Goal: Task Accomplishment & Management: Manage account settings

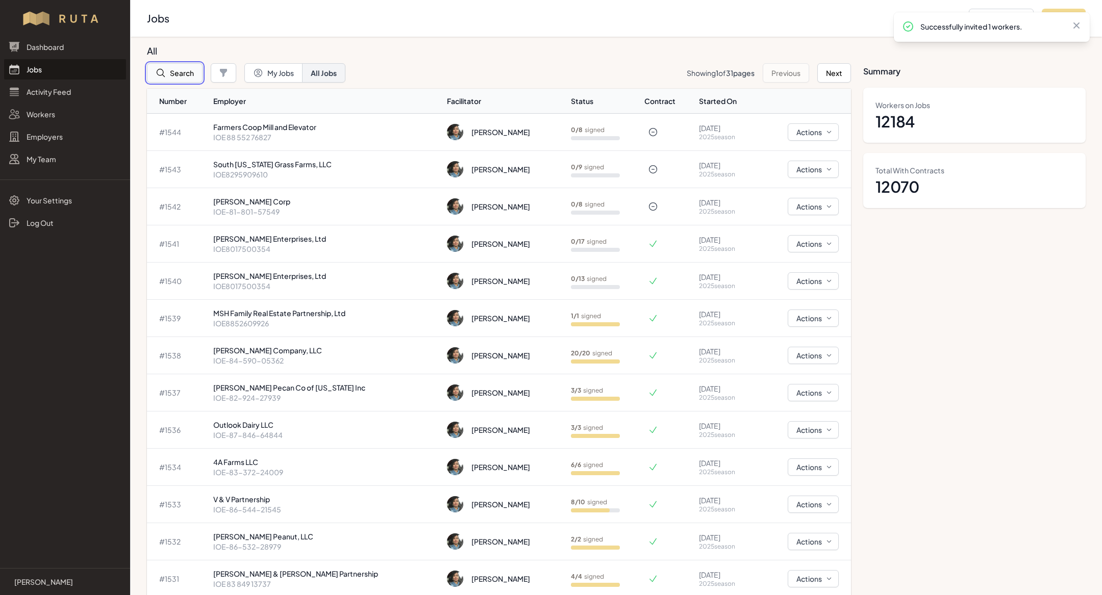
click at [174, 78] on button "Search" at bounding box center [175, 72] width 56 height 19
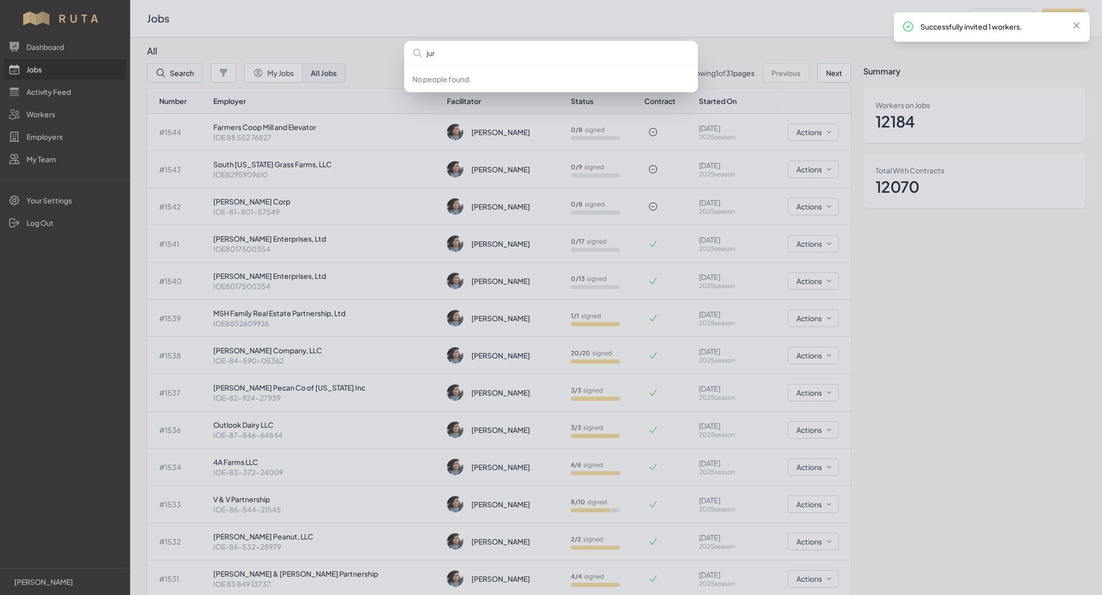
type input "juri"
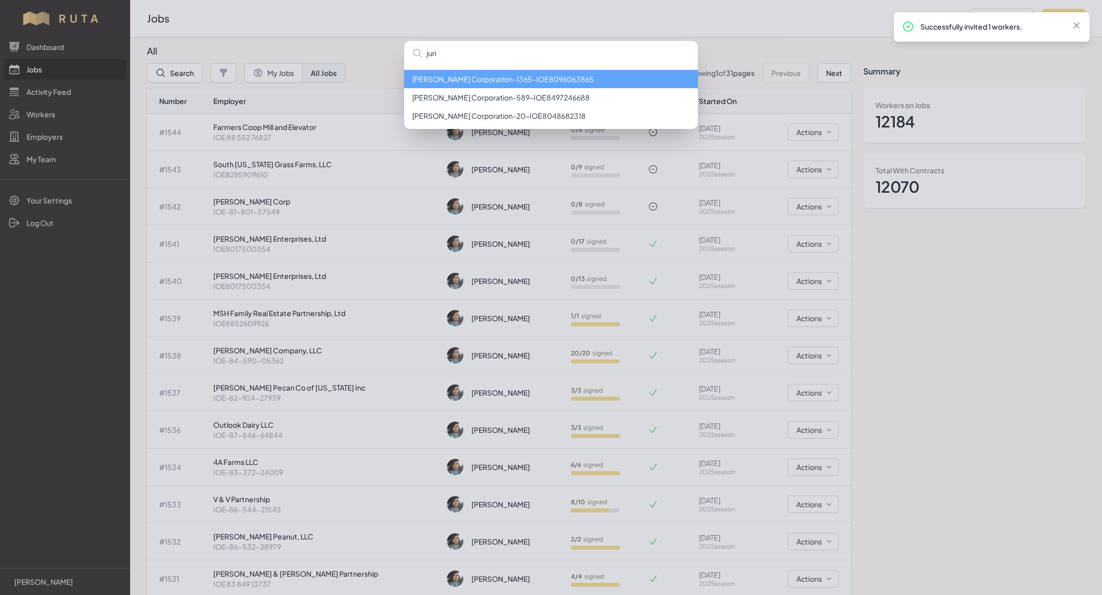
click at [438, 81] on li "[PERSON_NAME] Corporation - 1365 - IOE8096063865" at bounding box center [551, 79] width 294 height 18
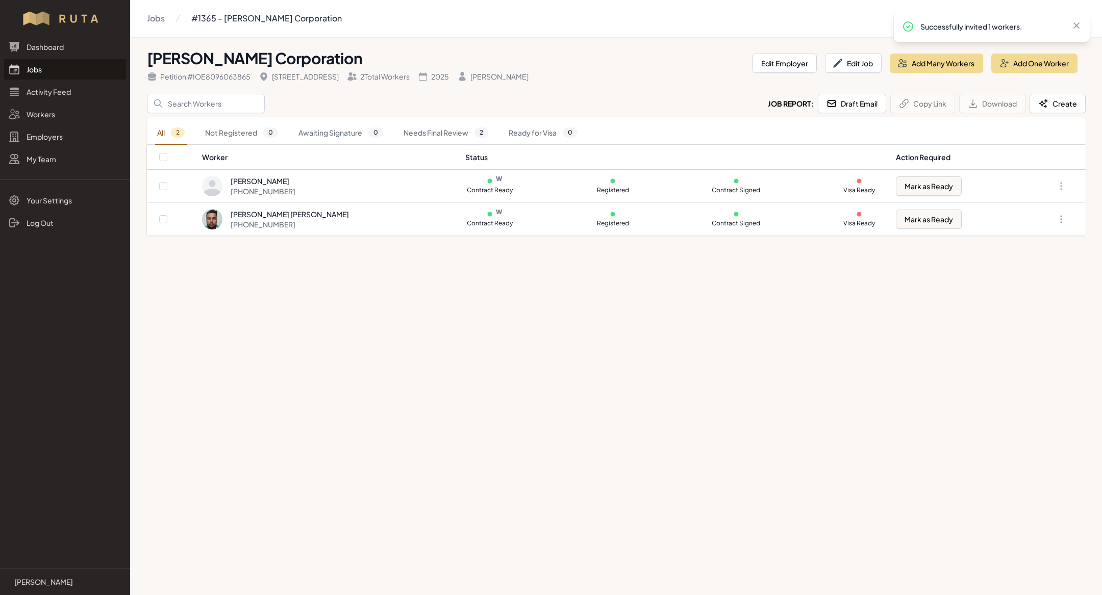
click at [69, 68] on link "Jobs" at bounding box center [65, 69] width 122 height 20
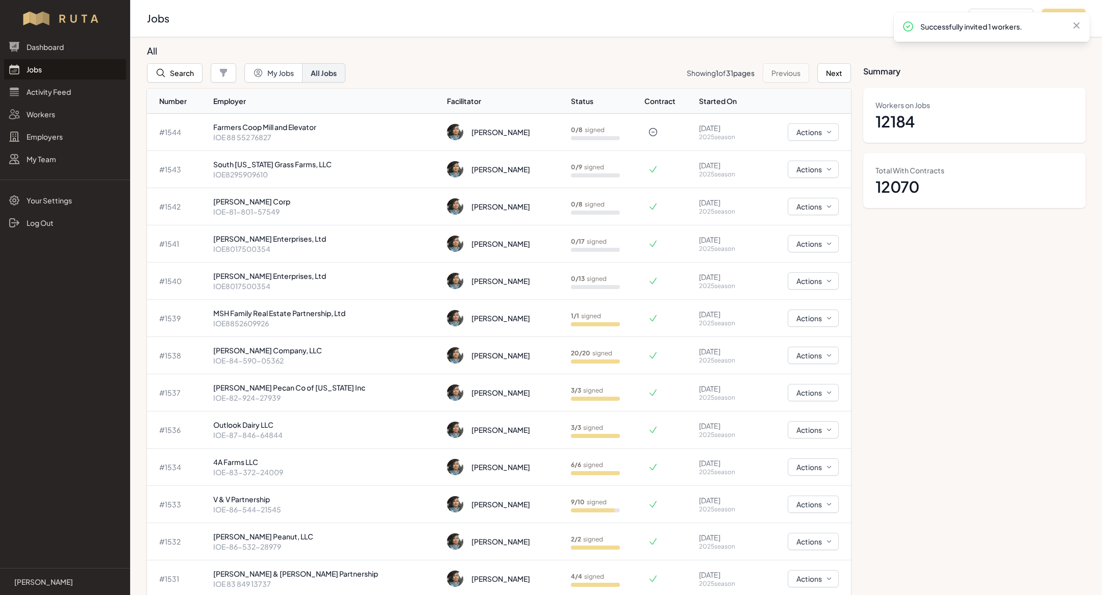
click at [64, 74] on link "Jobs" at bounding box center [65, 69] width 122 height 20
click at [272, 137] on p "IOE 88 552 76827" at bounding box center [326, 137] width 226 height 10
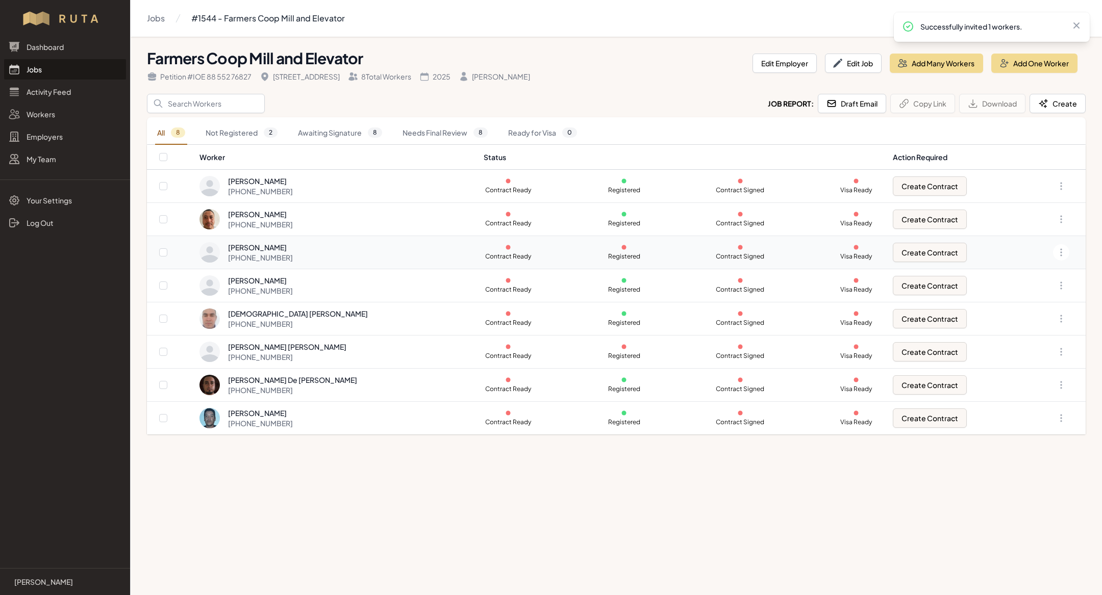
click at [293, 242] on div "[PERSON_NAME]" at bounding box center [260, 247] width 65 height 10
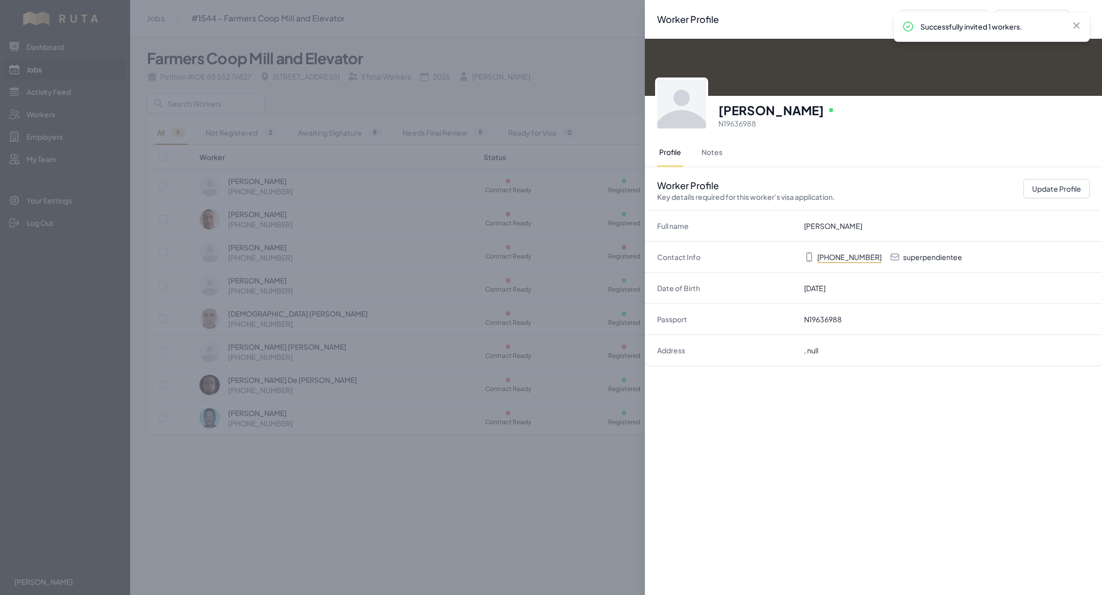
click at [1050, 175] on div "Worker Profile Key details required for this worker's visa application. Update …" at bounding box center [873, 188] width 457 height 43
click at [1060, 185] on button "Update Profile" at bounding box center [1056, 188] width 66 height 19
select select "MX"
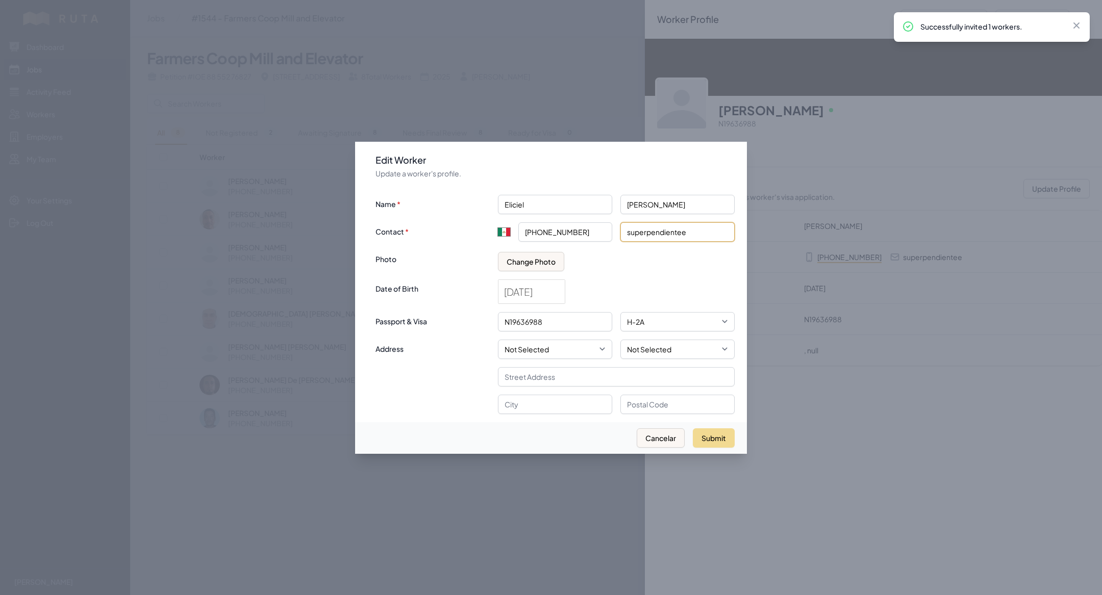
click at [654, 233] on input "superpendientee" at bounding box center [677, 231] width 114 height 19
type input "e"
type input "[EMAIL_ADDRESS][DOMAIN_NAME]"
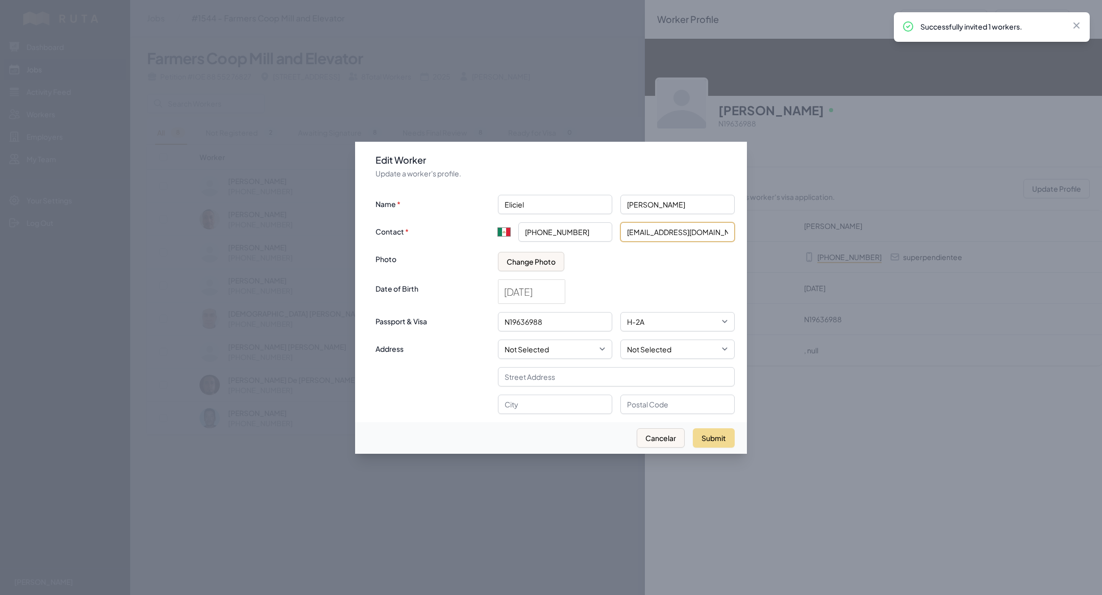
click button "submit" at bounding box center [0, 0] width 0 height 0
type input "+52"
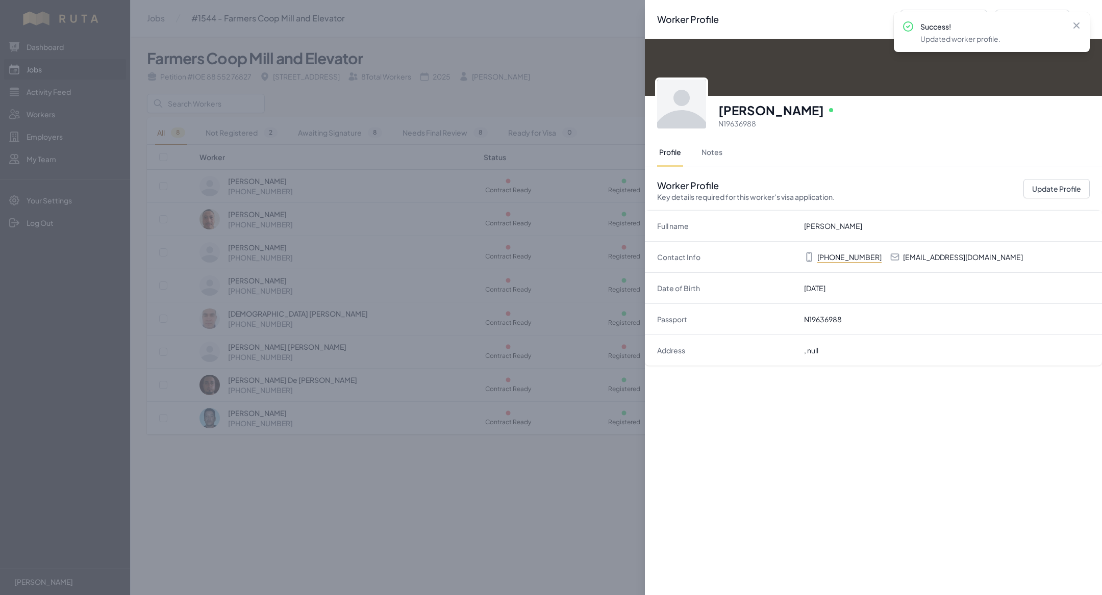
click at [972, 257] on p "[EMAIL_ADDRESS][DOMAIN_NAME]" at bounding box center [963, 257] width 120 height 10
copy p "[EMAIL_ADDRESS][DOMAIN_NAME]"
click at [464, 524] on div "Worker Profile Previous Worker Next Worker Close panel [PERSON_NAME] Online N19…" at bounding box center [551, 297] width 1102 height 595
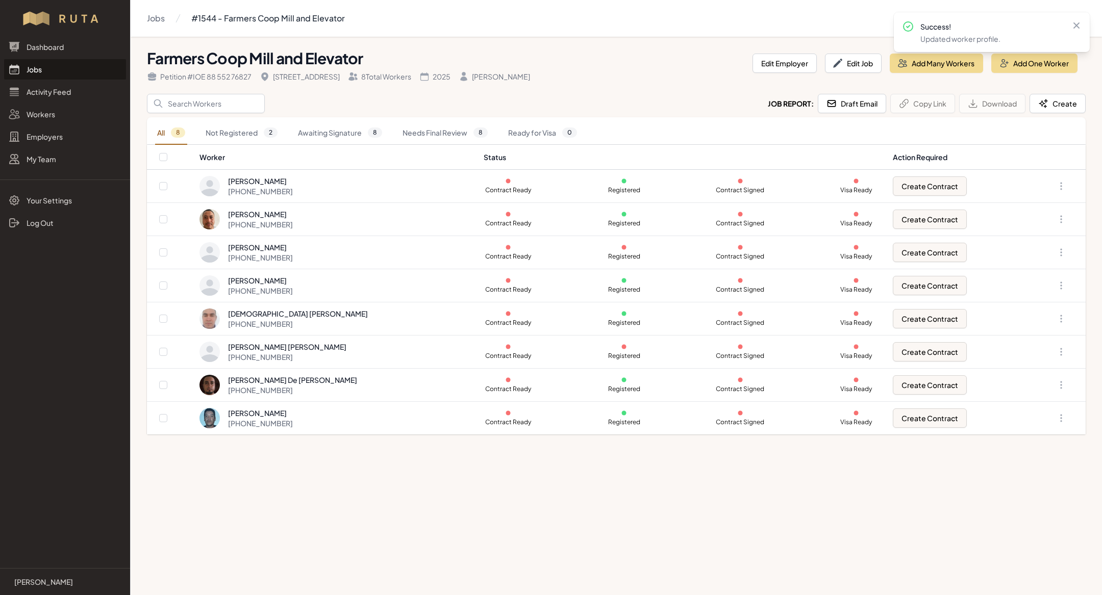
click at [44, 74] on link "Jobs" at bounding box center [65, 69] width 122 height 20
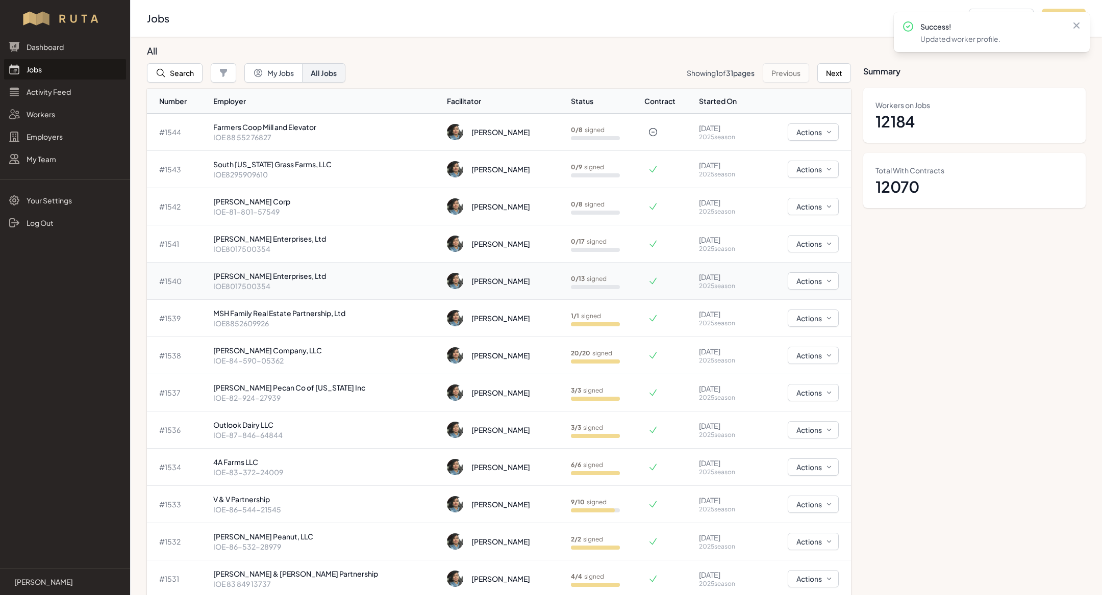
click at [308, 286] on p "IOE8017500354" at bounding box center [326, 286] width 226 height 10
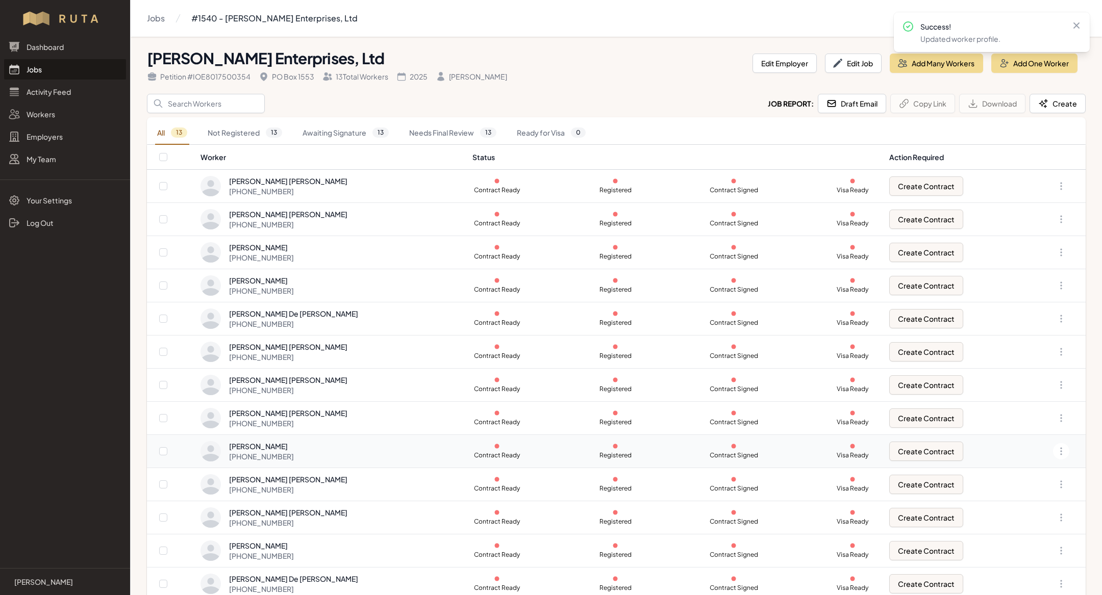
scroll to position [11, 0]
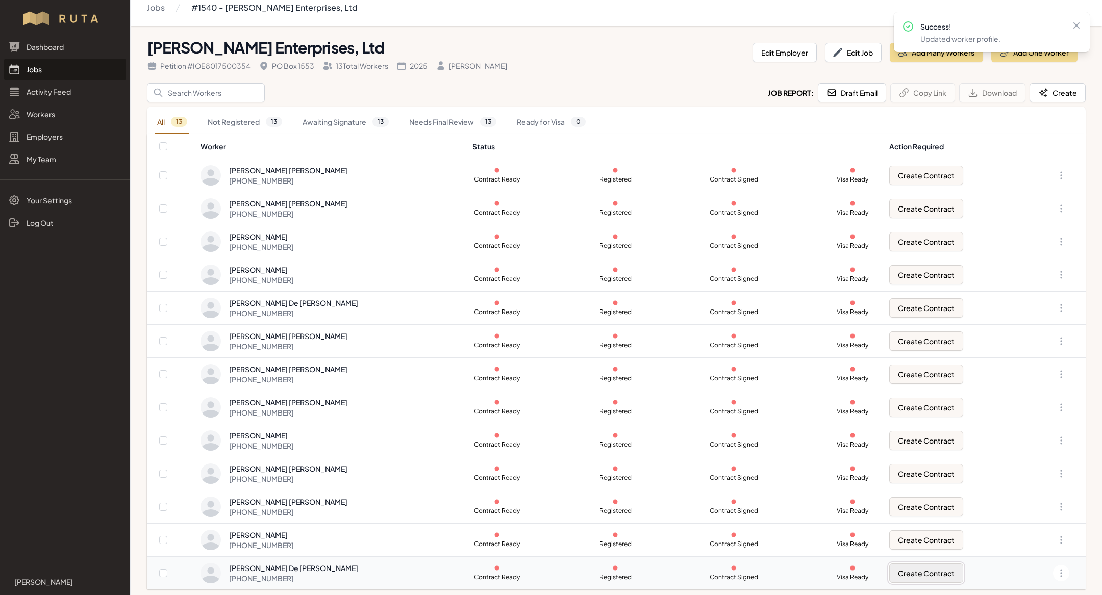
click at [909, 566] on button "Create Contract" at bounding box center [926, 573] width 74 height 19
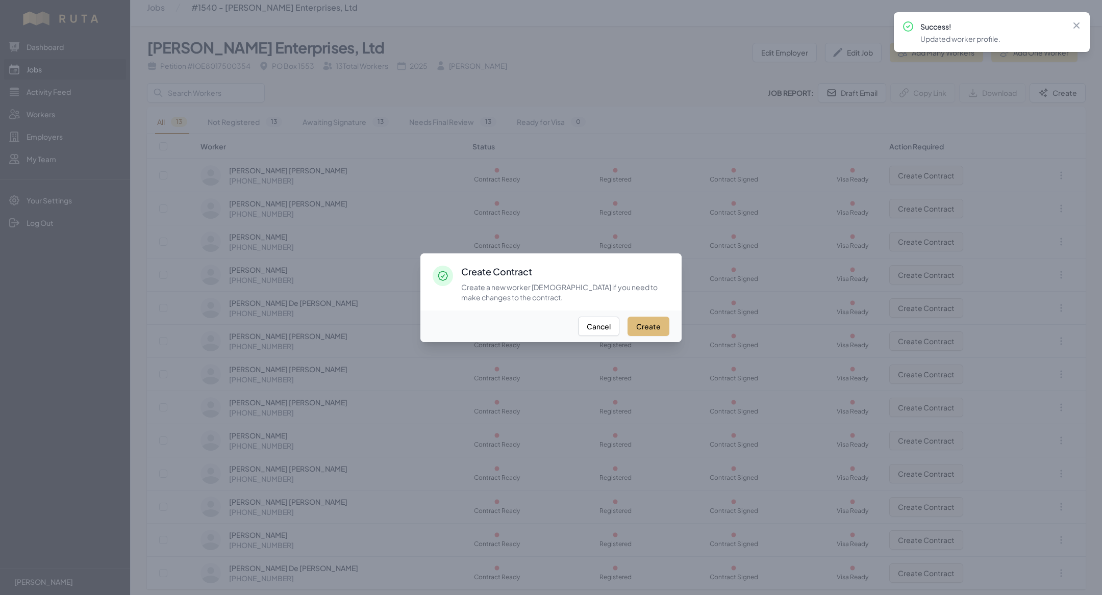
click at [646, 327] on button "Create" at bounding box center [648, 326] width 42 height 19
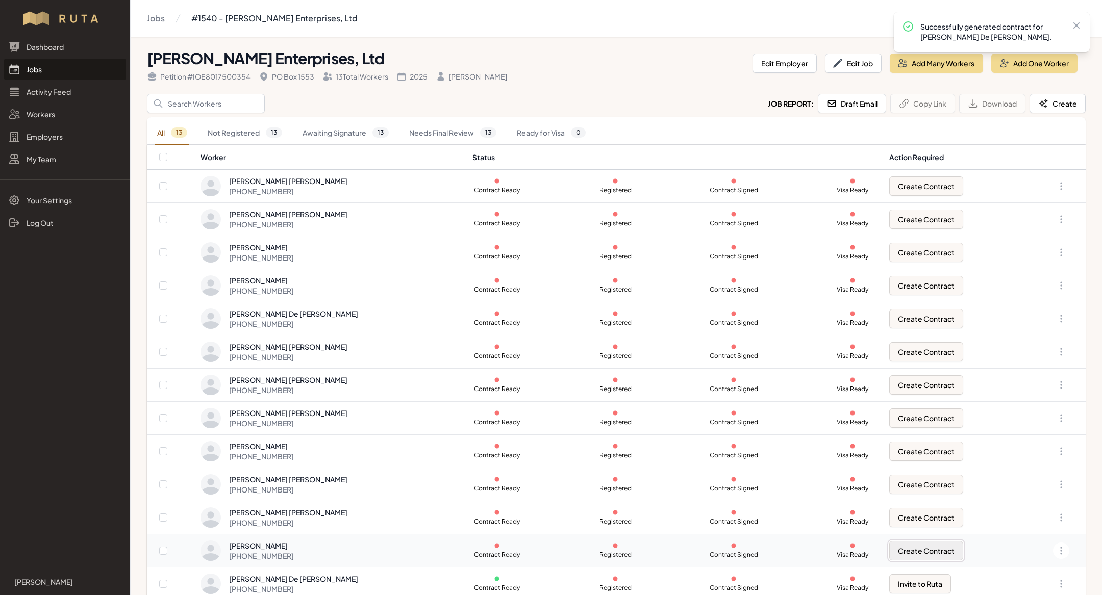
click at [903, 552] on button "Create Contract" at bounding box center [926, 550] width 74 height 19
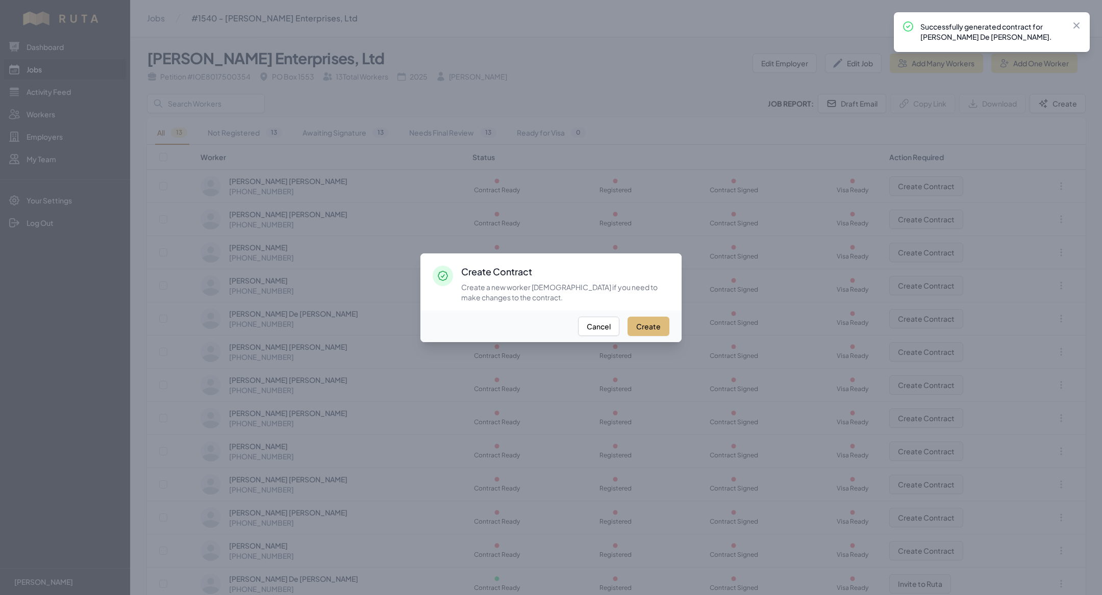
click at [644, 326] on button "Create" at bounding box center [648, 326] width 42 height 19
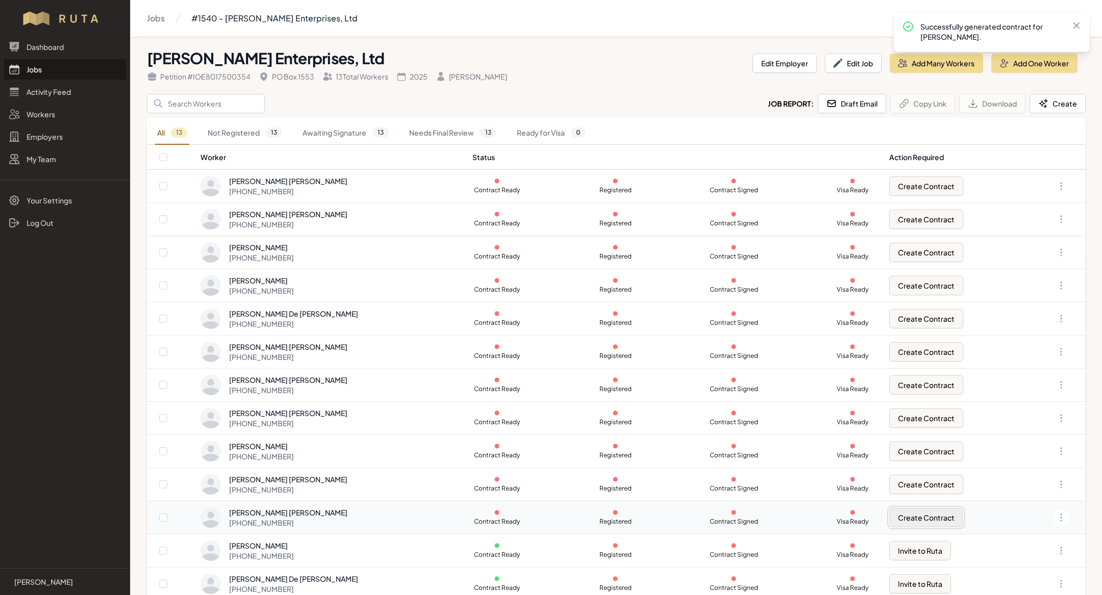
click at [920, 512] on button "Create Contract" at bounding box center [926, 517] width 74 height 19
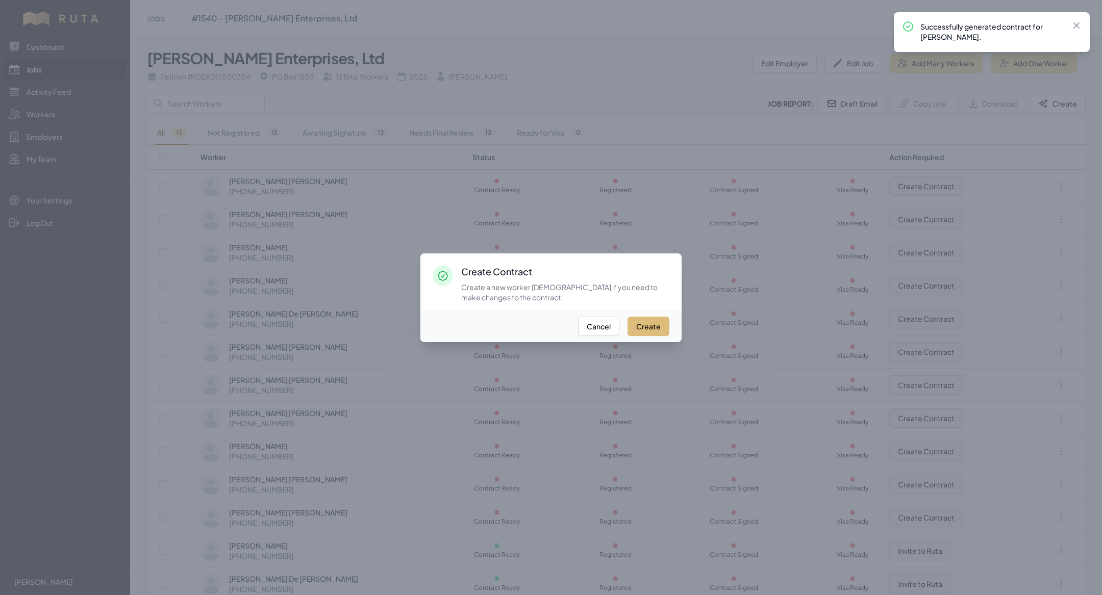
click at [652, 317] on button "Create" at bounding box center [648, 326] width 42 height 19
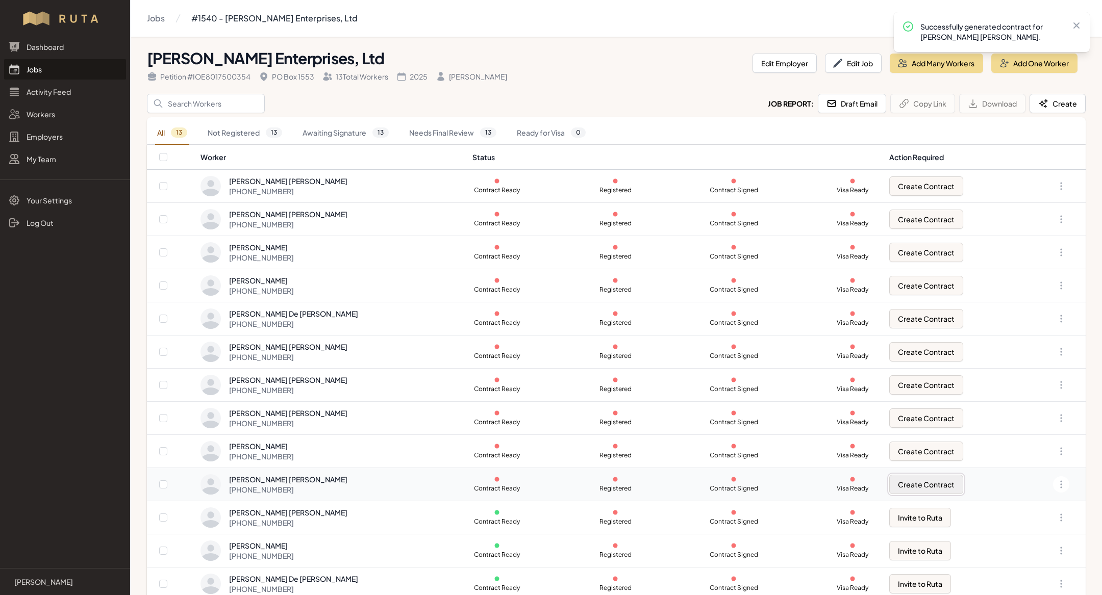
click at [906, 481] on button "Create Contract" at bounding box center [926, 484] width 74 height 19
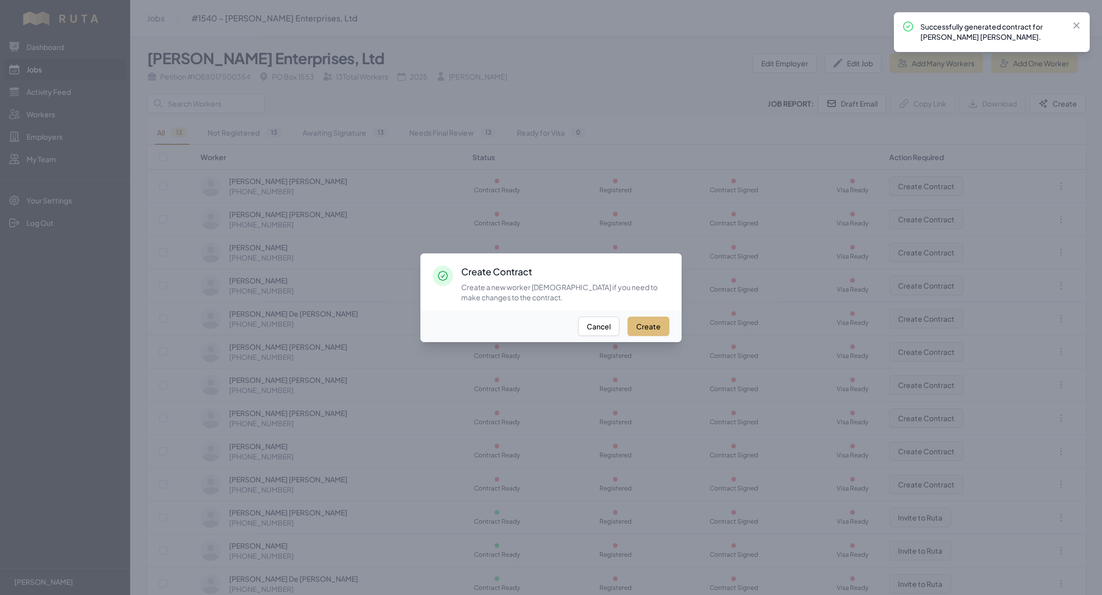
click at [629, 334] on button "Create" at bounding box center [648, 326] width 42 height 19
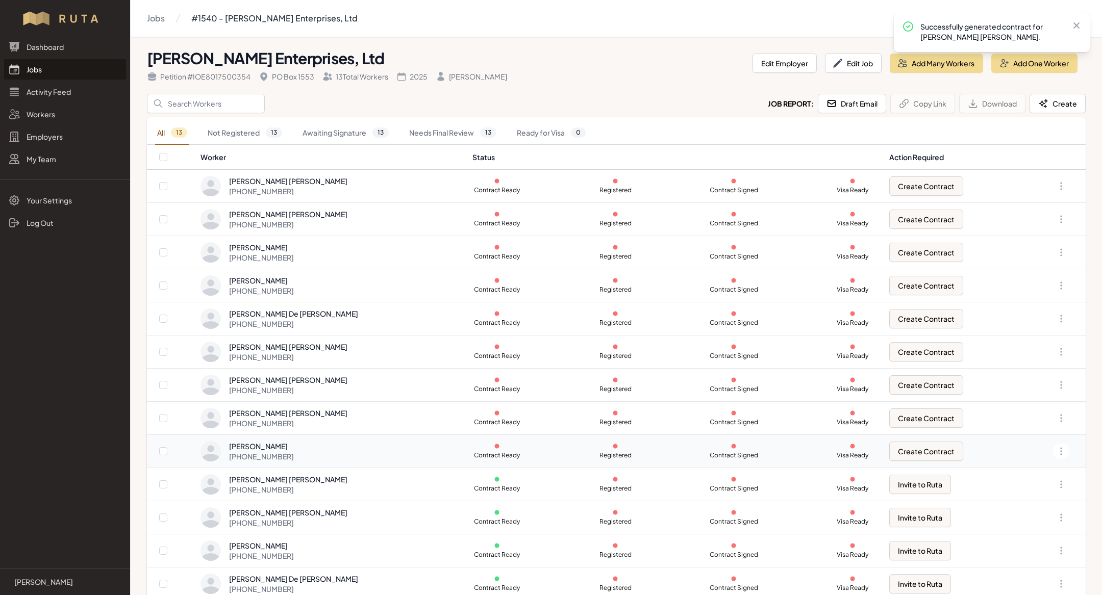
click at [918, 437] on td "Create Contract" at bounding box center [953, 451] width 140 height 33
click at [919, 444] on button "Create Contract" at bounding box center [926, 451] width 74 height 19
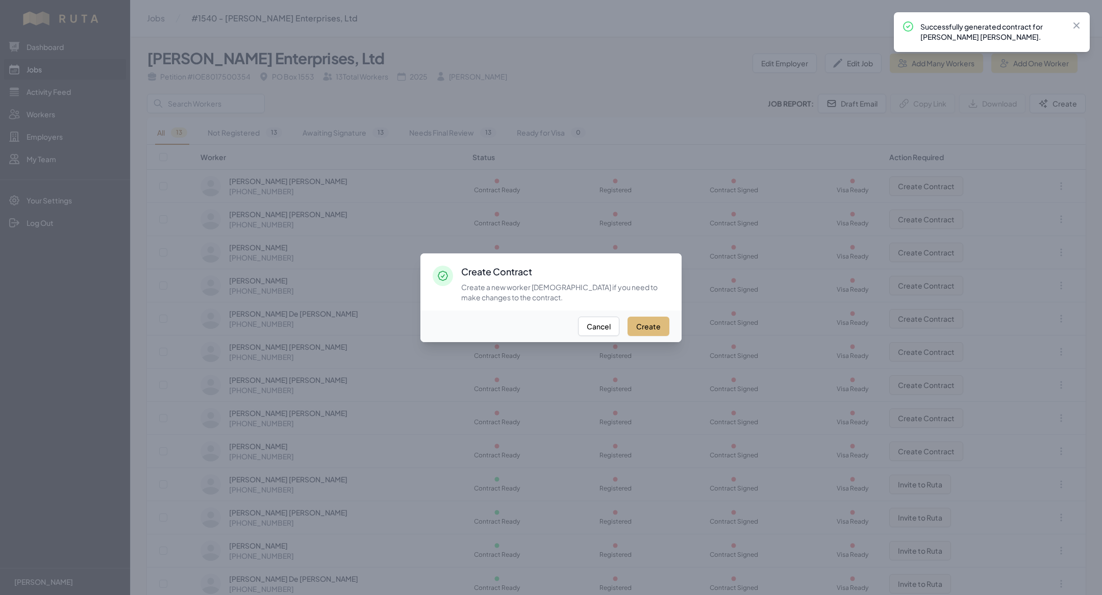
click at [657, 325] on button "Create" at bounding box center [648, 326] width 42 height 19
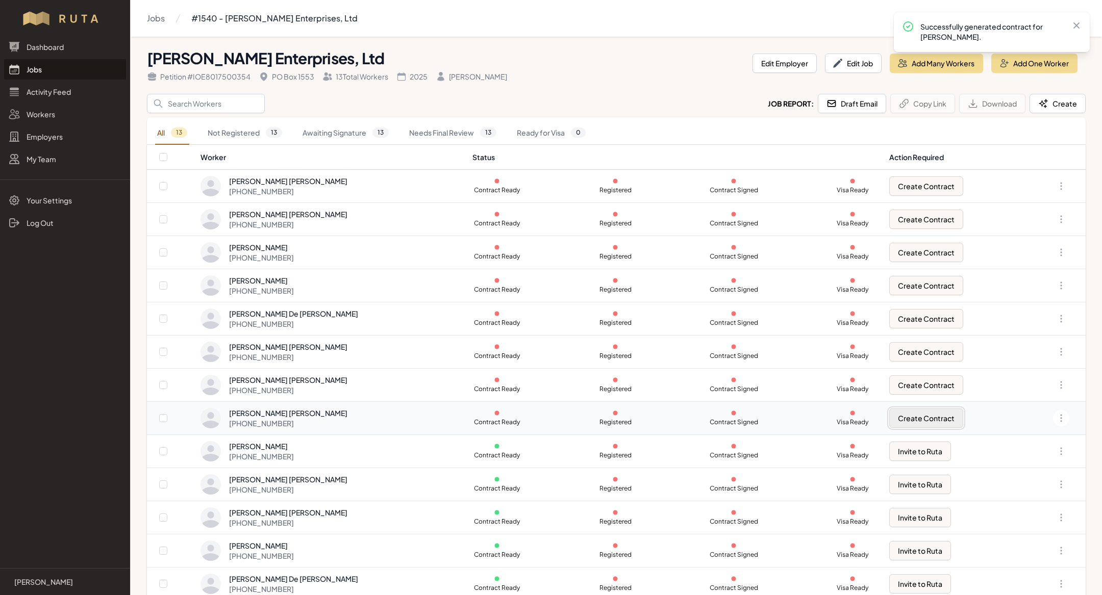
click at [908, 423] on button "Create Contract" at bounding box center [926, 418] width 74 height 19
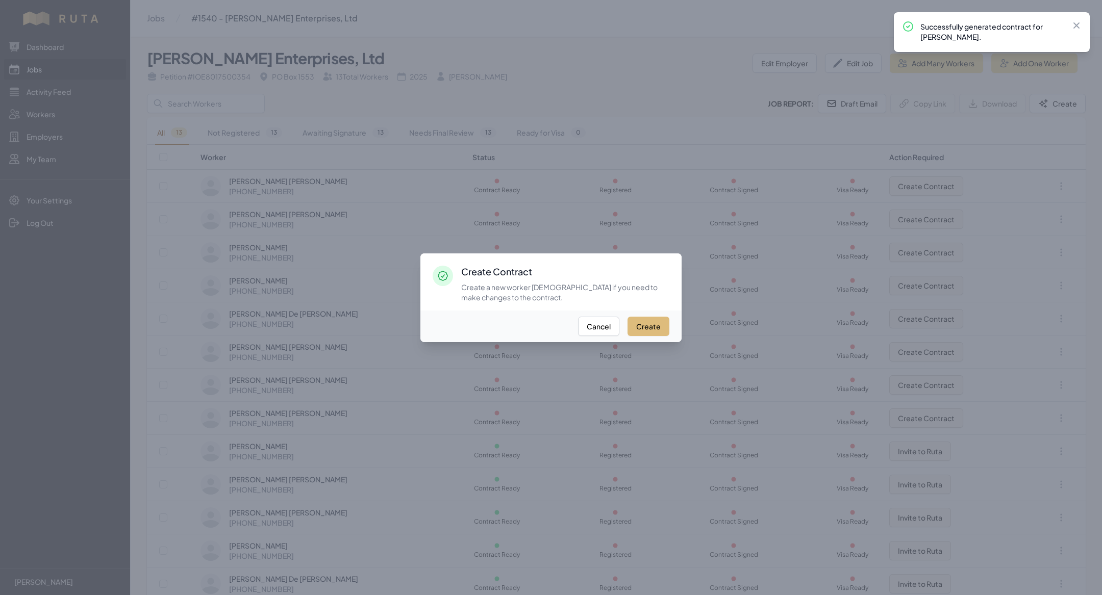
click at [652, 323] on button "Create" at bounding box center [648, 326] width 42 height 19
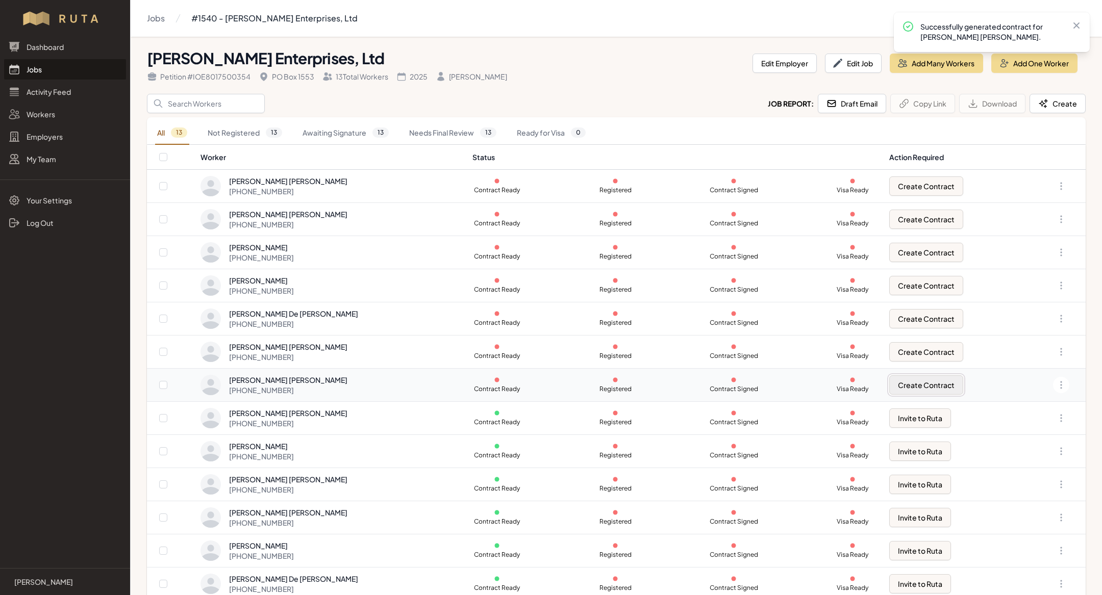
click at [931, 378] on button "Create Contract" at bounding box center [926, 384] width 74 height 19
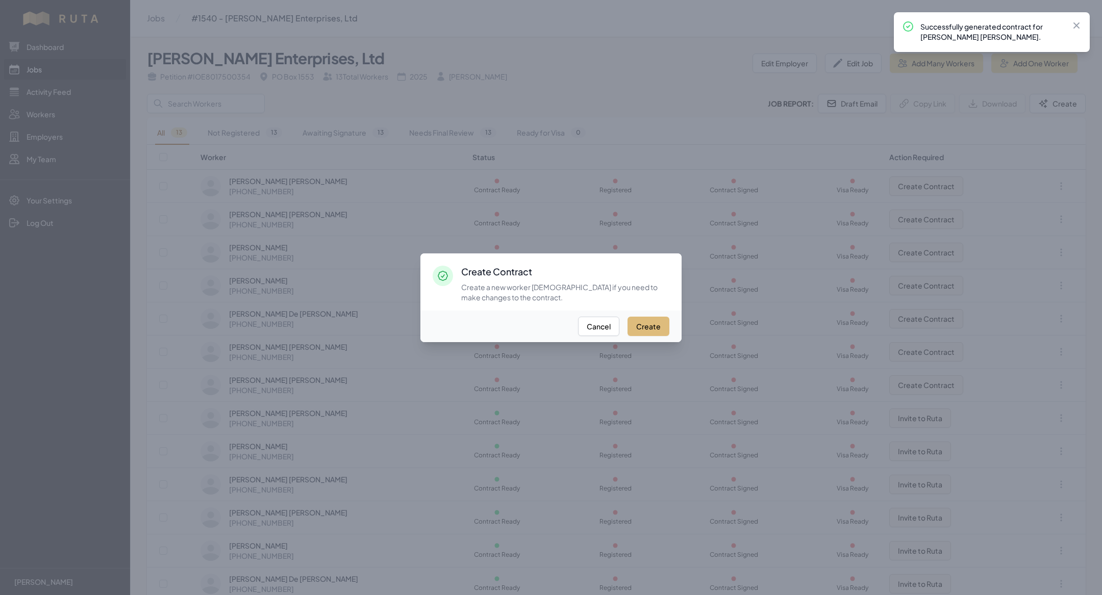
click at [657, 320] on button "Create" at bounding box center [648, 326] width 42 height 19
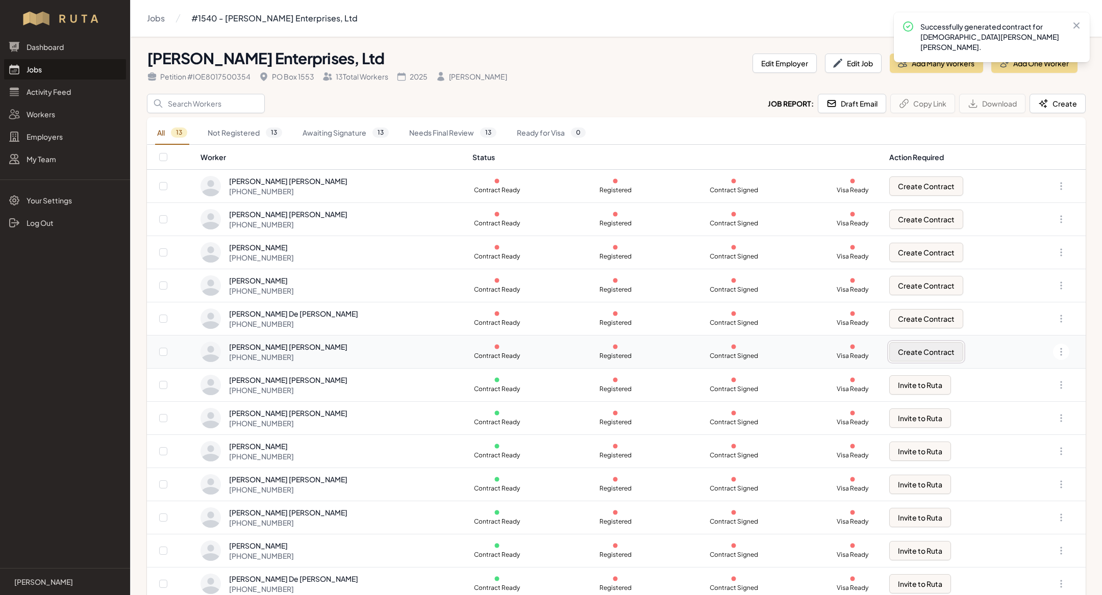
click at [928, 351] on button "Create Contract" at bounding box center [926, 351] width 74 height 19
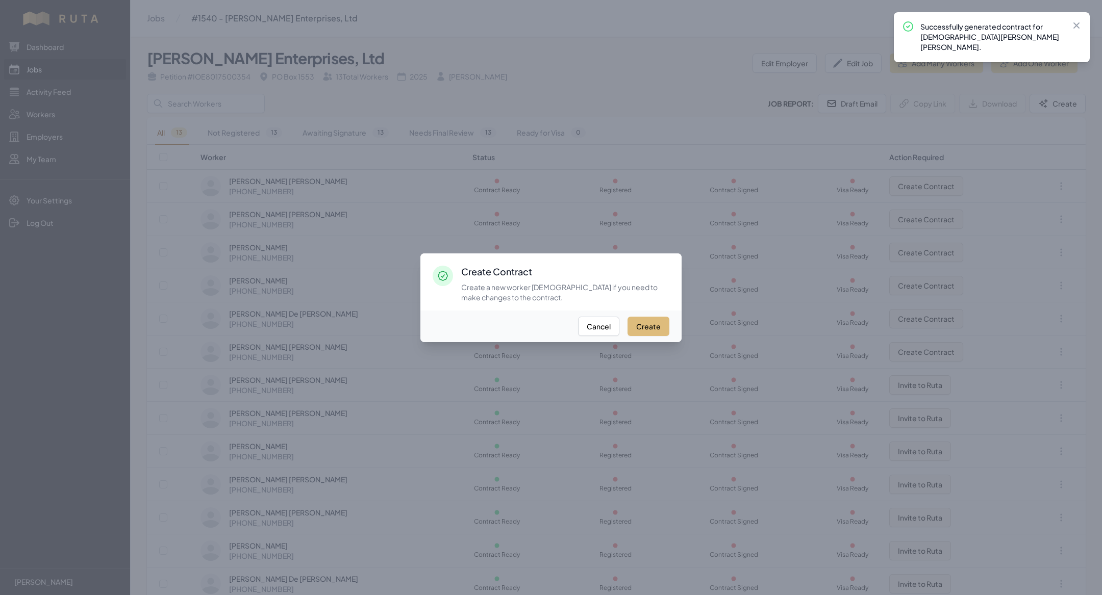
click at [655, 329] on button "Create" at bounding box center [648, 326] width 42 height 19
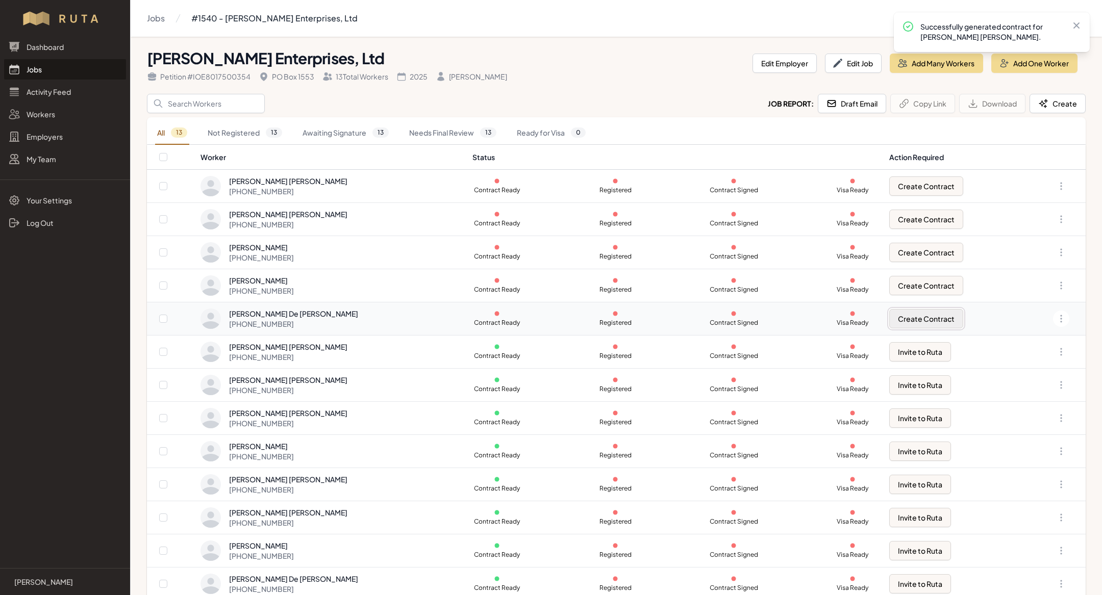
click at [909, 318] on button "Create Contract" at bounding box center [926, 318] width 74 height 19
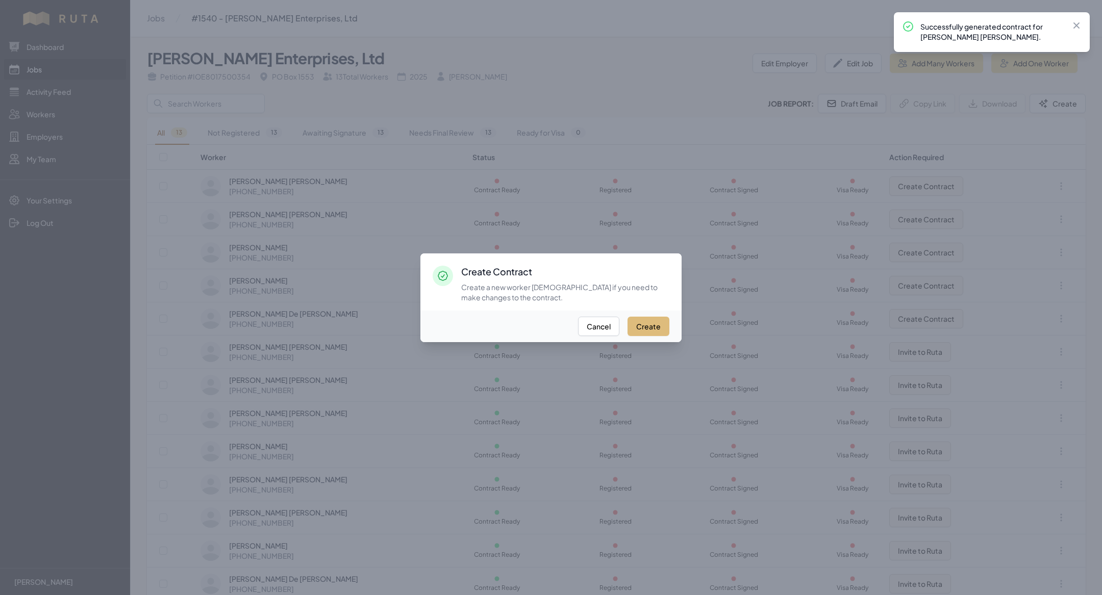
click at [647, 326] on button "Create" at bounding box center [648, 326] width 42 height 19
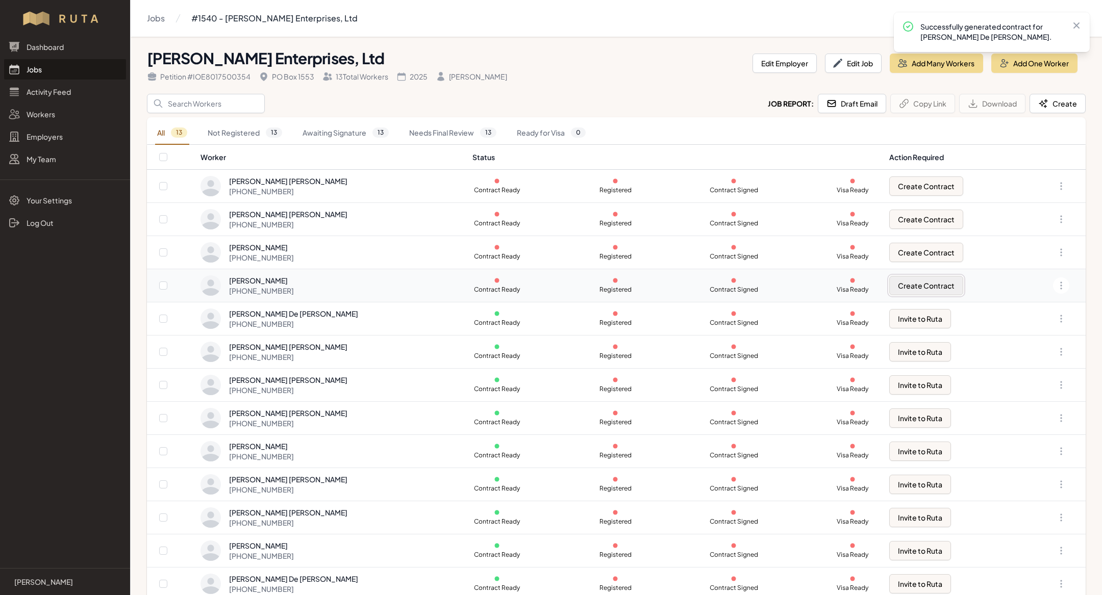
click at [915, 286] on button "Create Contract" at bounding box center [926, 285] width 74 height 19
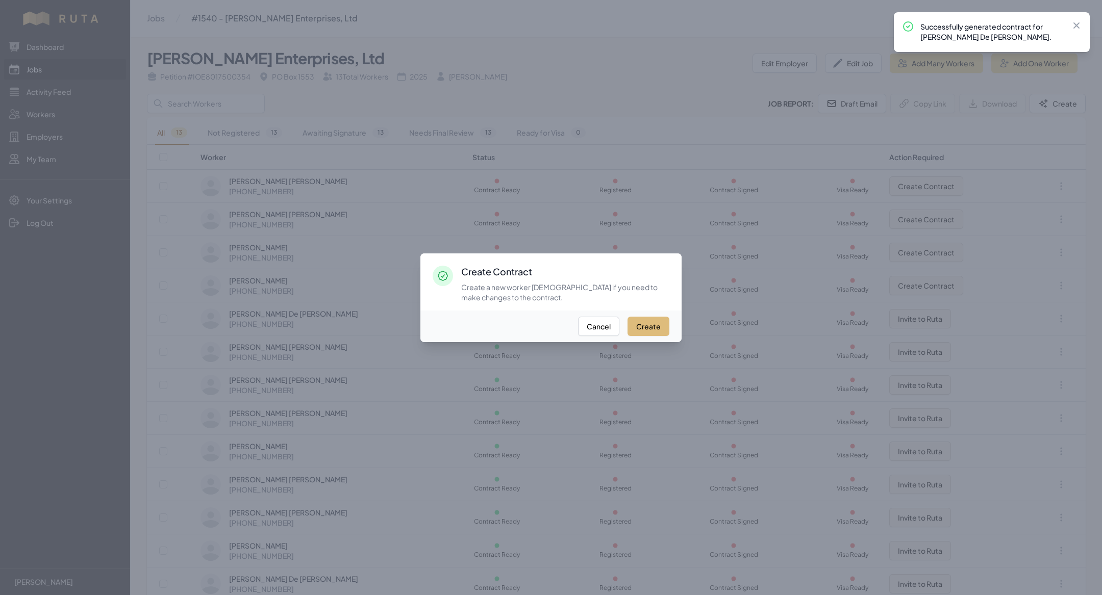
click at [648, 324] on button "Create" at bounding box center [648, 326] width 42 height 19
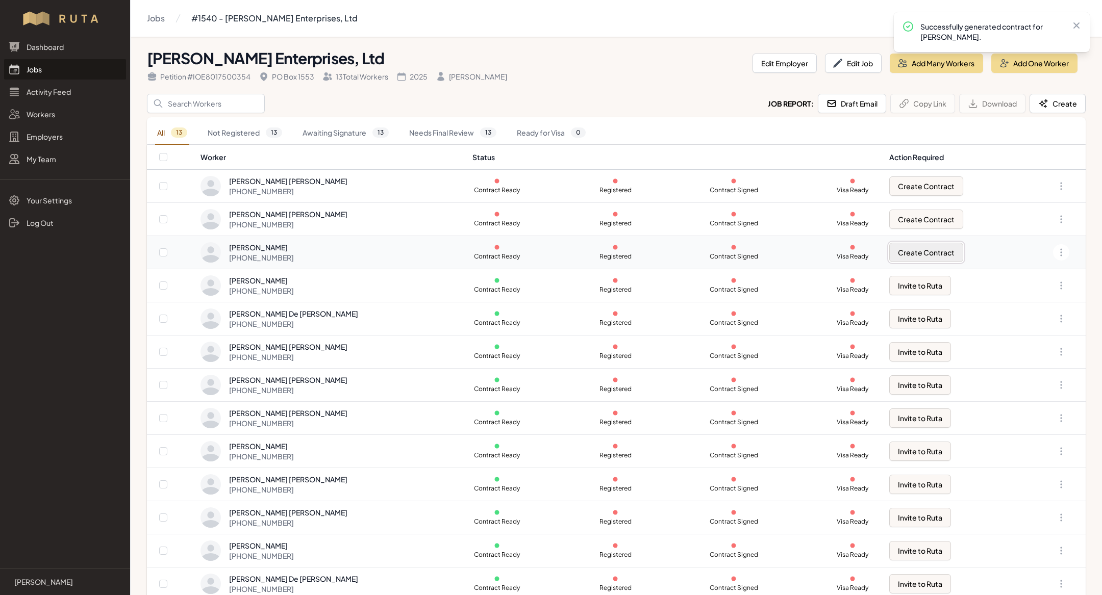
click at [911, 254] on button "Create Contract" at bounding box center [926, 252] width 74 height 19
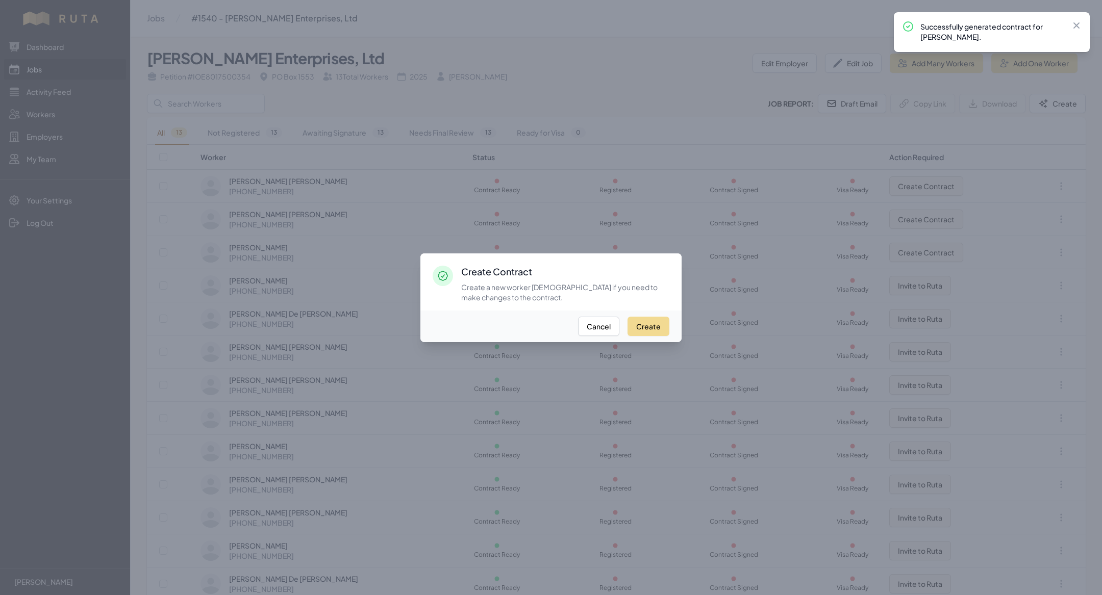
click at [648, 315] on div "Create Cancel" at bounding box center [550, 327] width 261 height 32
click at [649, 320] on button "Create" at bounding box center [648, 326] width 42 height 19
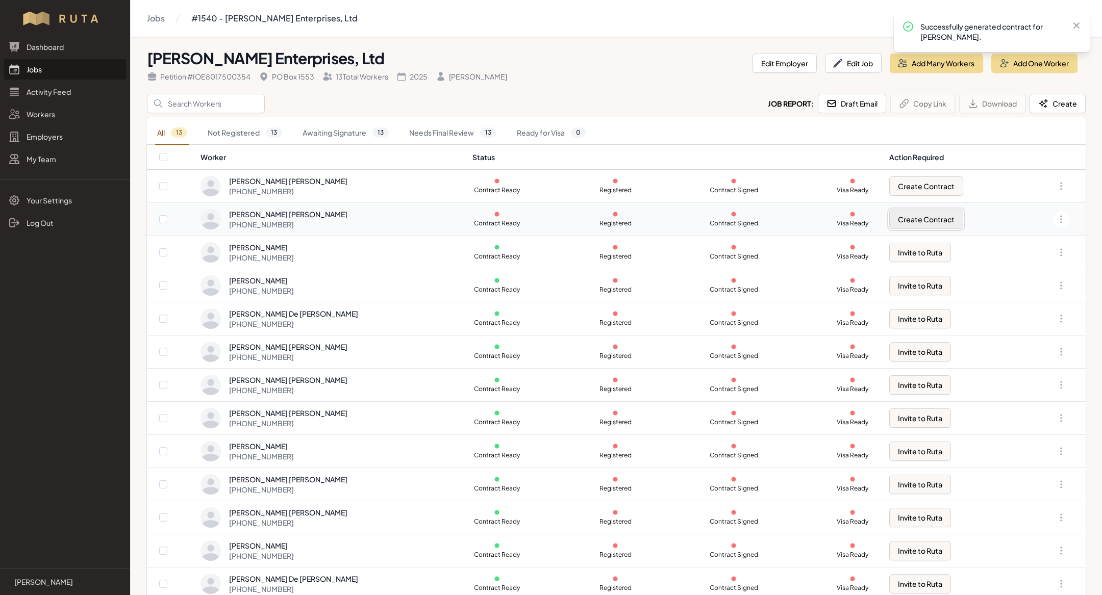
click at [904, 217] on button "Create Contract" at bounding box center [926, 219] width 74 height 19
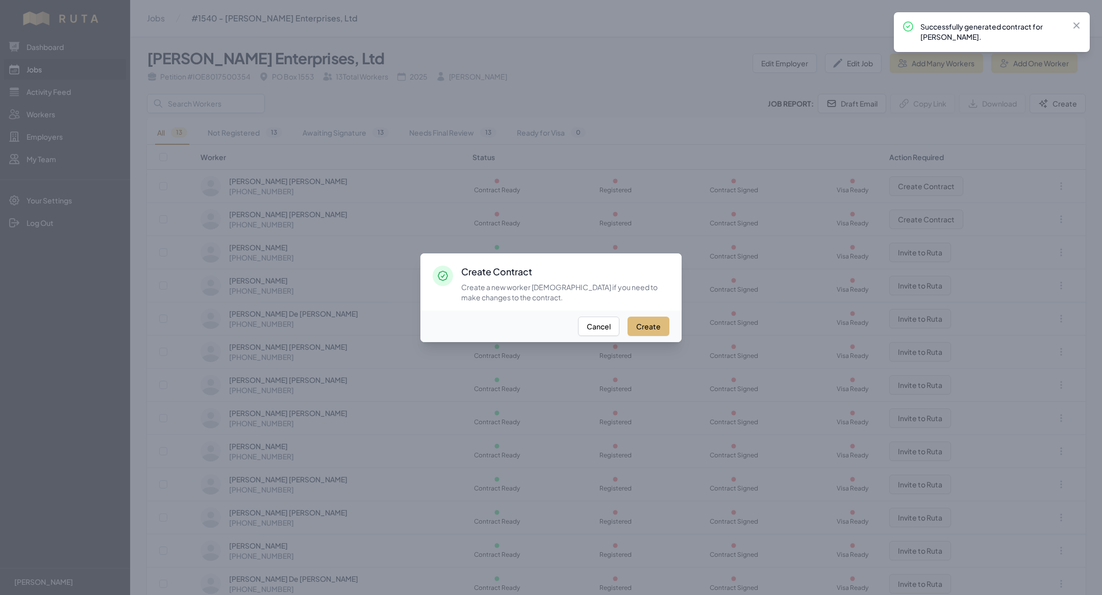
click at [647, 320] on button "Create" at bounding box center [648, 326] width 42 height 19
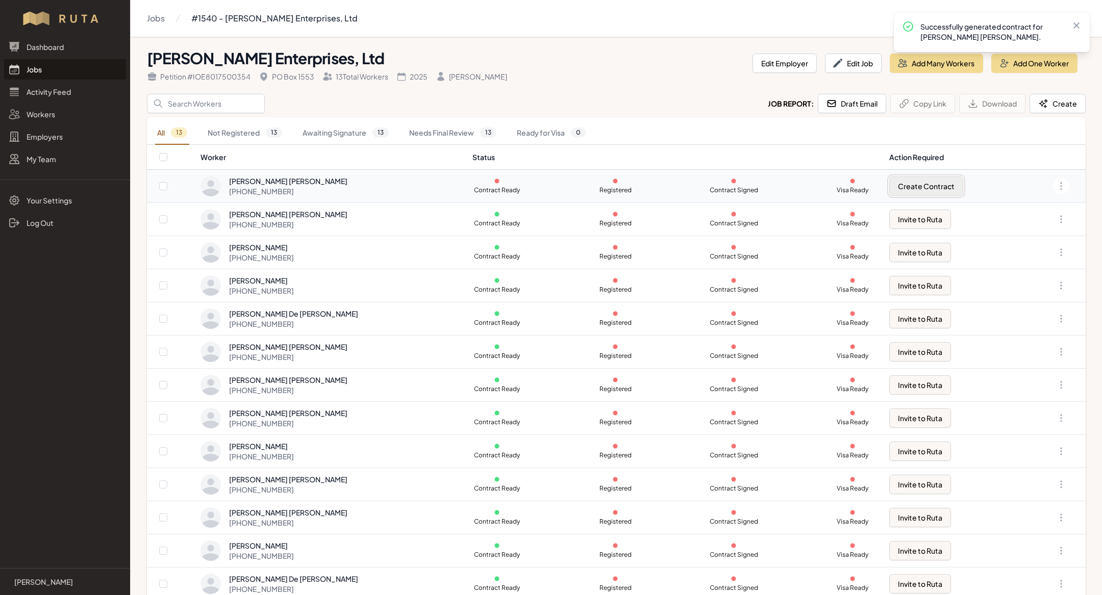
click at [918, 178] on button "Create Contract" at bounding box center [926, 185] width 74 height 19
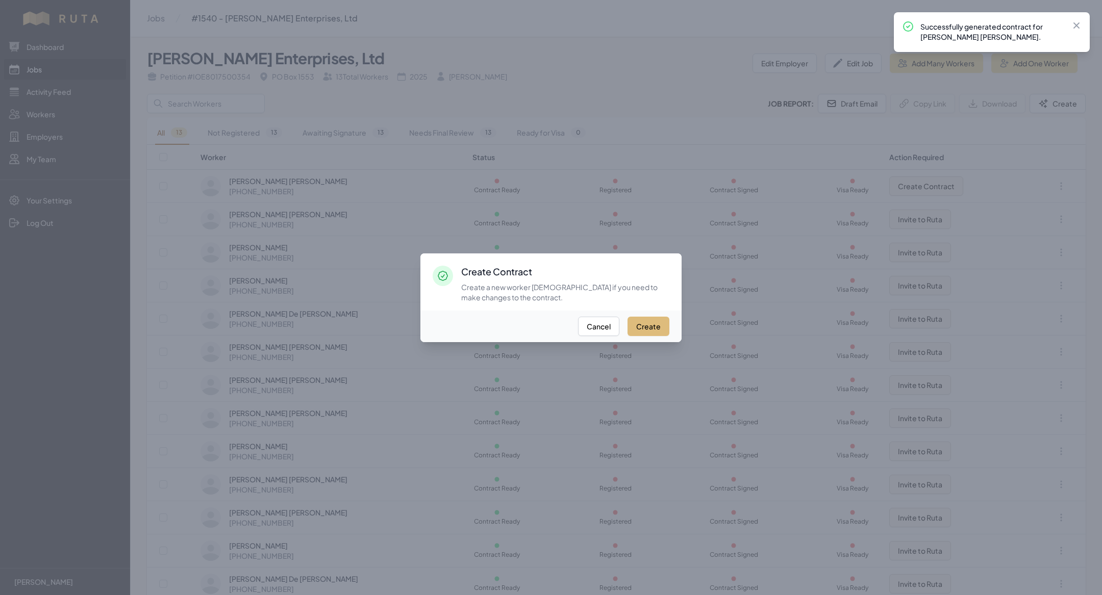
click at [638, 326] on button "Create" at bounding box center [648, 326] width 42 height 19
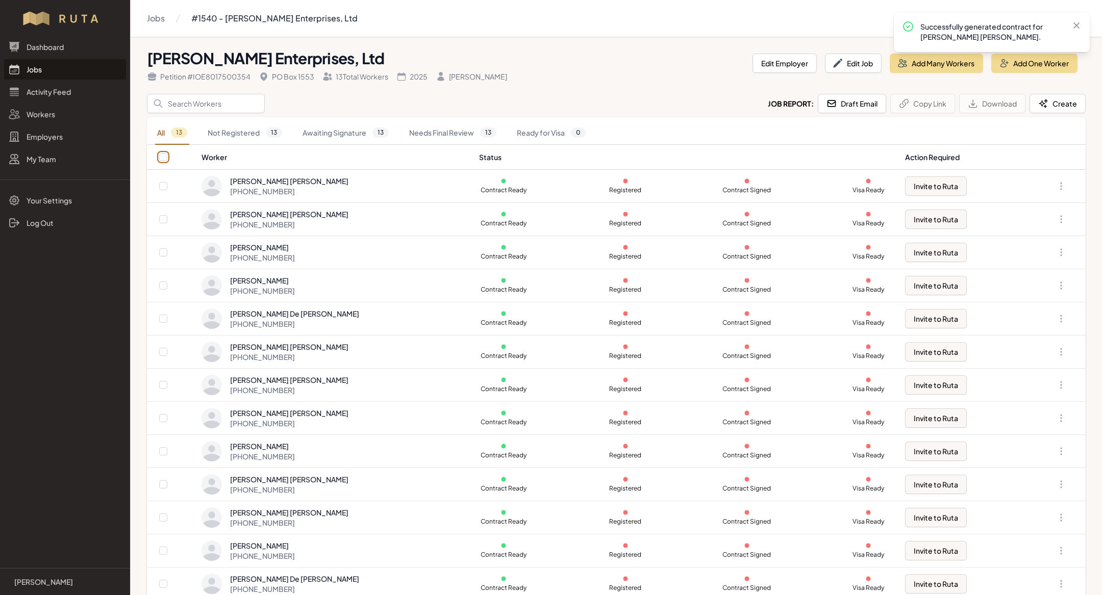
click at [164, 156] on input "checkbox" at bounding box center [163, 157] width 8 height 8
checkbox input "true"
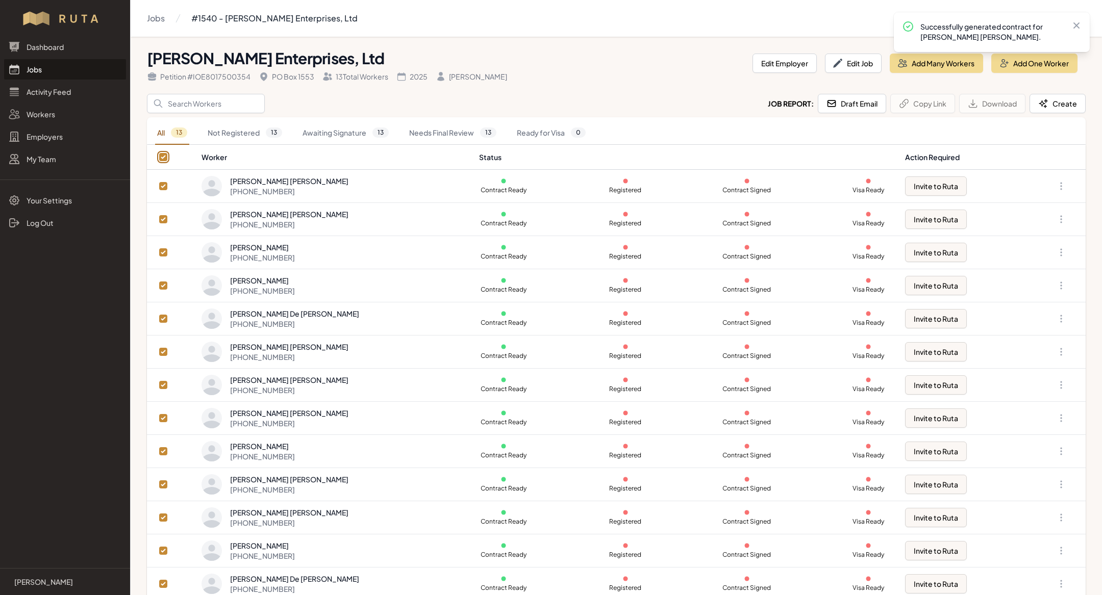
checkbox input "true"
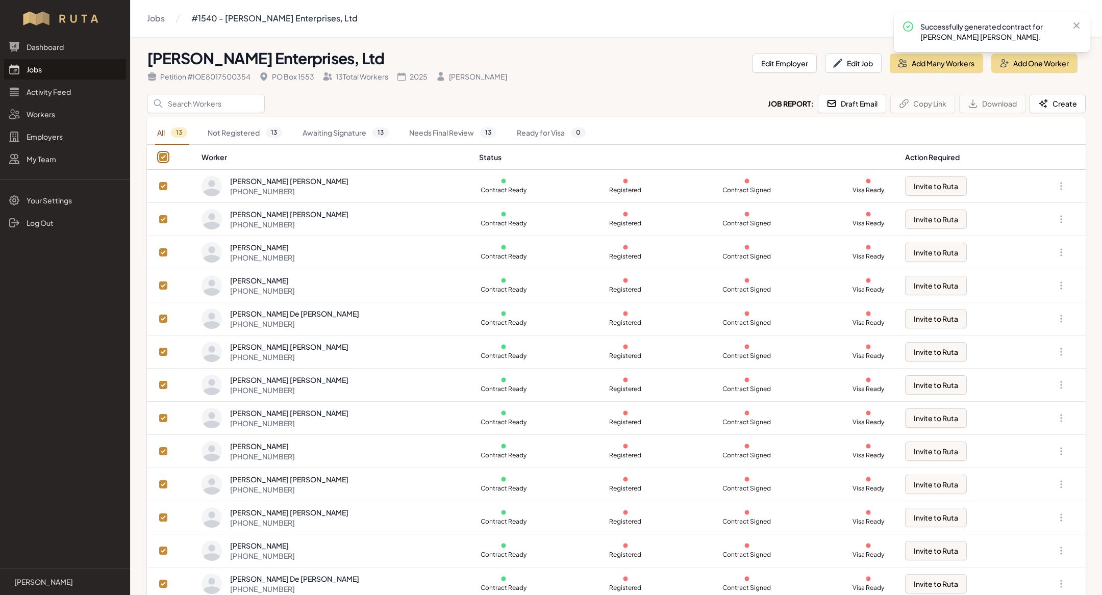
checkbox input "true"
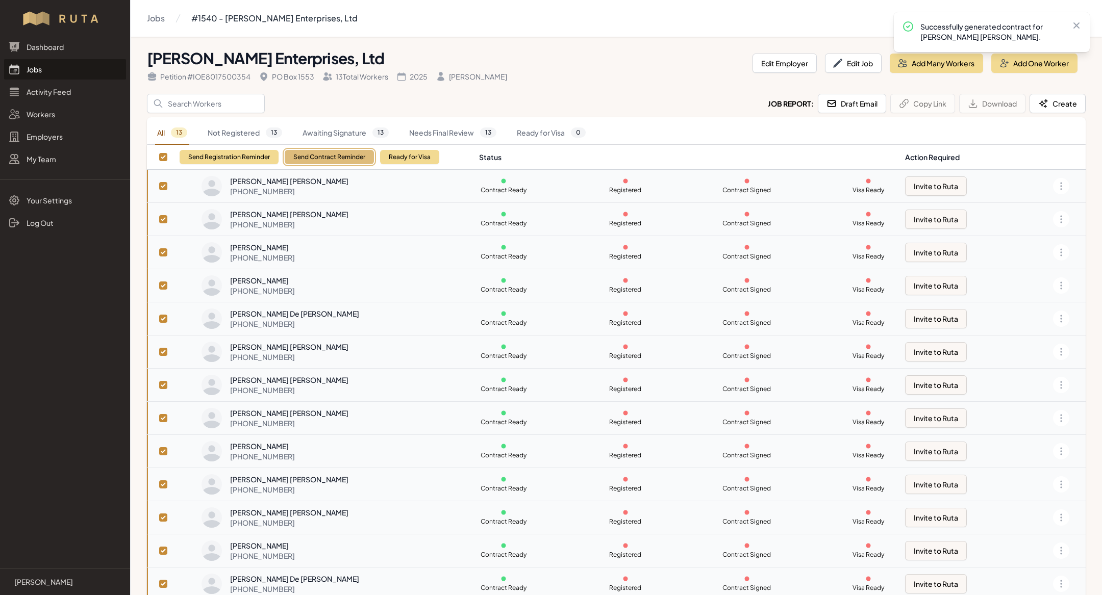
click at [316, 152] on button "Send Contract Reminder" at bounding box center [329, 157] width 89 height 14
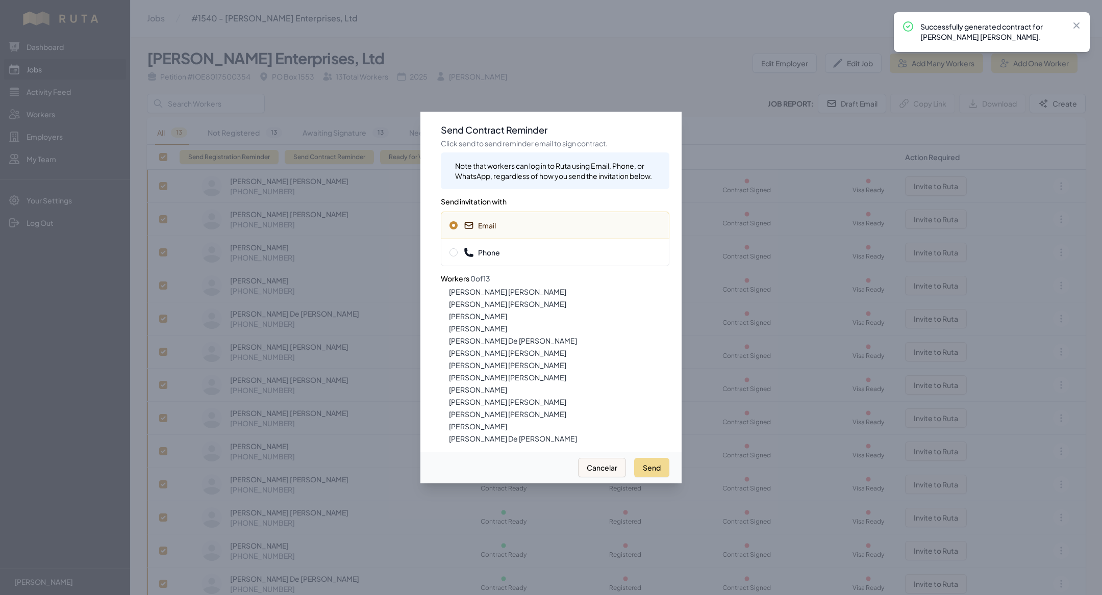
click at [539, 257] on span "Phone" at bounding box center [554, 252] width 211 height 10
click at [655, 462] on button "Send" at bounding box center [651, 467] width 35 height 19
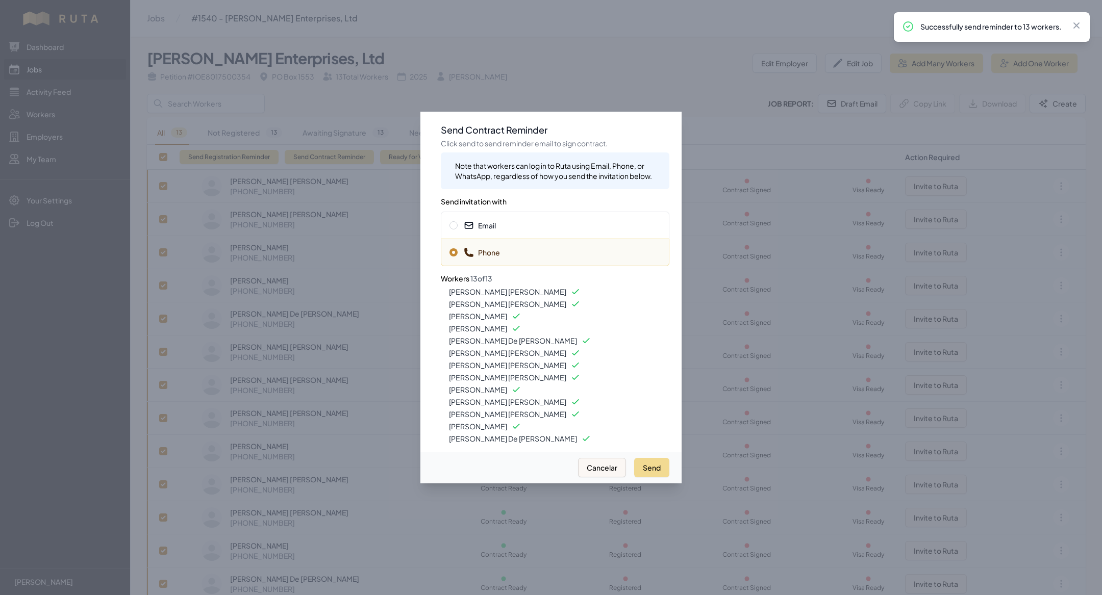
click at [498, 234] on div "Email" at bounding box center [555, 226] width 229 height 28
click at [639, 461] on button "Send" at bounding box center [651, 467] width 35 height 19
click at [171, 38] on div at bounding box center [551, 297] width 1102 height 595
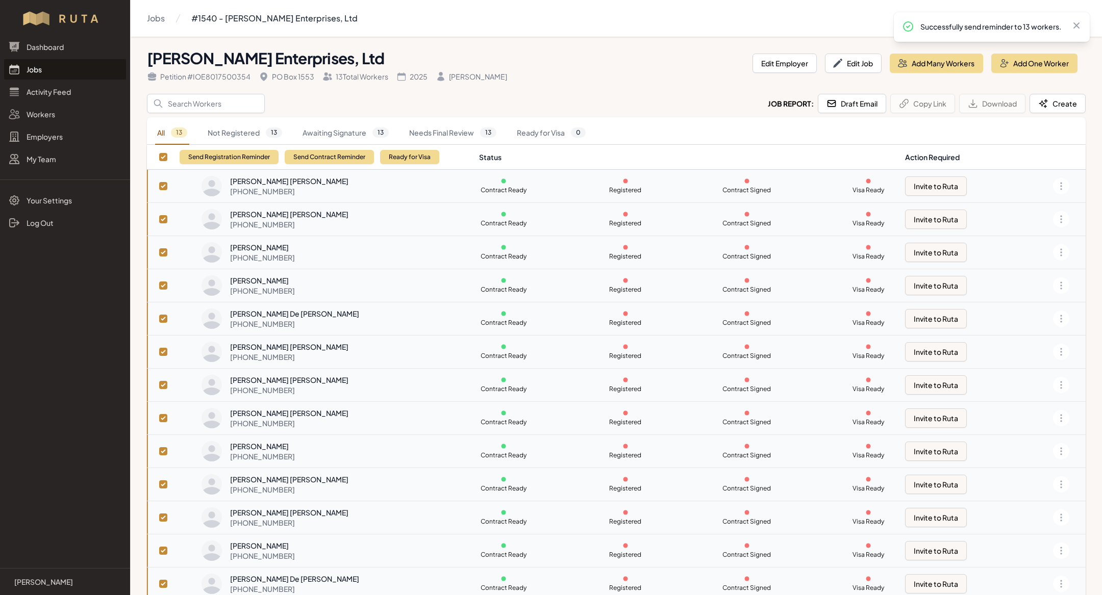
click at [74, 75] on link "Jobs" at bounding box center [65, 69] width 122 height 20
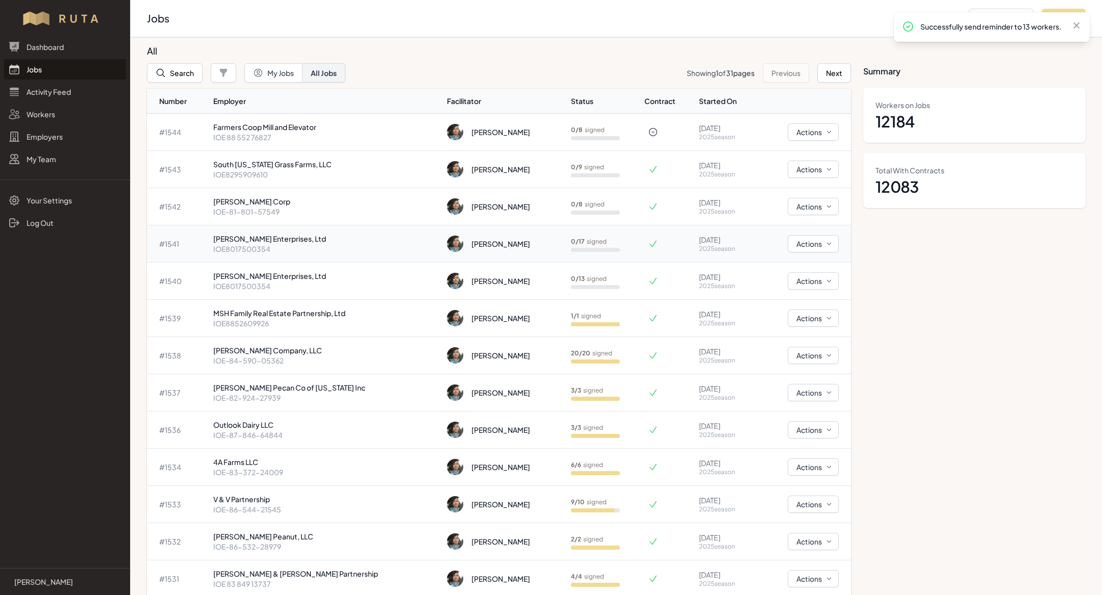
click at [274, 244] on p "IOE8017500354" at bounding box center [326, 249] width 226 height 10
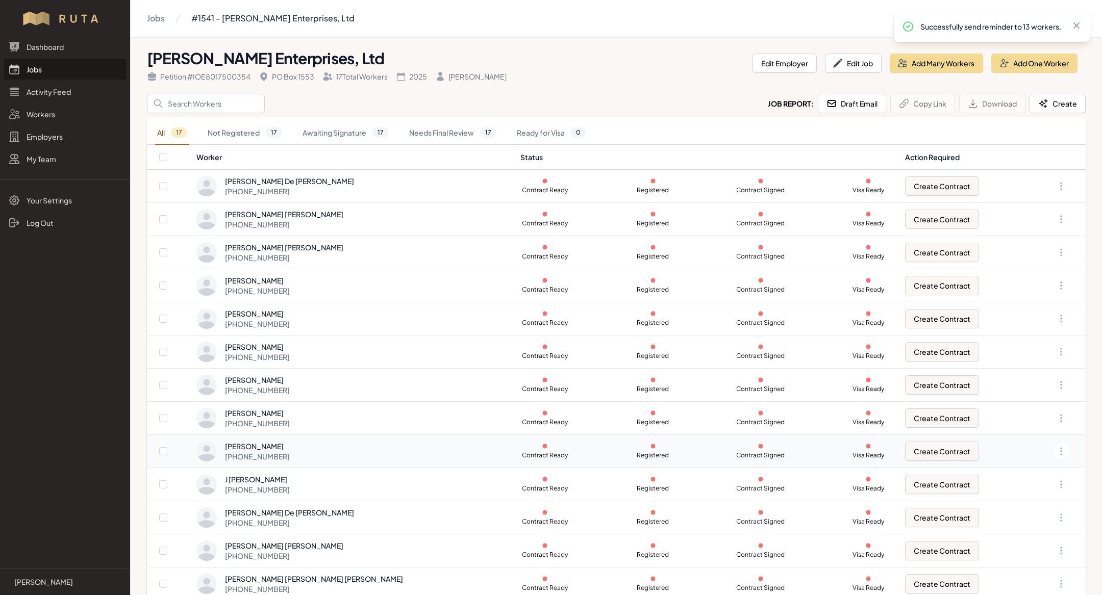
scroll to position [143, 0]
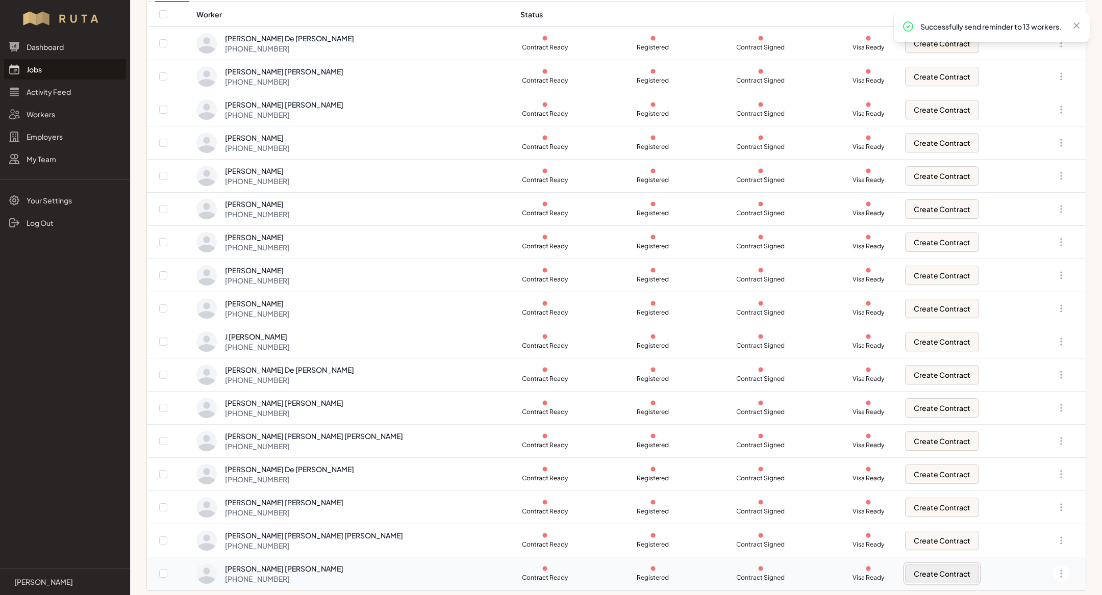
click at [905, 577] on button "Create Contract" at bounding box center [942, 573] width 74 height 19
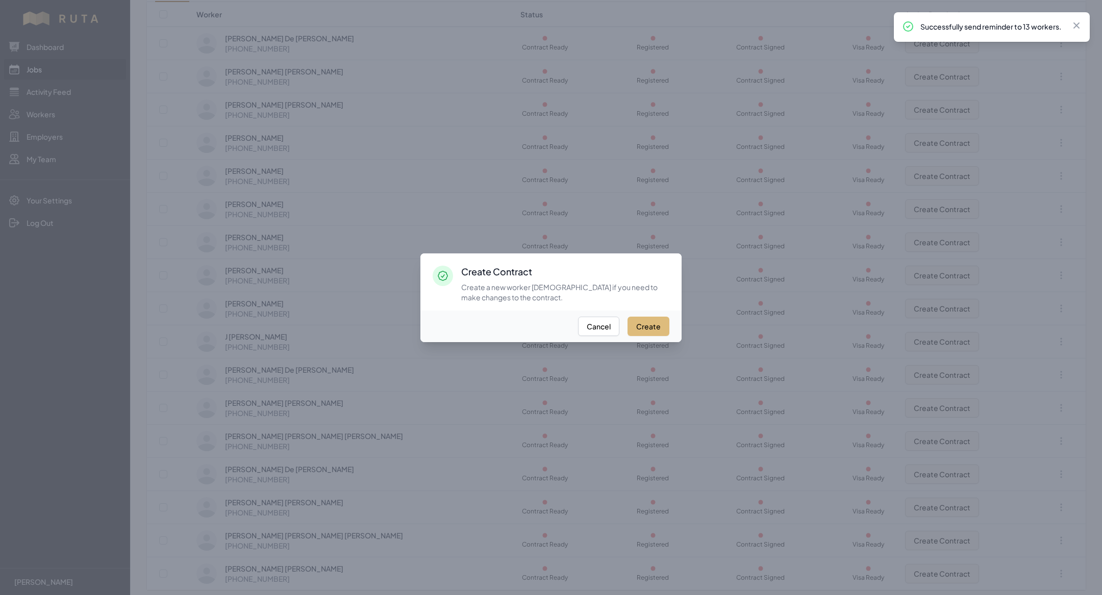
click at [667, 333] on button "Create" at bounding box center [648, 326] width 42 height 19
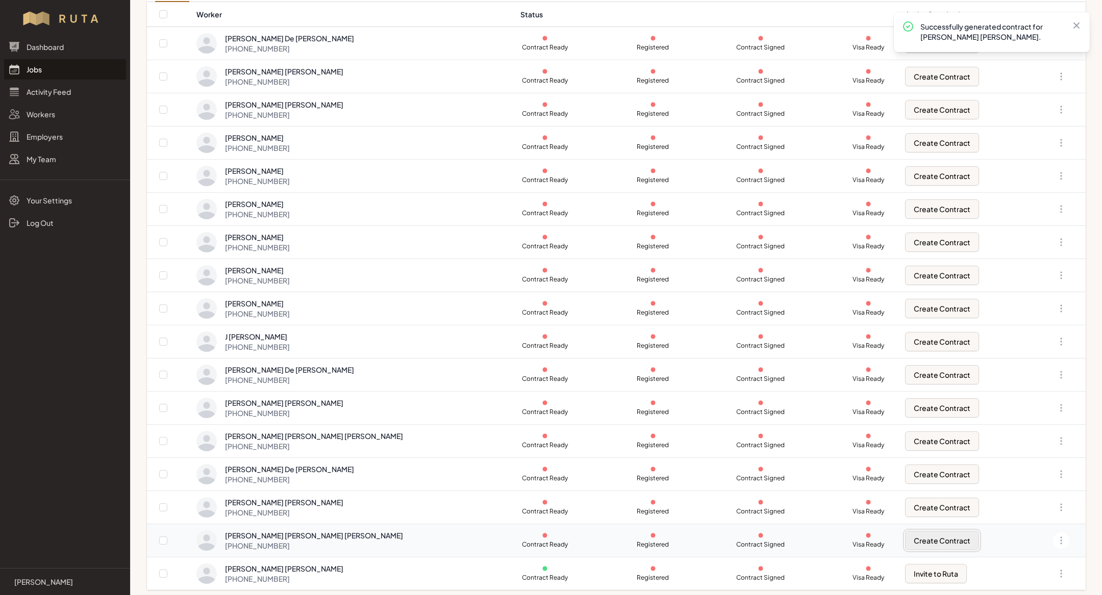
click at [929, 545] on button "Create Contract" at bounding box center [942, 540] width 74 height 19
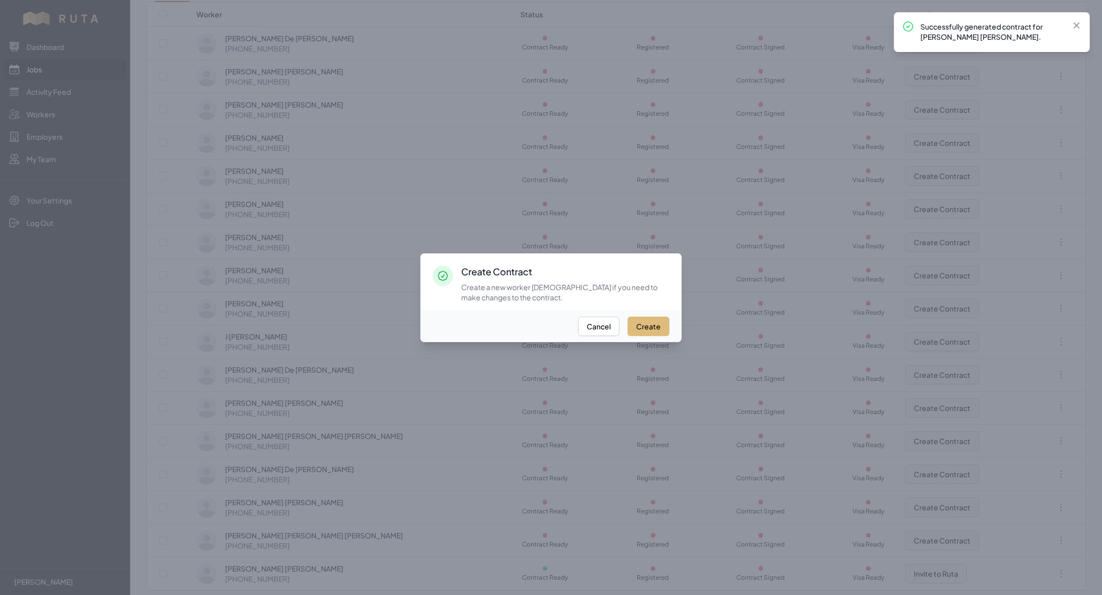
click at [654, 326] on button "Create" at bounding box center [648, 326] width 42 height 19
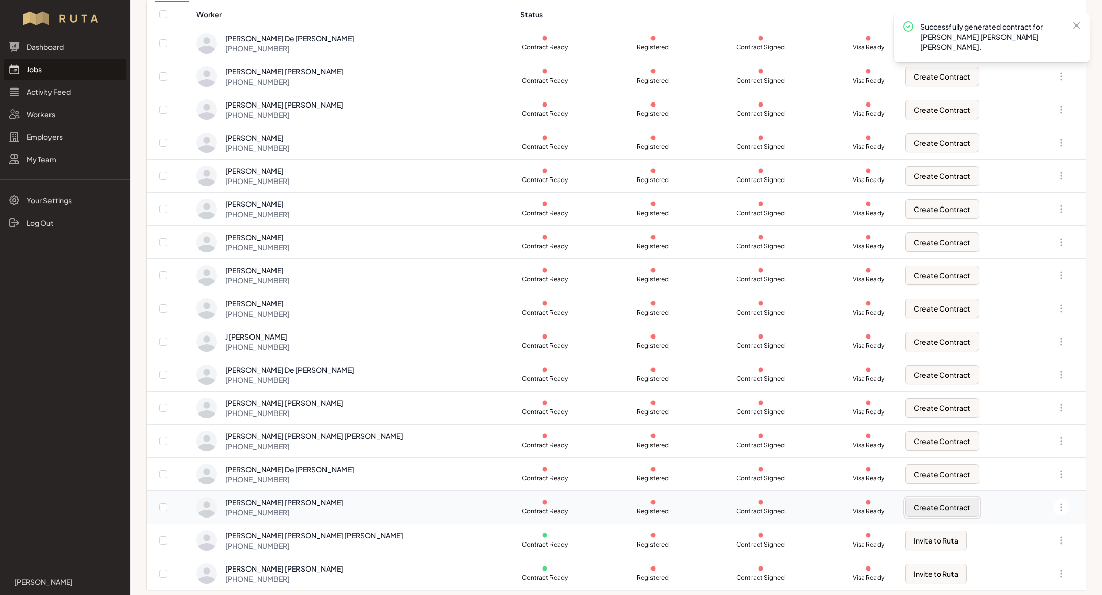
click at [905, 499] on button "Create Contract" at bounding box center [942, 507] width 74 height 19
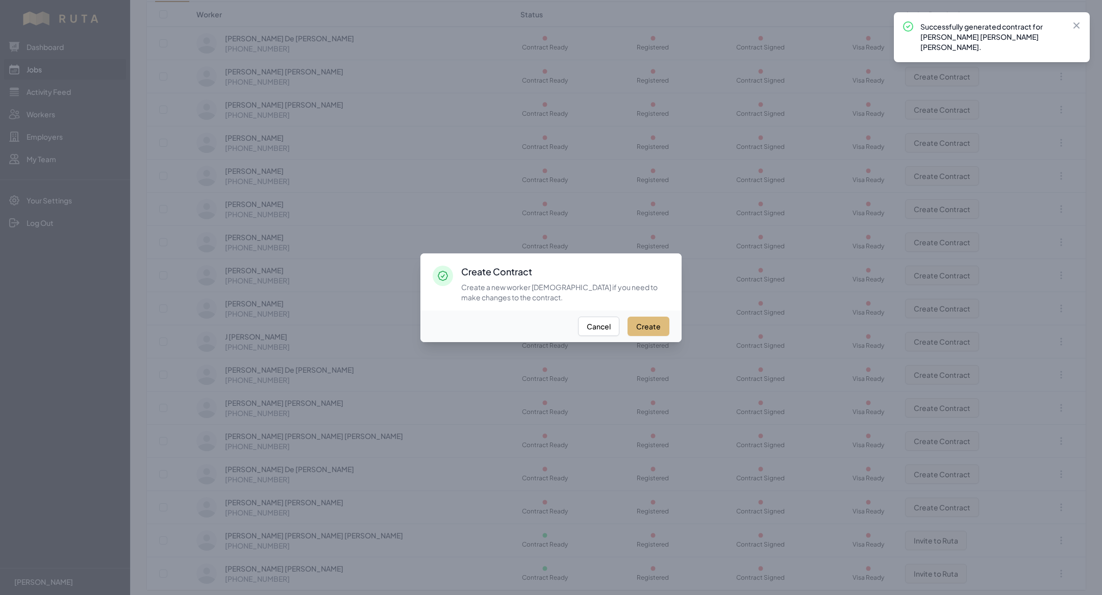
click at [643, 324] on button "Create" at bounding box center [648, 326] width 42 height 19
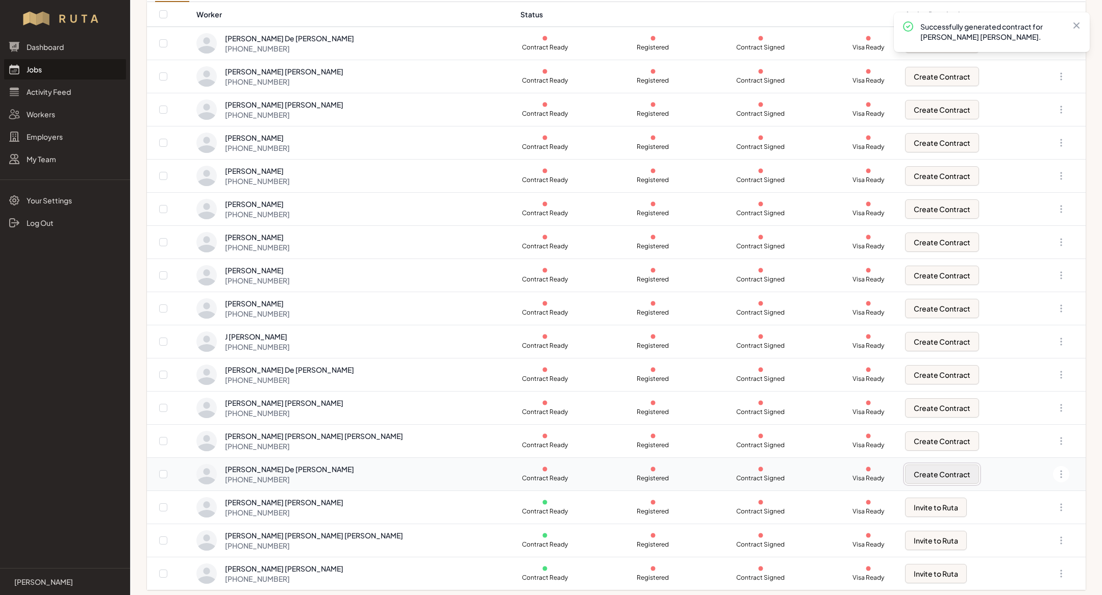
click at [947, 473] on button "Create Contract" at bounding box center [942, 474] width 74 height 19
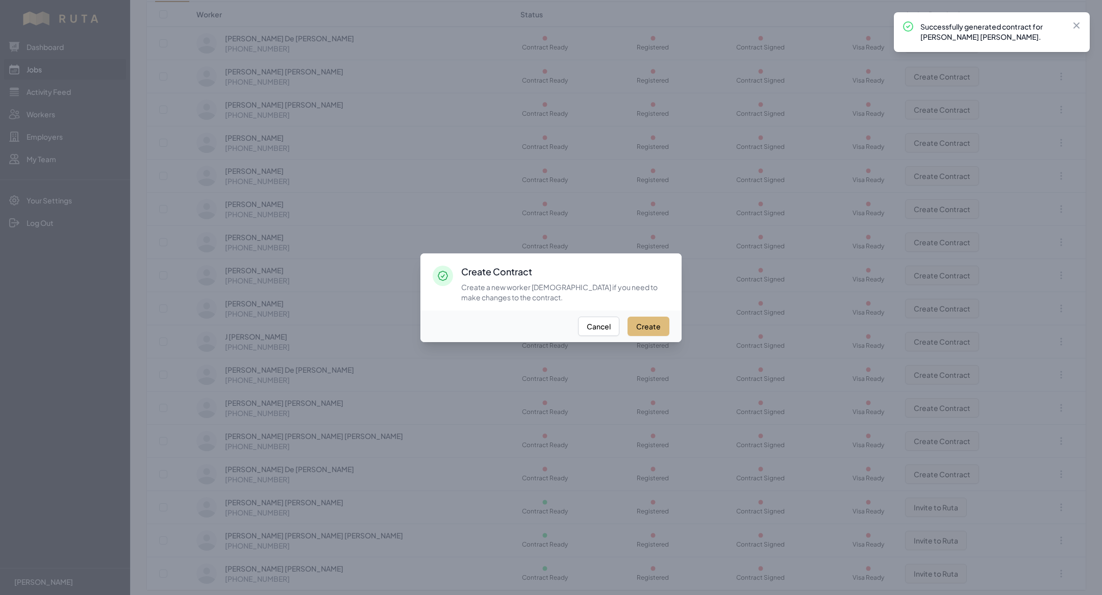
click at [639, 333] on button "Create" at bounding box center [648, 326] width 42 height 19
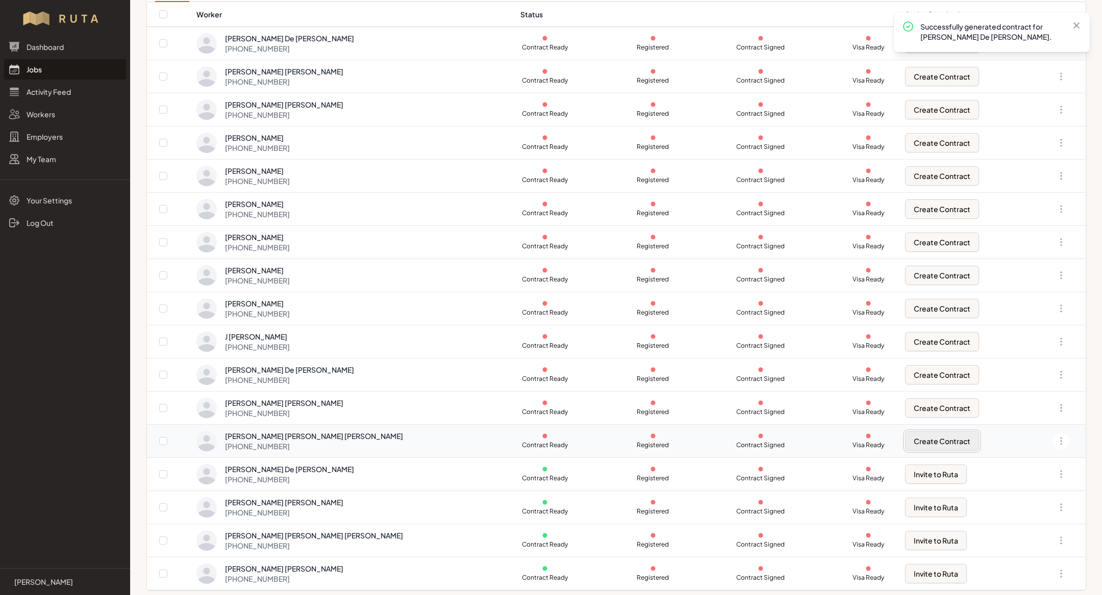
click at [905, 436] on button "Create Contract" at bounding box center [942, 441] width 74 height 19
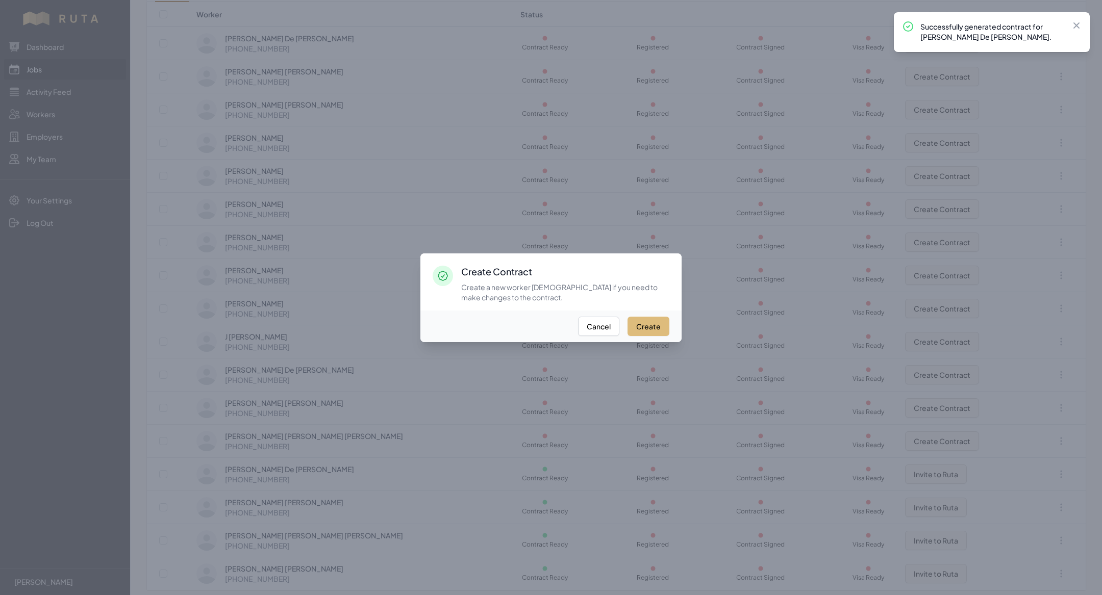
click at [643, 335] on button "Create" at bounding box center [648, 326] width 42 height 19
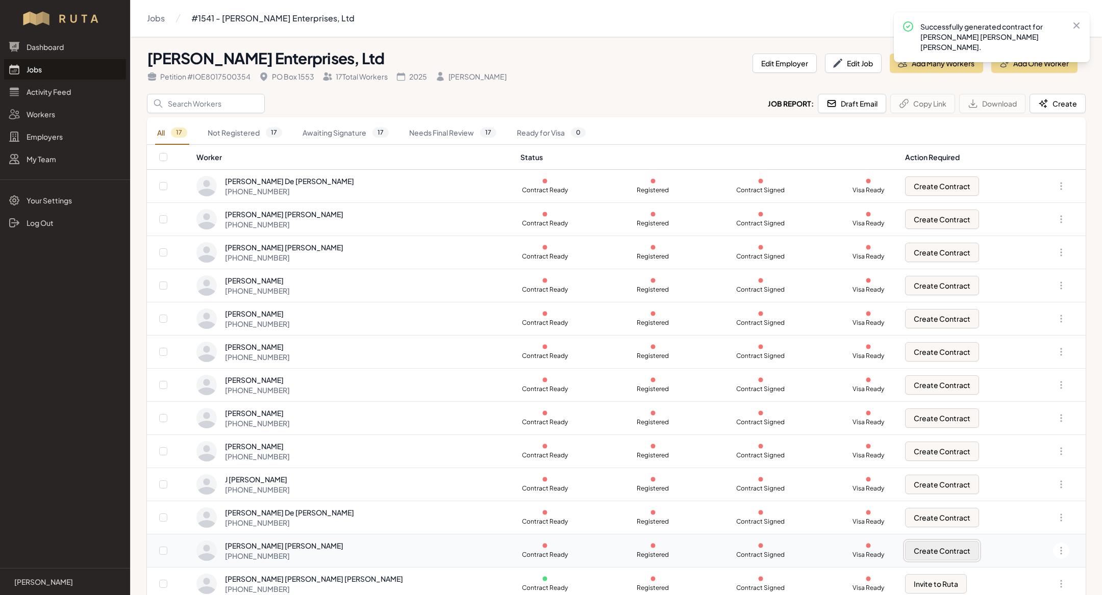
click at [905, 547] on button "Create Contract" at bounding box center [942, 550] width 74 height 19
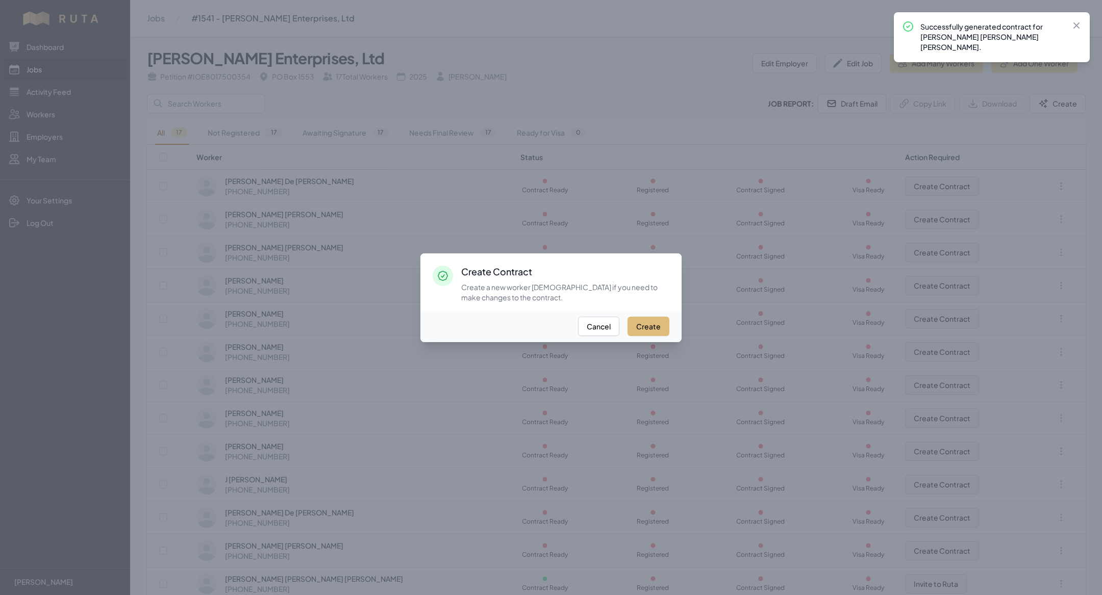
click at [646, 321] on button "Create" at bounding box center [648, 326] width 42 height 19
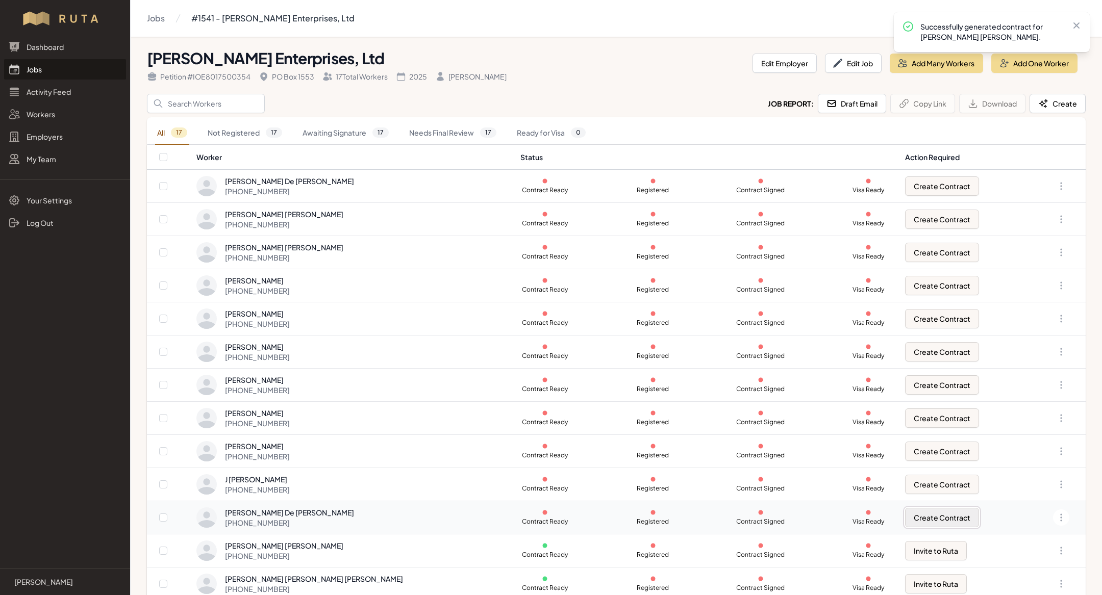
click at [931, 513] on button "Create Contract" at bounding box center [942, 517] width 74 height 19
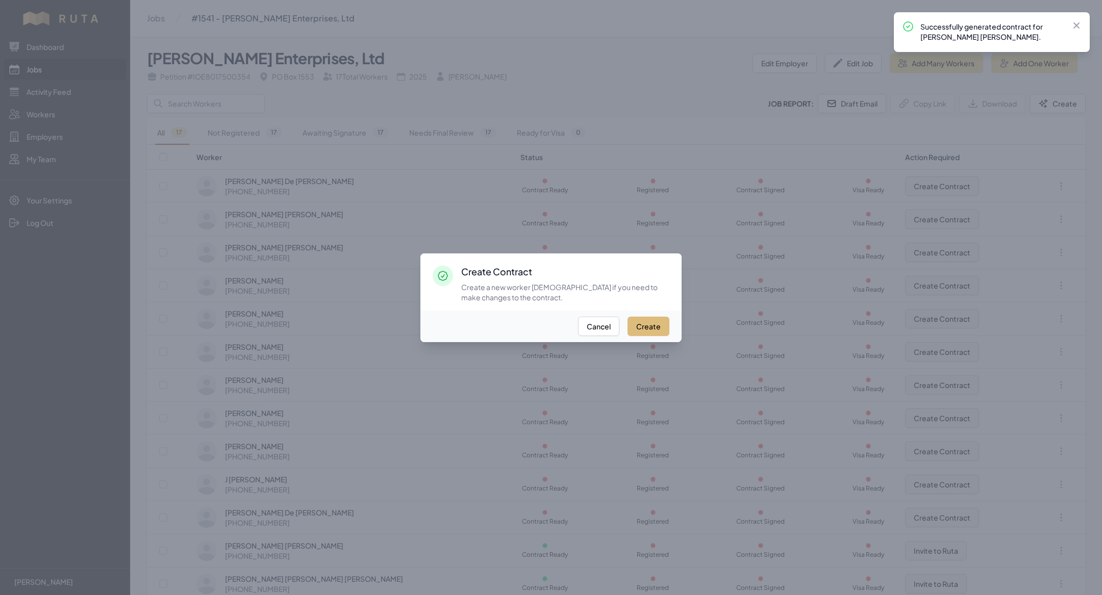
click at [652, 325] on button "Create" at bounding box center [648, 326] width 42 height 19
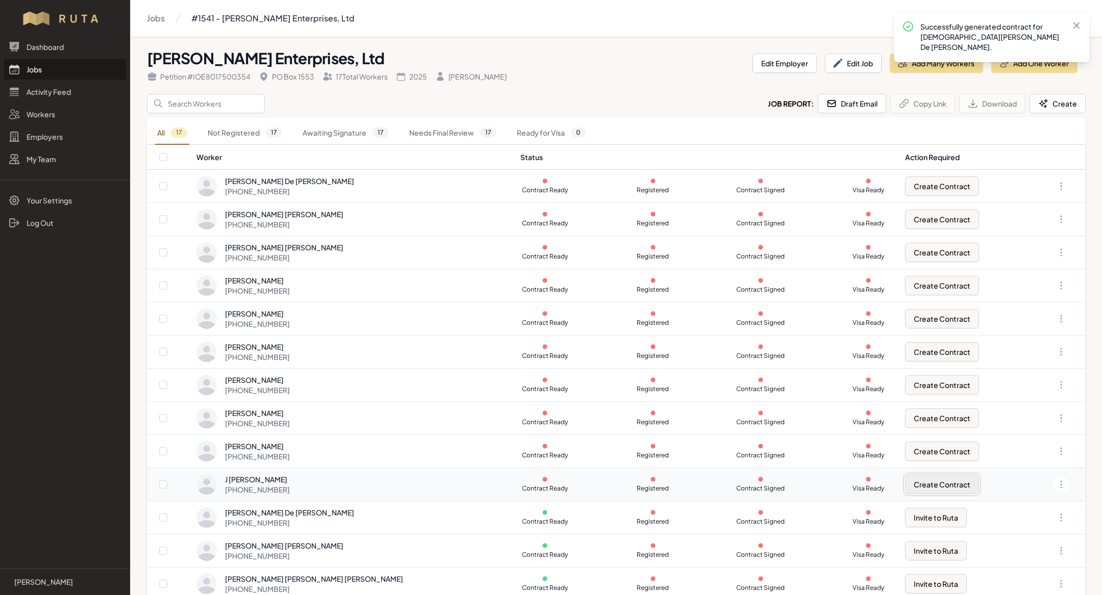
click at [916, 480] on button "Create Contract" at bounding box center [942, 484] width 74 height 19
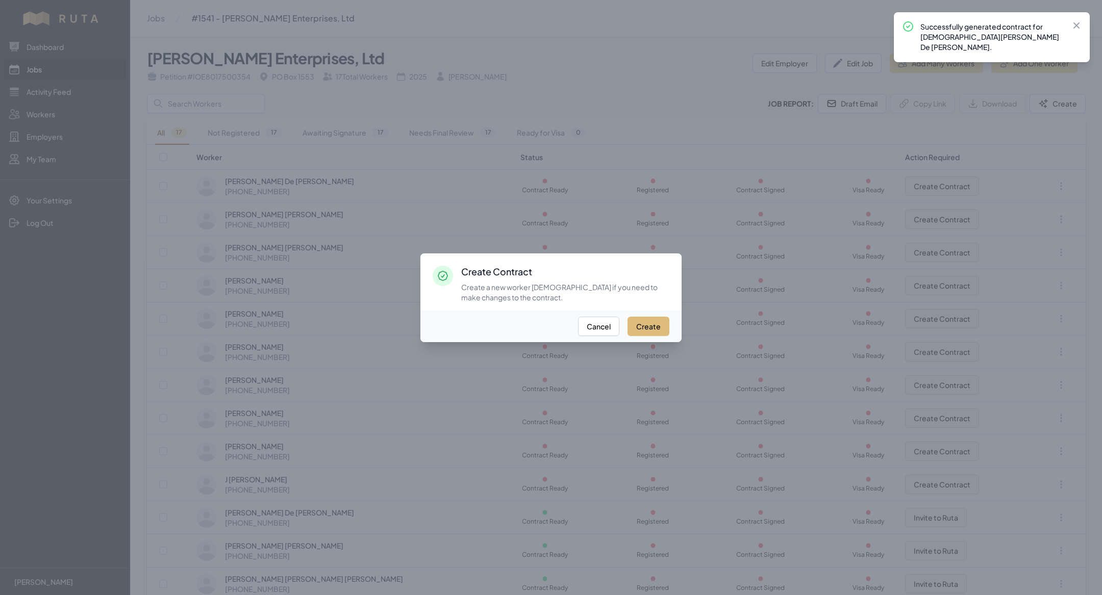
click at [652, 321] on button "Create" at bounding box center [648, 326] width 42 height 19
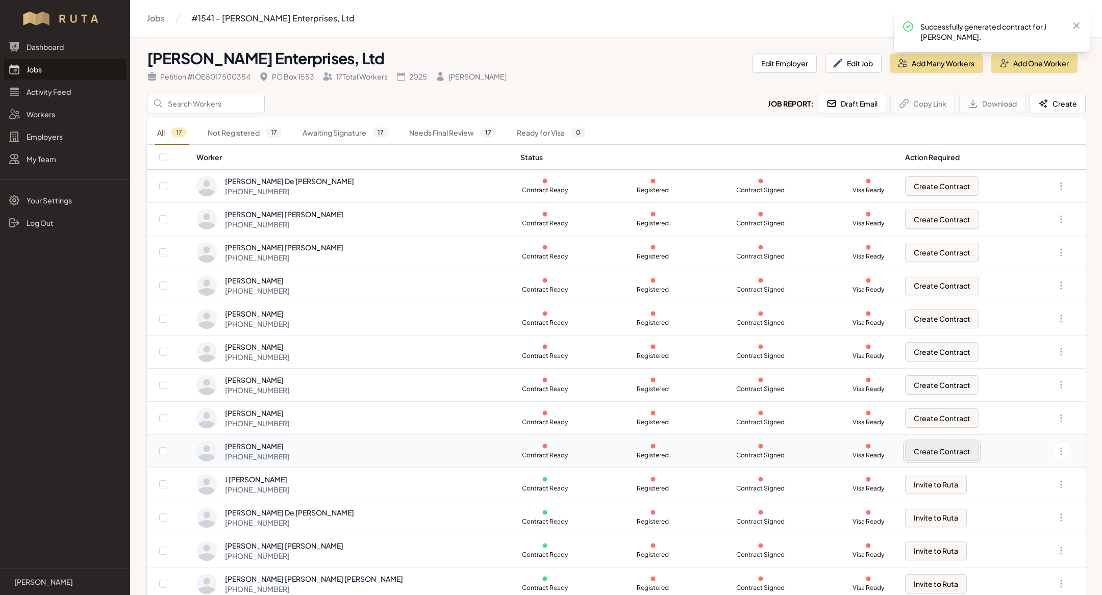
click at [905, 458] on button "Create Contract" at bounding box center [942, 451] width 74 height 19
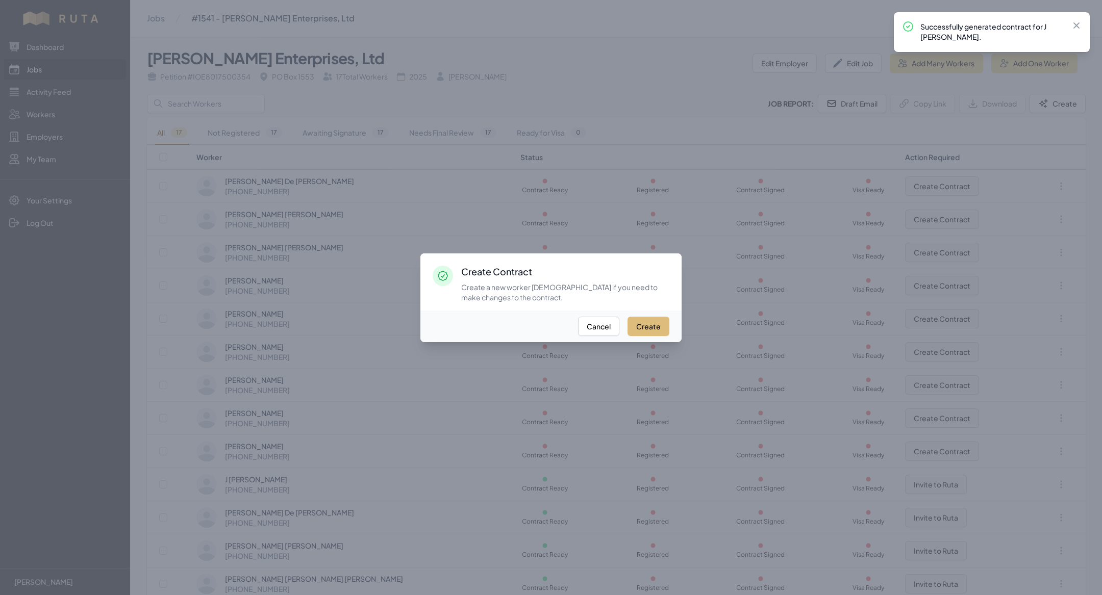
click at [639, 325] on button "Create" at bounding box center [648, 326] width 42 height 19
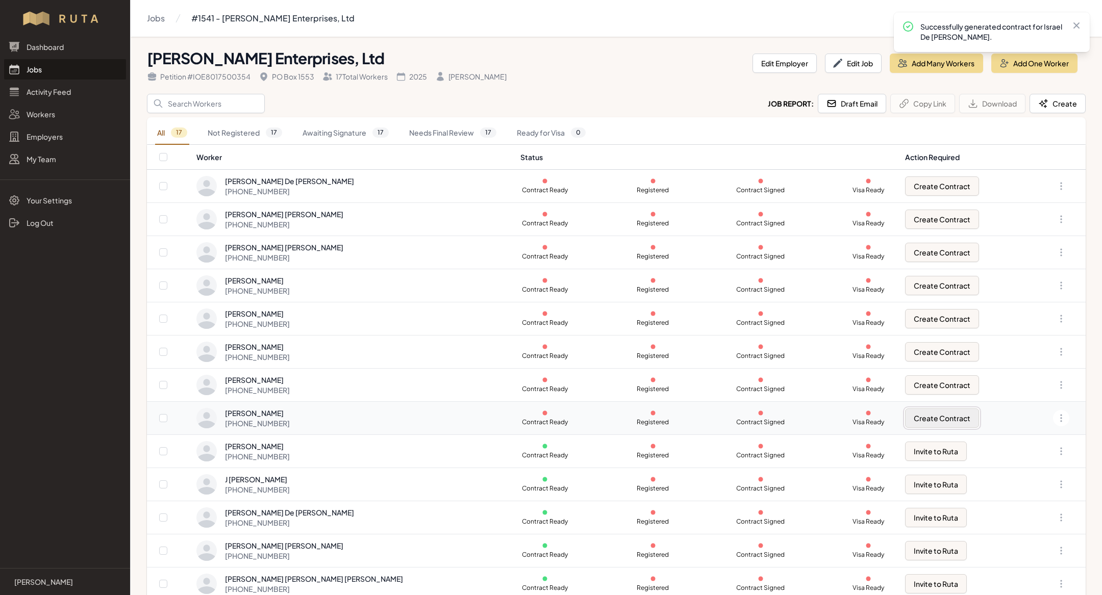
click at [935, 418] on button "Create Contract" at bounding box center [942, 418] width 74 height 19
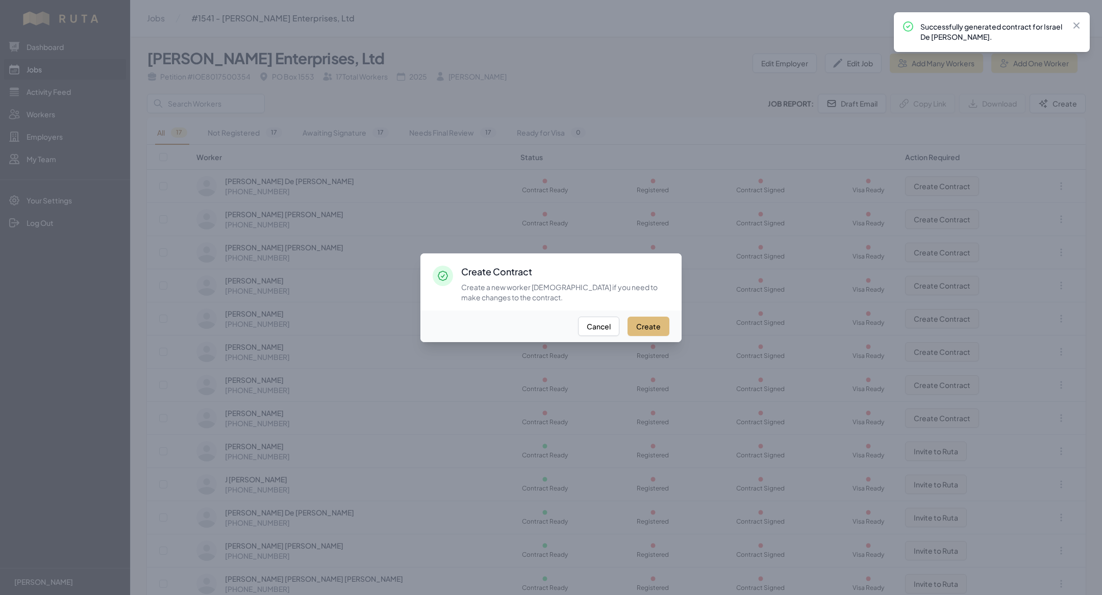
click at [647, 319] on button "Create" at bounding box center [648, 326] width 42 height 19
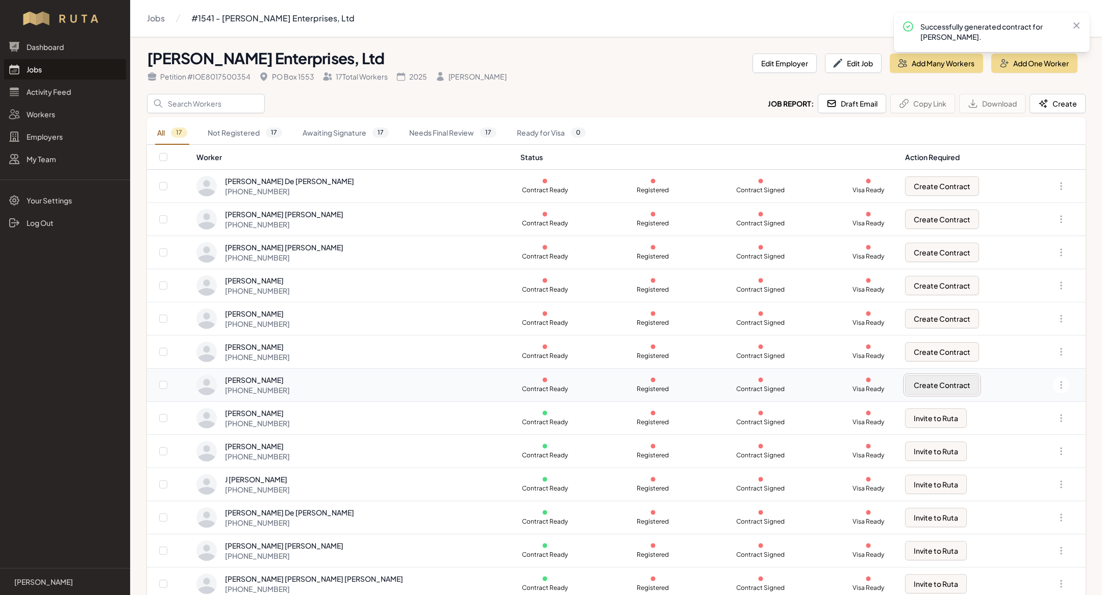
click at [905, 381] on button "Create Contract" at bounding box center [942, 384] width 74 height 19
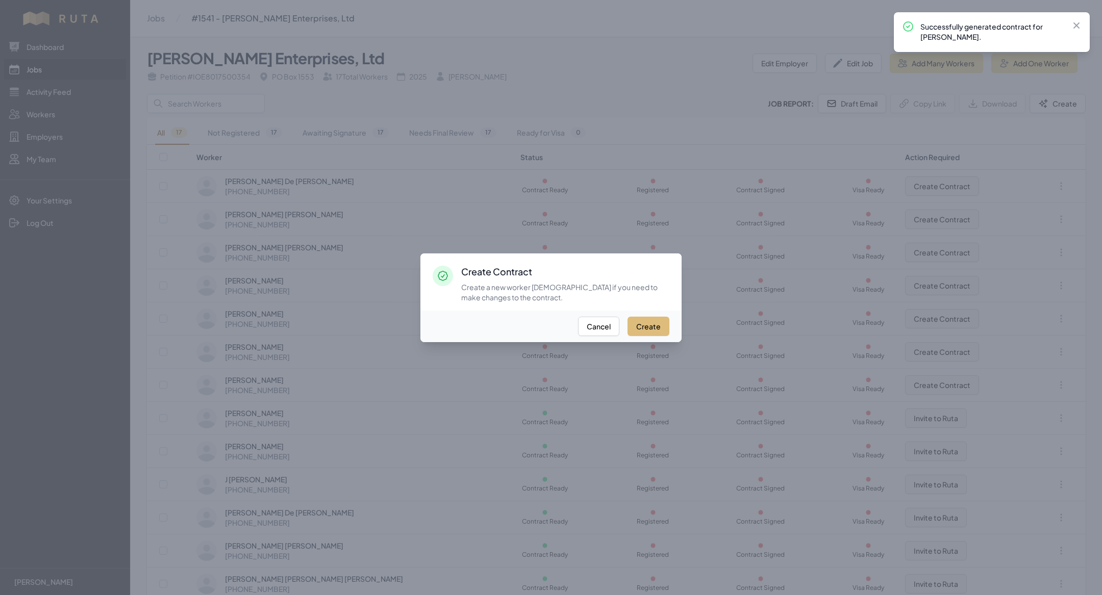
click at [646, 321] on button "Create" at bounding box center [648, 326] width 42 height 19
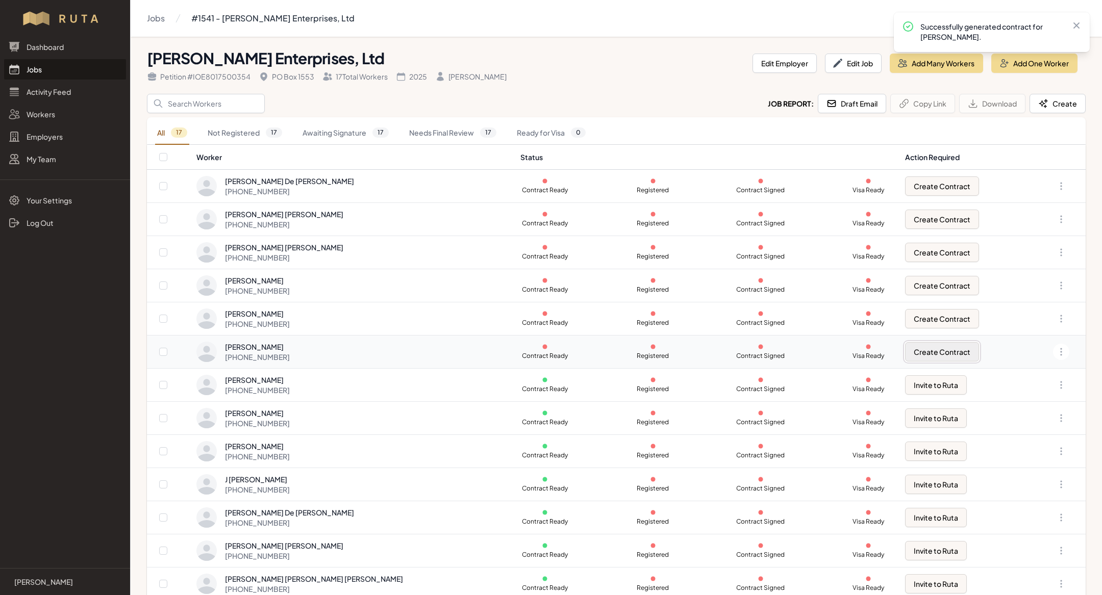
click at [905, 345] on button "Create Contract" at bounding box center [942, 351] width 74 height 19
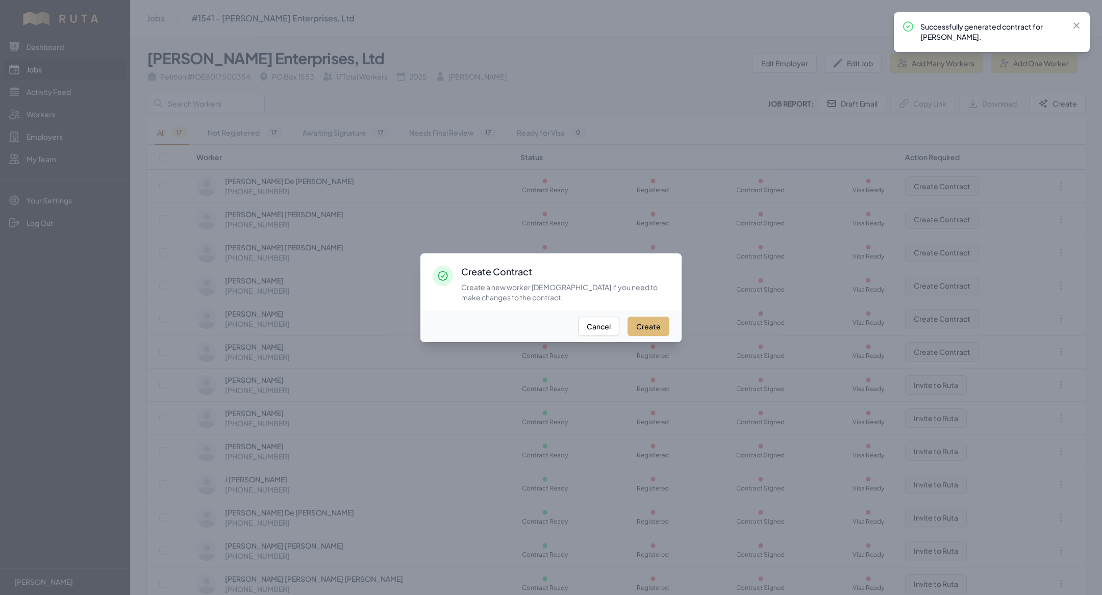
click at [656, 329] on button "Create" at bounding box center [648, 326] width 42 height 19
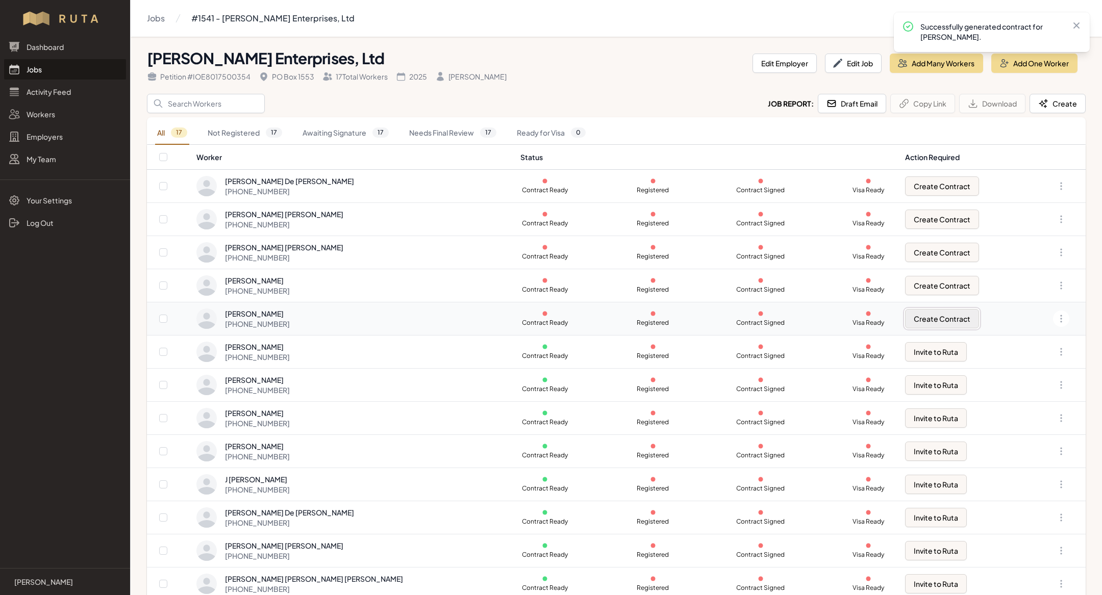
click at [920, 322] on button "Create Contract" at bounding box center [942, 318] width 74 height 19
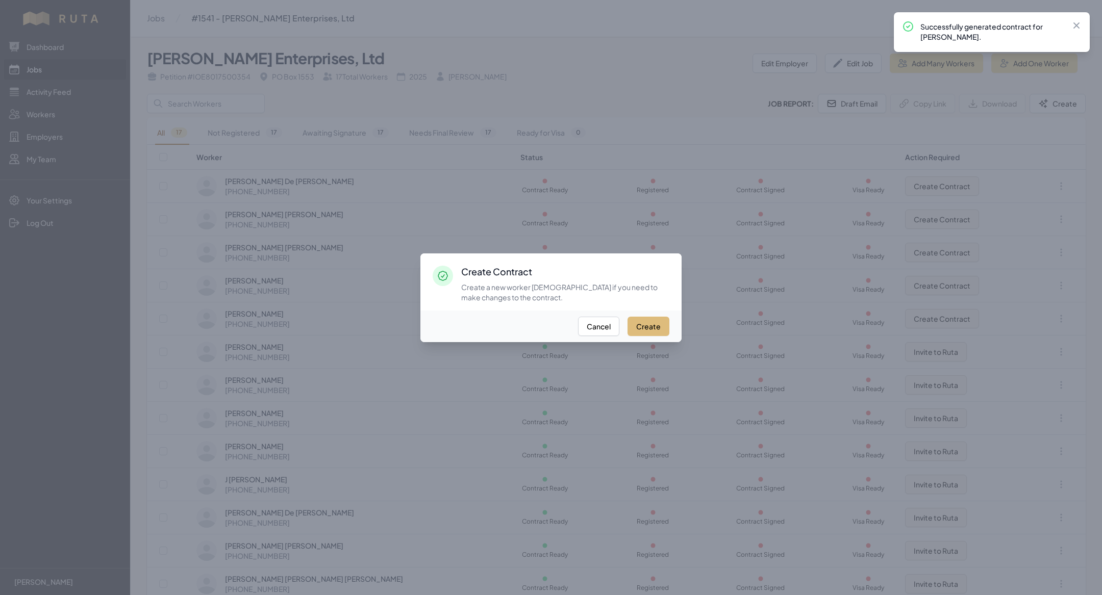
click at [654, 323] on button "Create" at bounding box center [648, 326] width 42 height 19
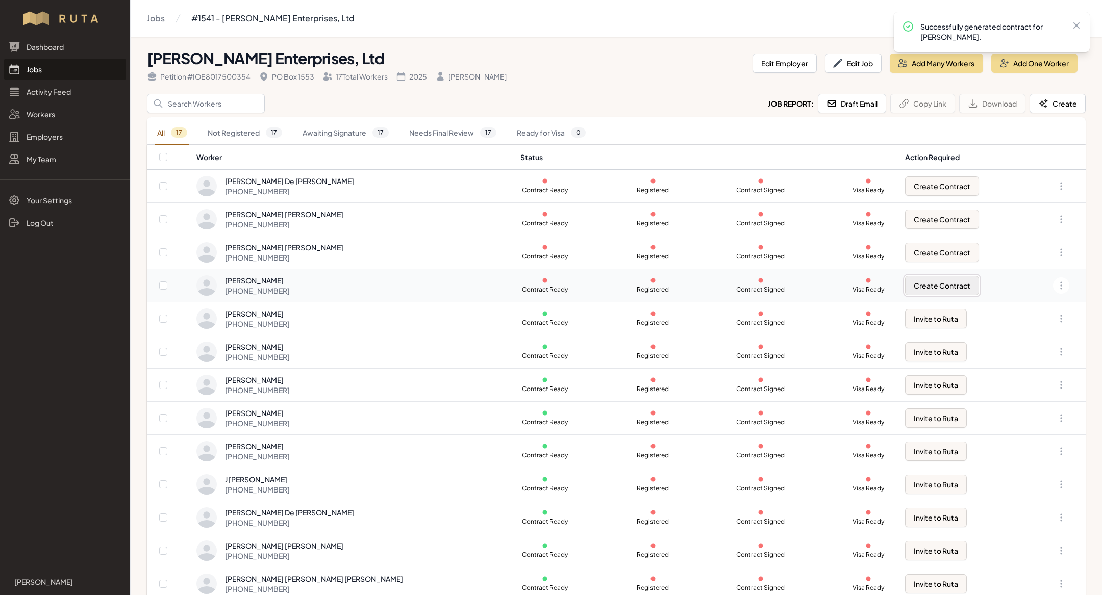
click at [905, 283] on button "Create Contract" at bounding box center [942, 285] width 74 height 19
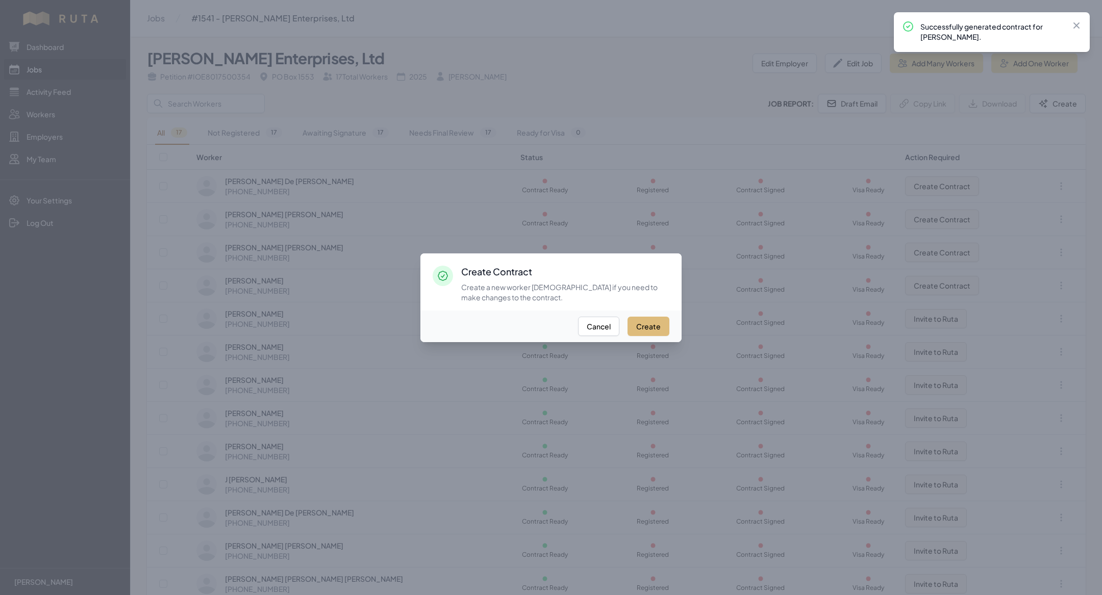
click at [653, 320] on button "Create" at bounding box center [648, 326] width 42 height 19
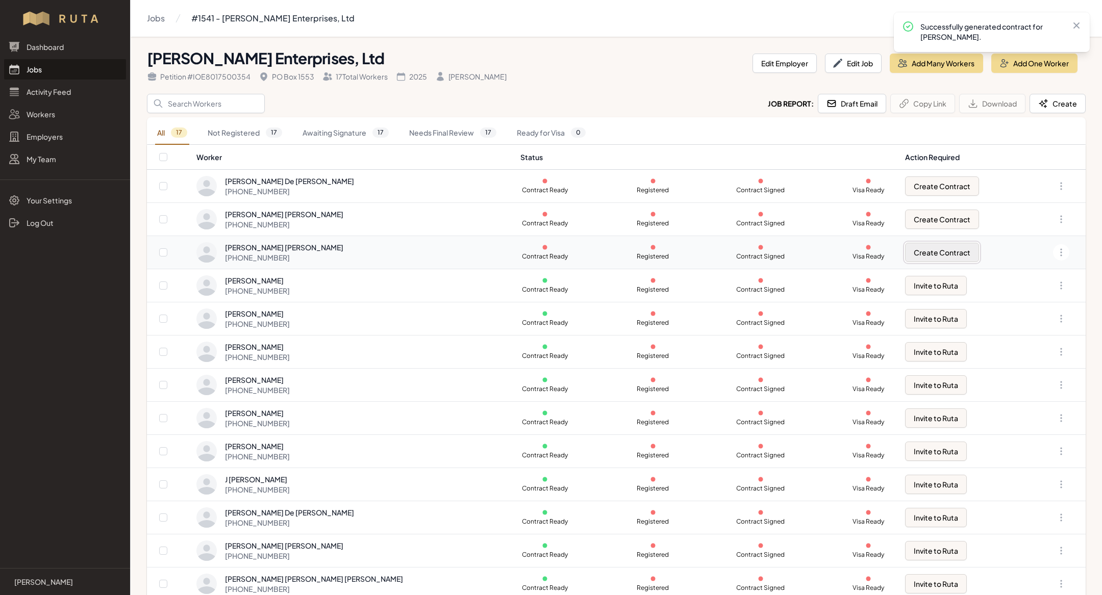
click at [907, 252] on button "Create Contract" at bounding box center [942, 252] width 74 height 19
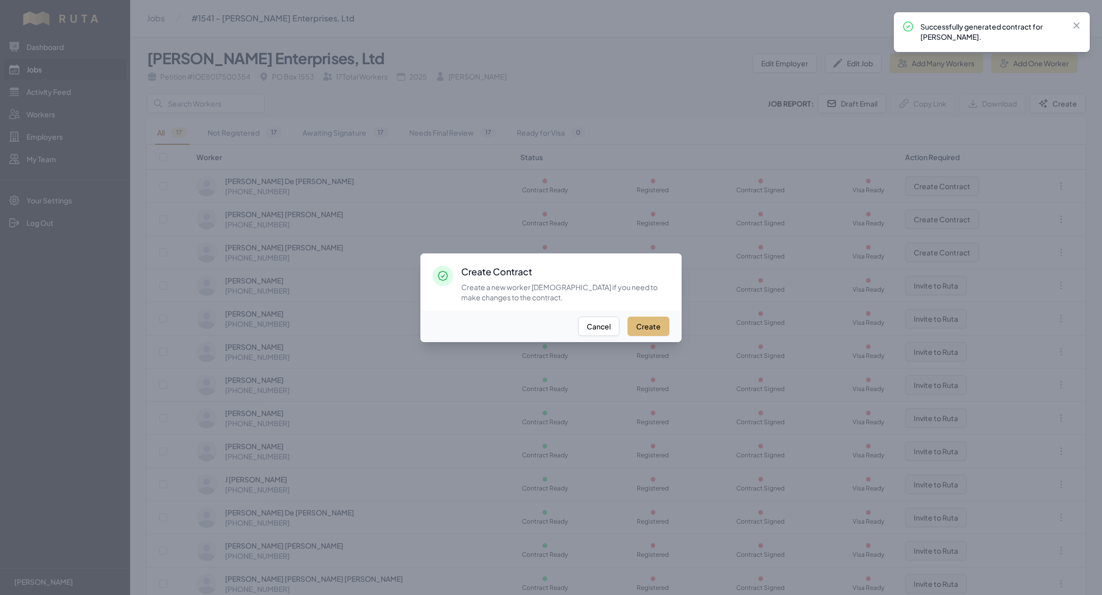
click at [651, 322] on button "Create" at bounding box center [648, 326] width 42 height 19
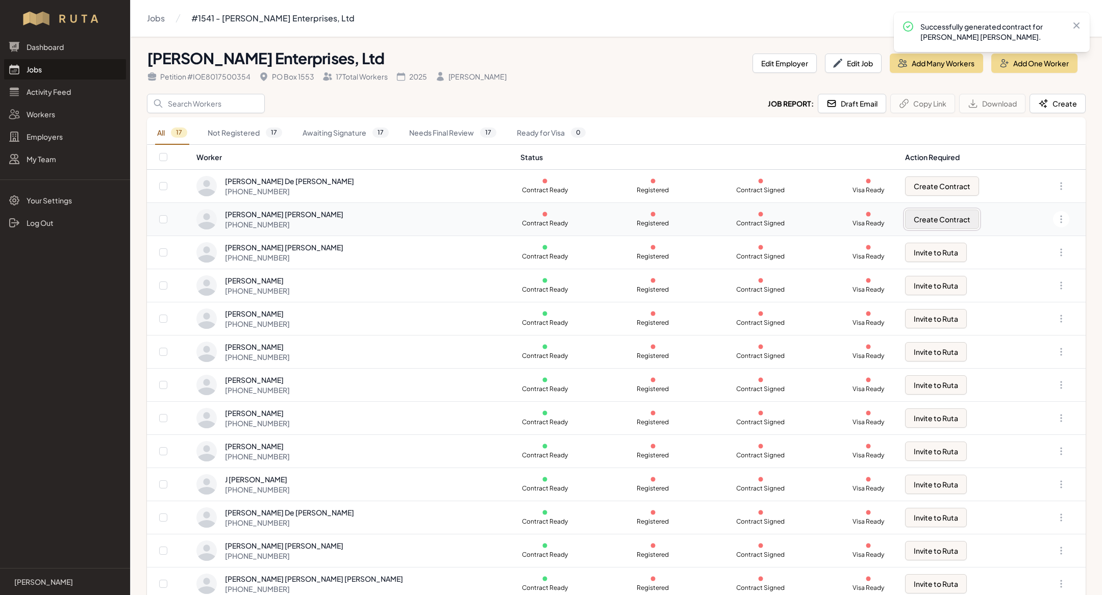
click at [905, 219] on button "Create Contract" at bounding box center [942, 219] width 74 height 19
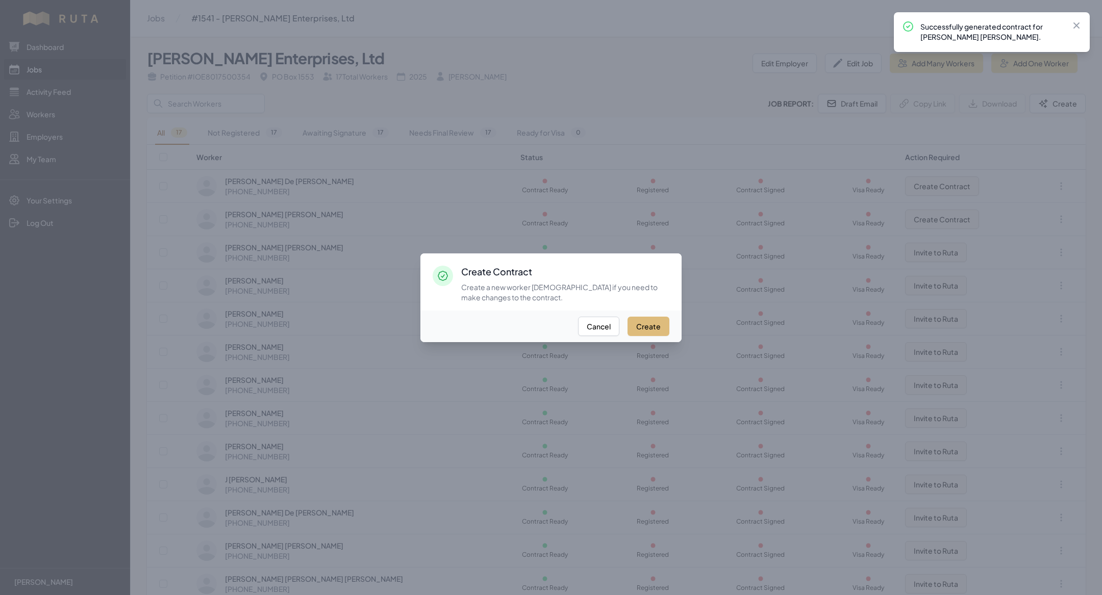
click at [649, 317] on button "Create" at bounding box center [648, 326] width 42 height 19
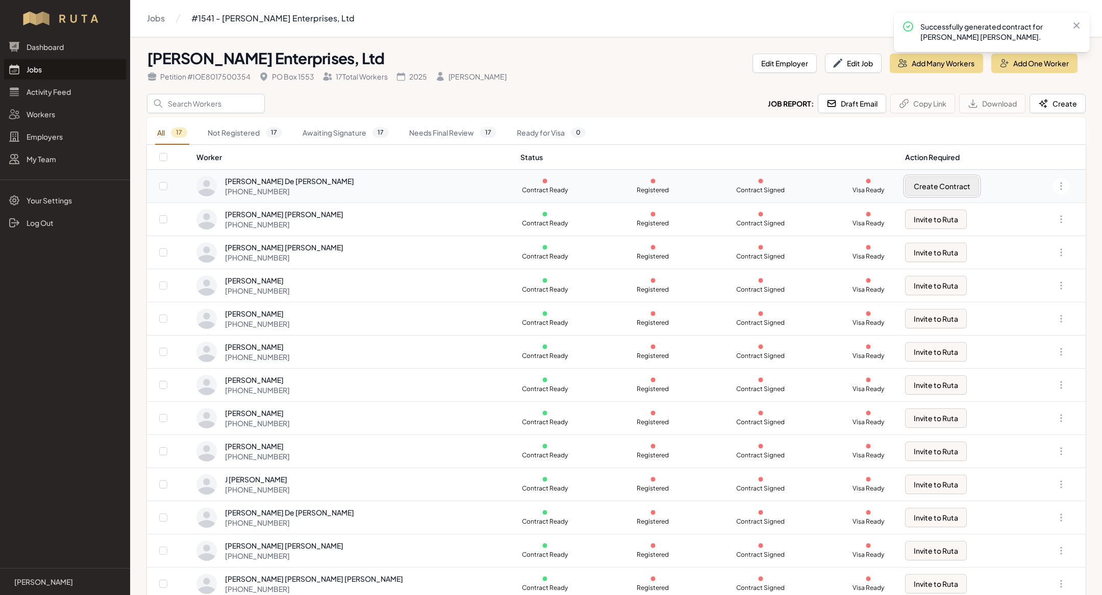
click at [925, 180] on button "Create Contract" at bounding box center [942, 185] width 74 height 19
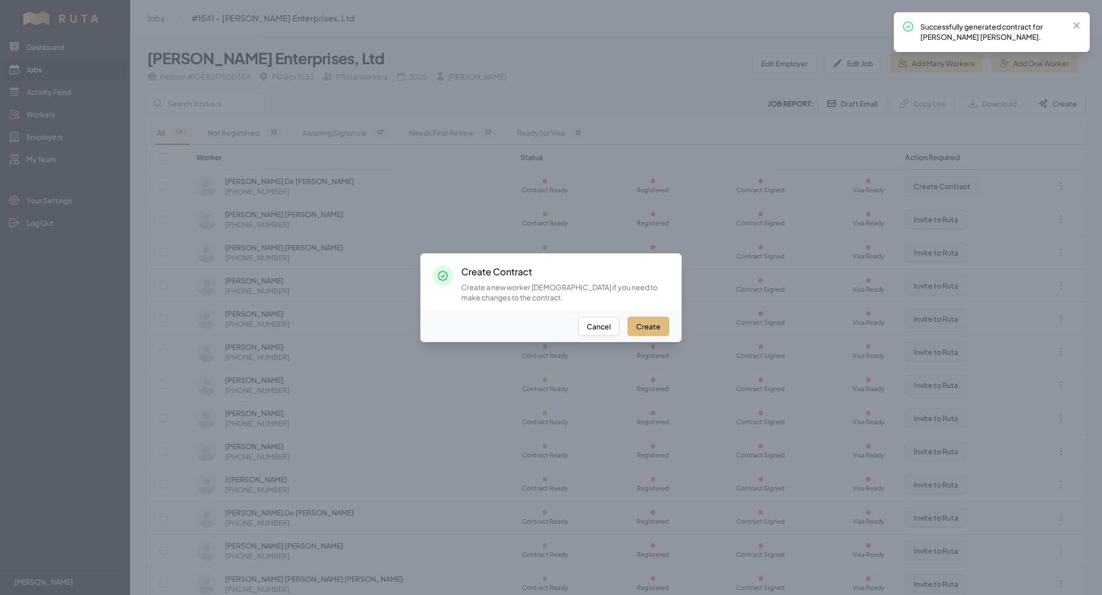
click at [644, 326] on button "Create" at bounding box center [648, 326] width 42 height 19
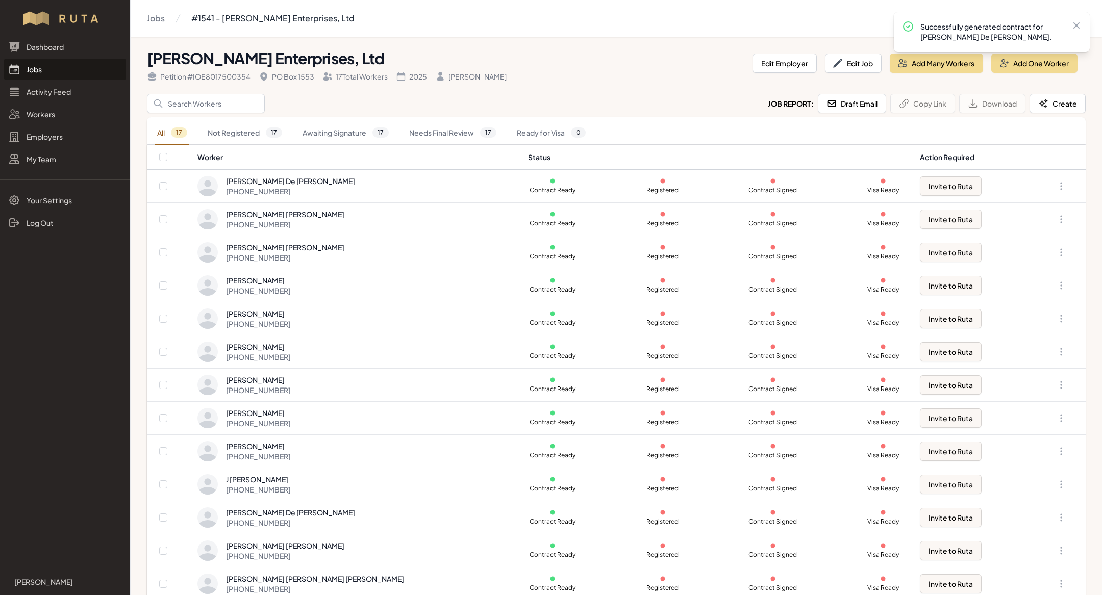
click at [167, 154] on th at bounding box center [172, 157] width 50 height 25
click at [164, 154] on input "checkbox" at bounding box center [163, 157] width 8 height 8
checkbox input "true"
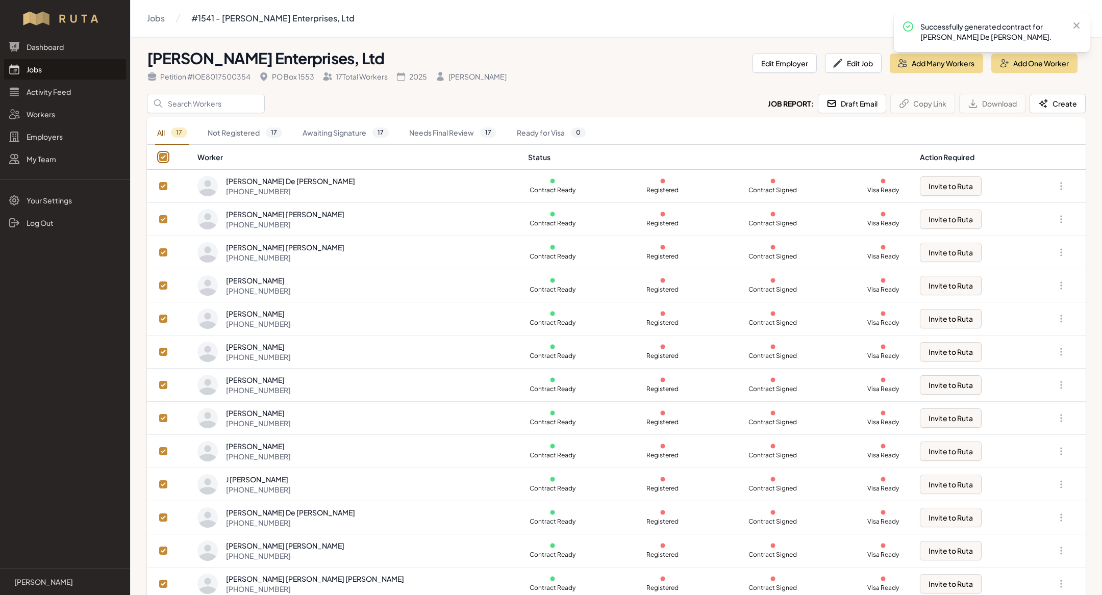
checkbox input "true"
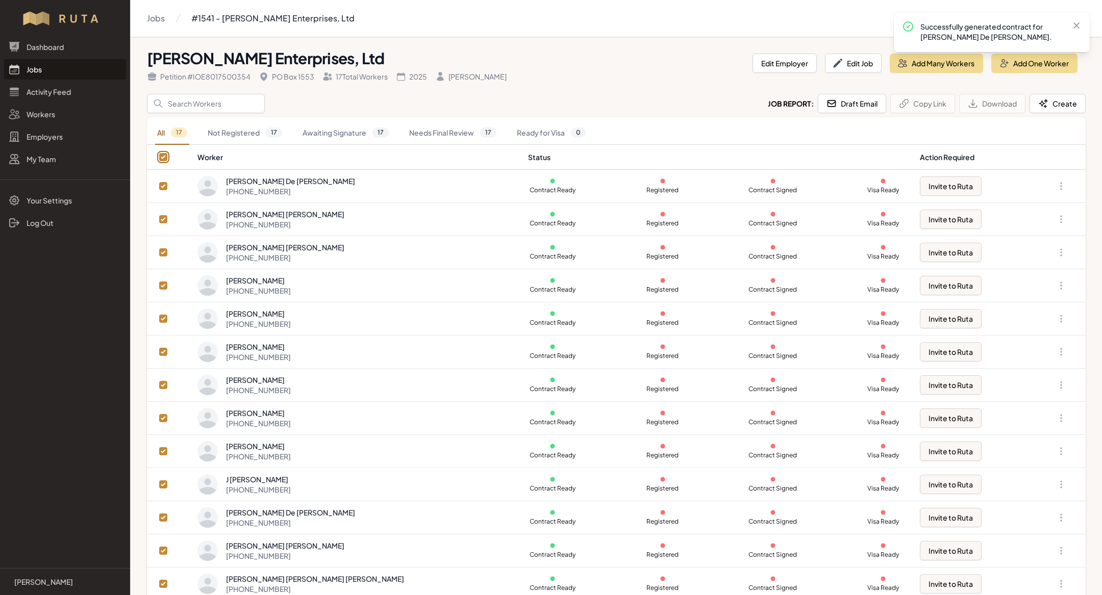
checkbox input "true"
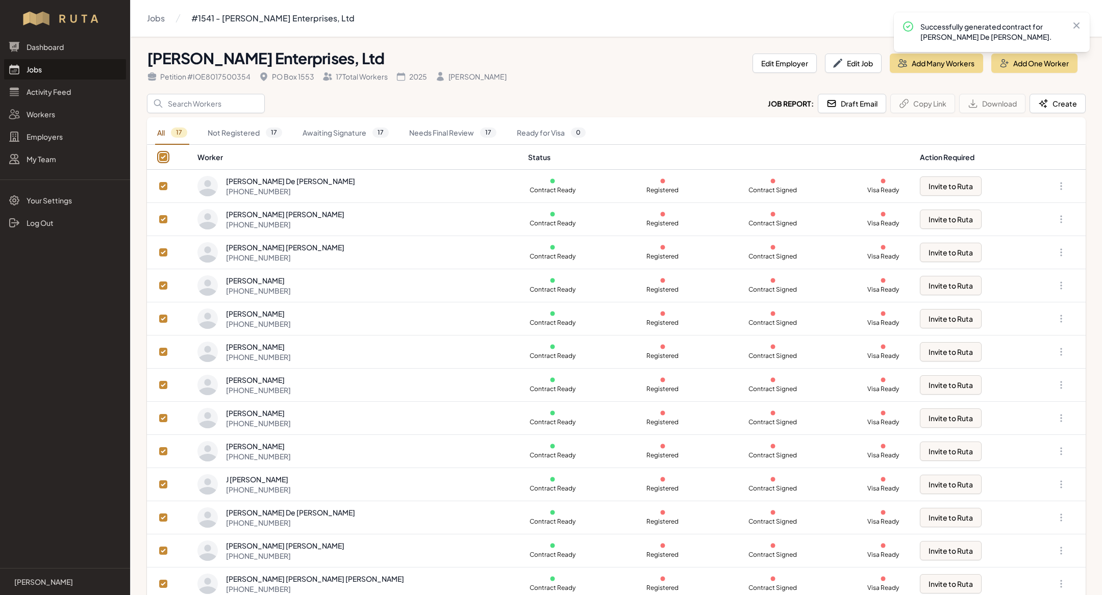
checkbox input "true"
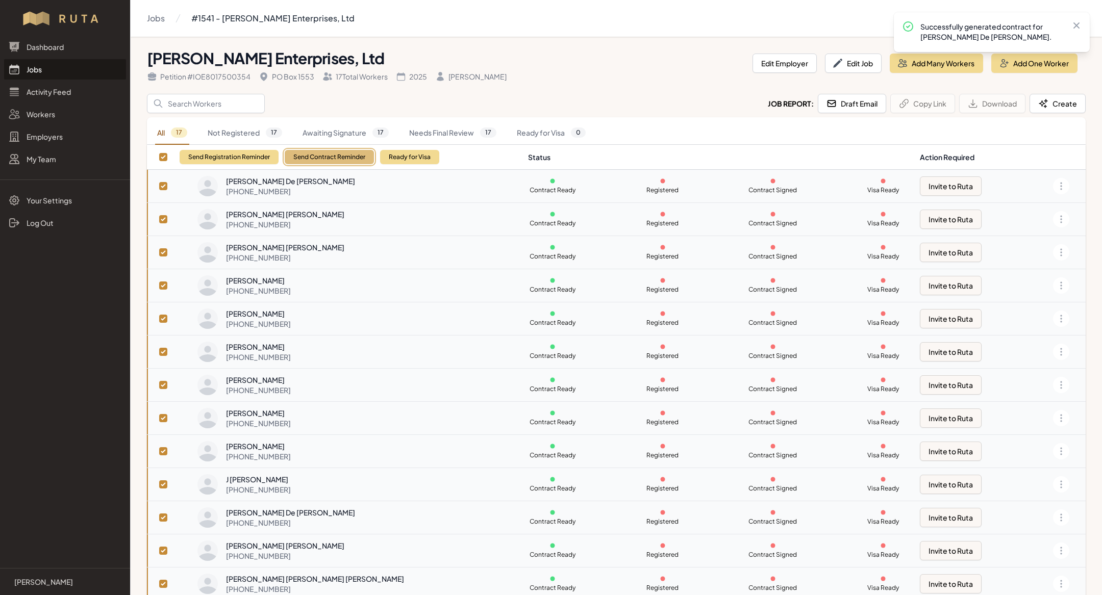
click at [362, 158] on button "Send Contract Reminder" at bounding box center [329, 157] width 89 height 14
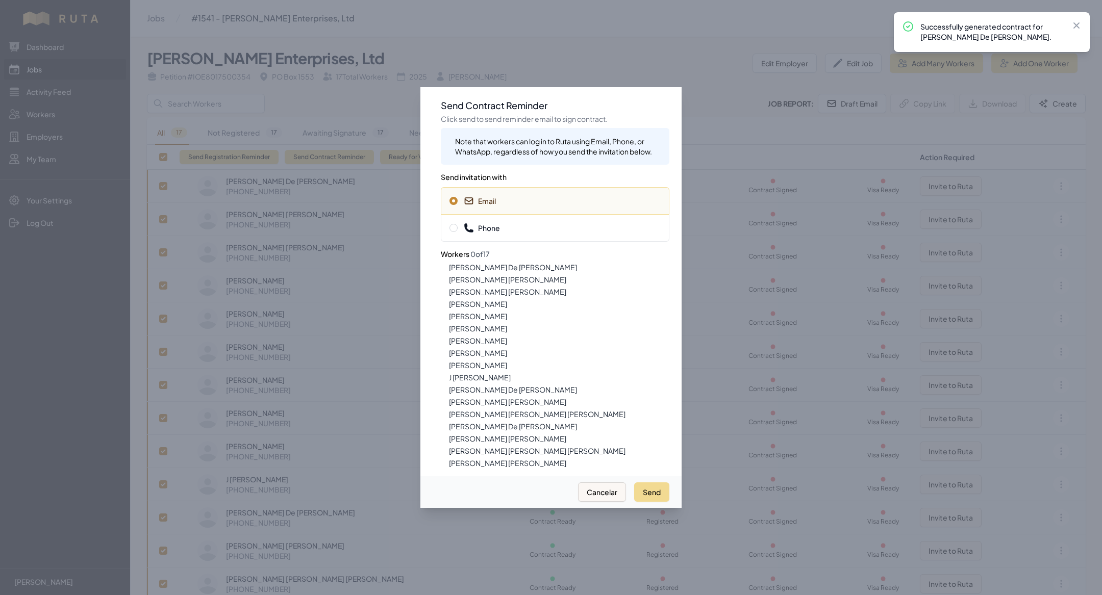
click at [488, 227] on span "Phone" at bounding box center [482, 228] width 36 height 10
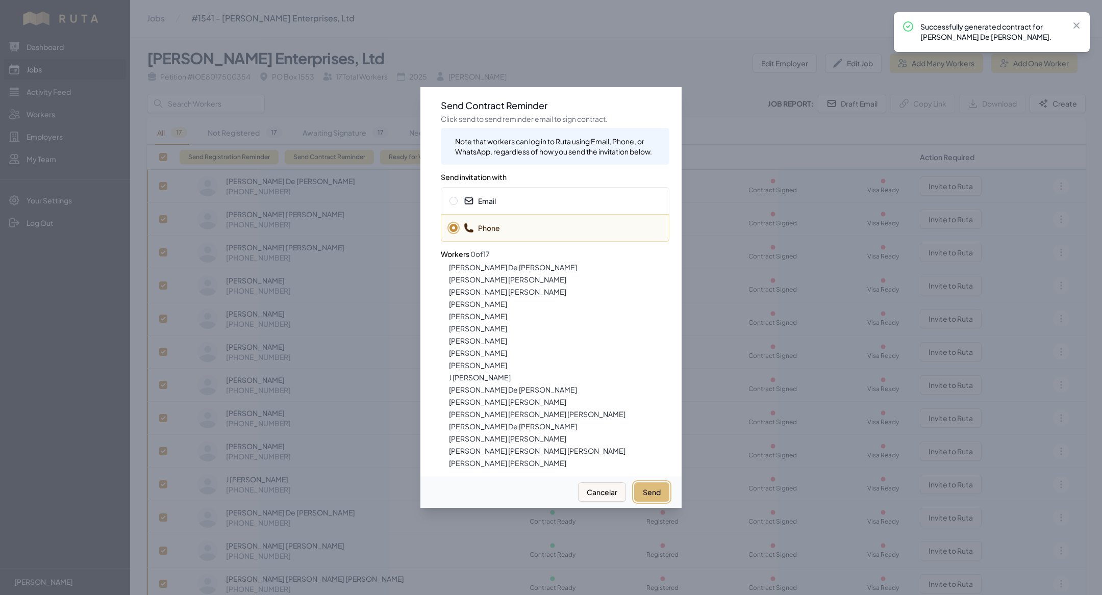
click at [664, 491] on button "Send" at bounding box center [651, 492] width 35 height 19
click at [552, 212] on div "Email" at bounding box center [555, 201] width 229 height 28
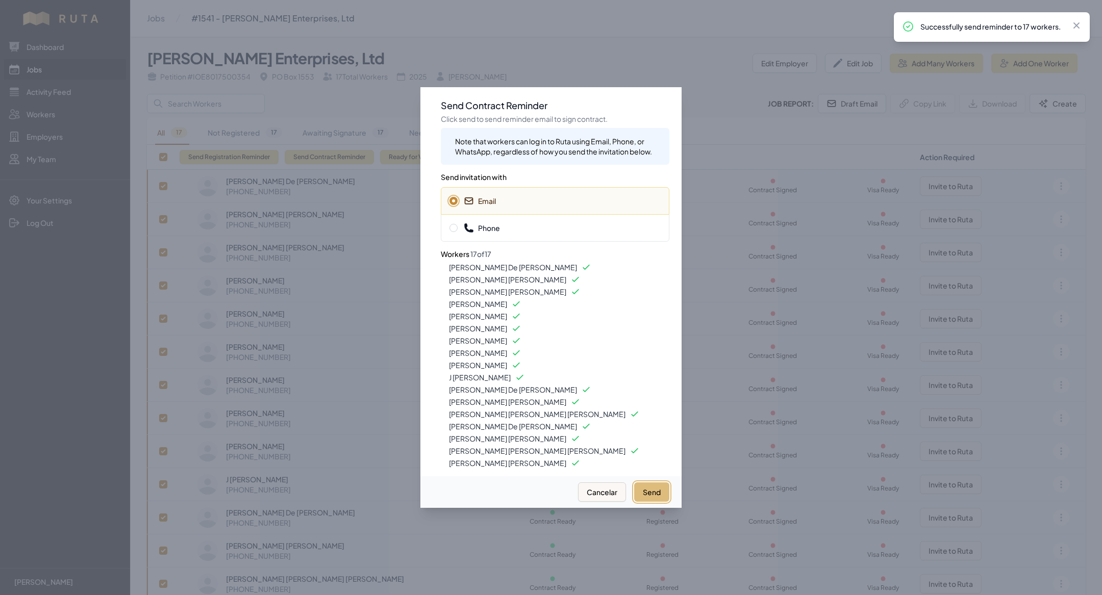
click at [651, 491] on button "Send" at bounding box center [651, 492] width 35 height 19
click at [313, 104] on div at bounding box center [551, 297] width 1102 height 595
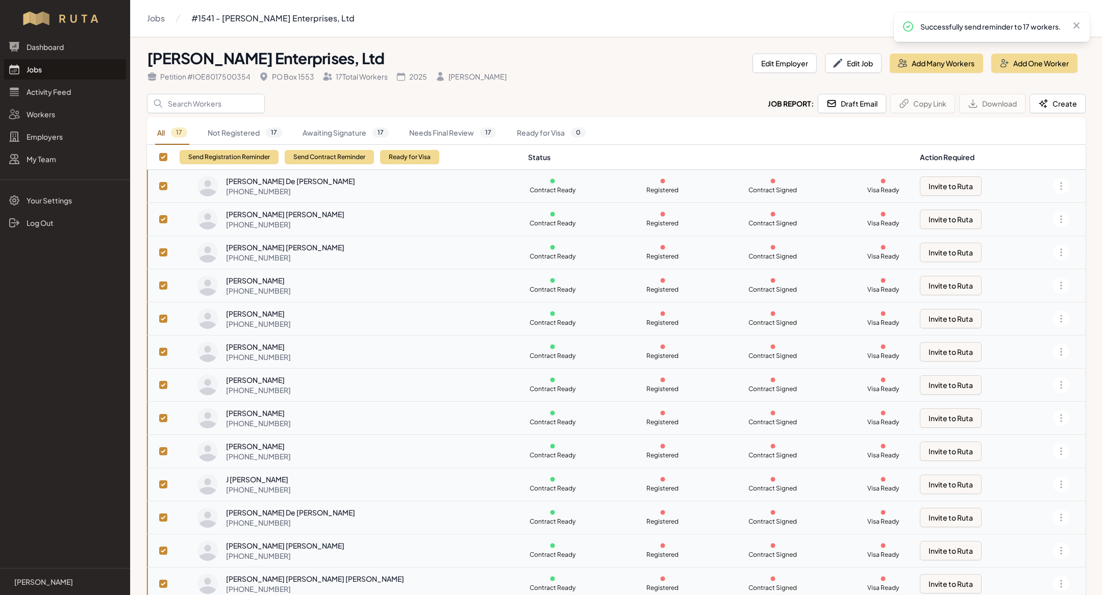
click at [91, 70] on link "Jobs" at bounding box center [65, 69] width 122 height 20
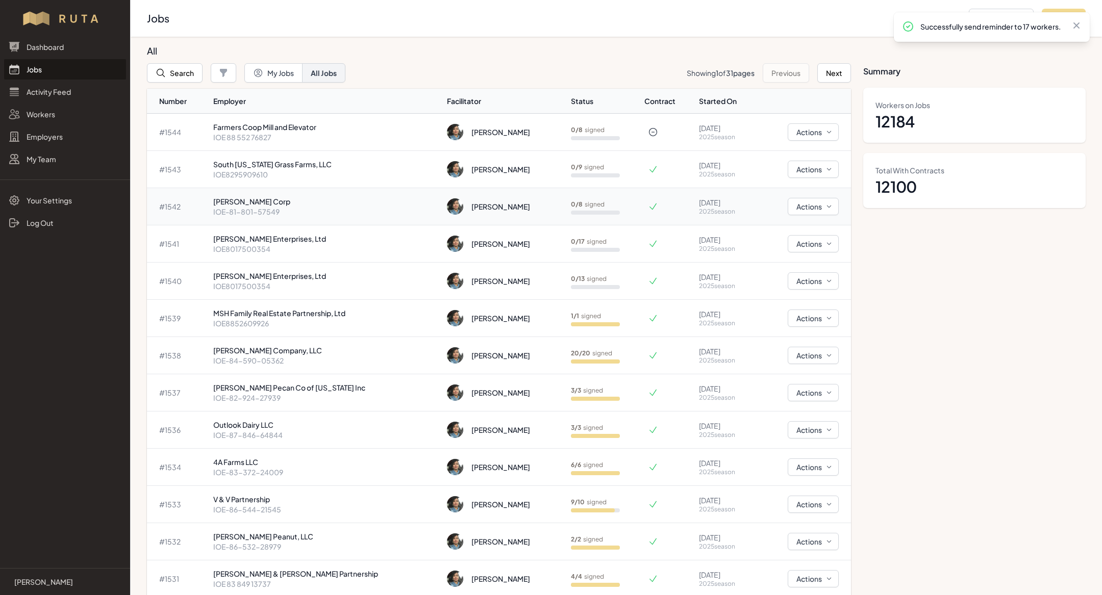
click at [356, 202] on p "[PERSON_NAME] Corp" at bounding box center [326, 201] width 226 height 10
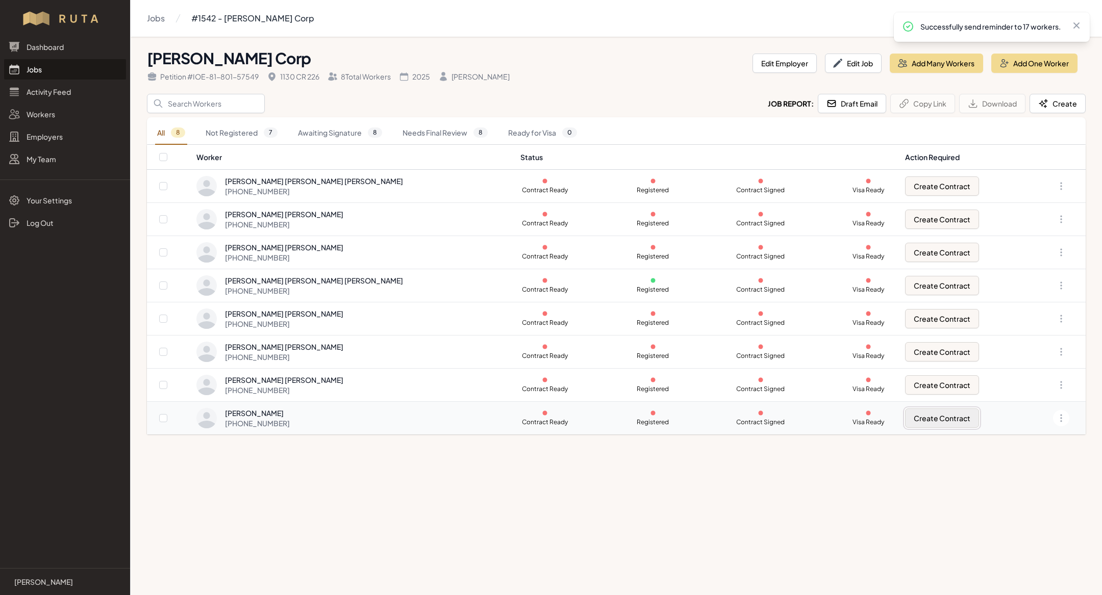
click at [929, 417] on button "Create Contract" at bounding box center [942, 418] width 74 height 19
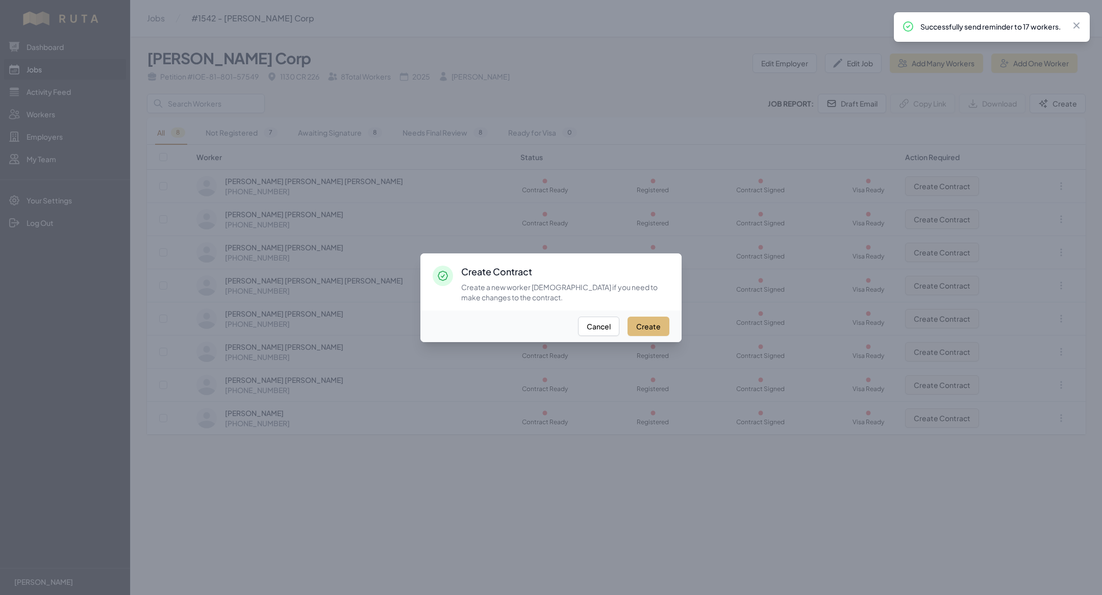
click at [651, 335] on button "Create" at bounding box center [648, 326] width 42 height 19
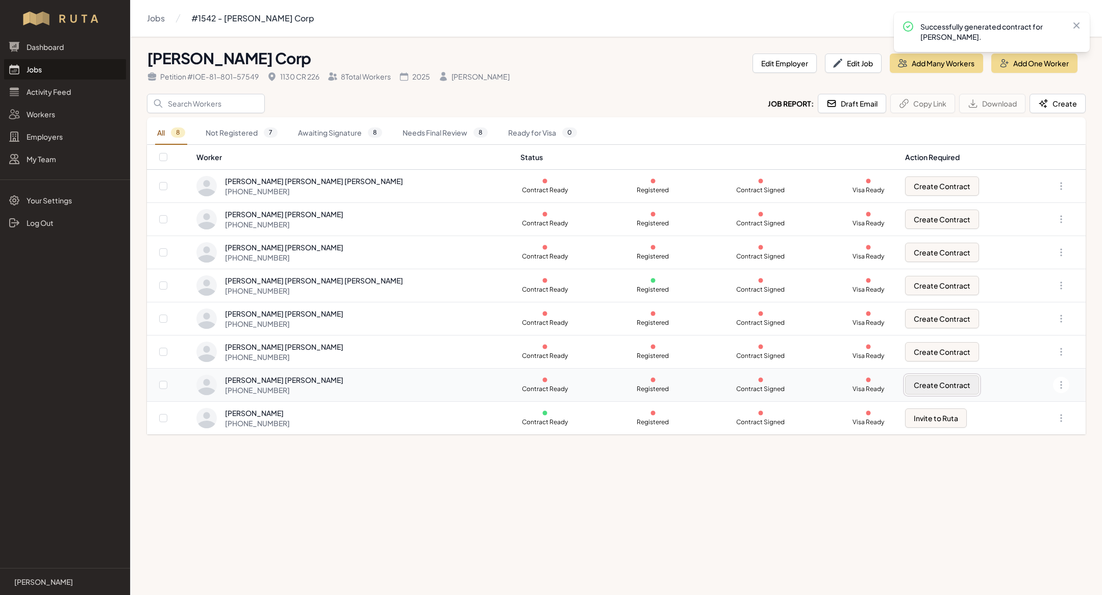
click at [905, 382] on button "Create Contract" at bounding box center [942, 384] width 74 height 19
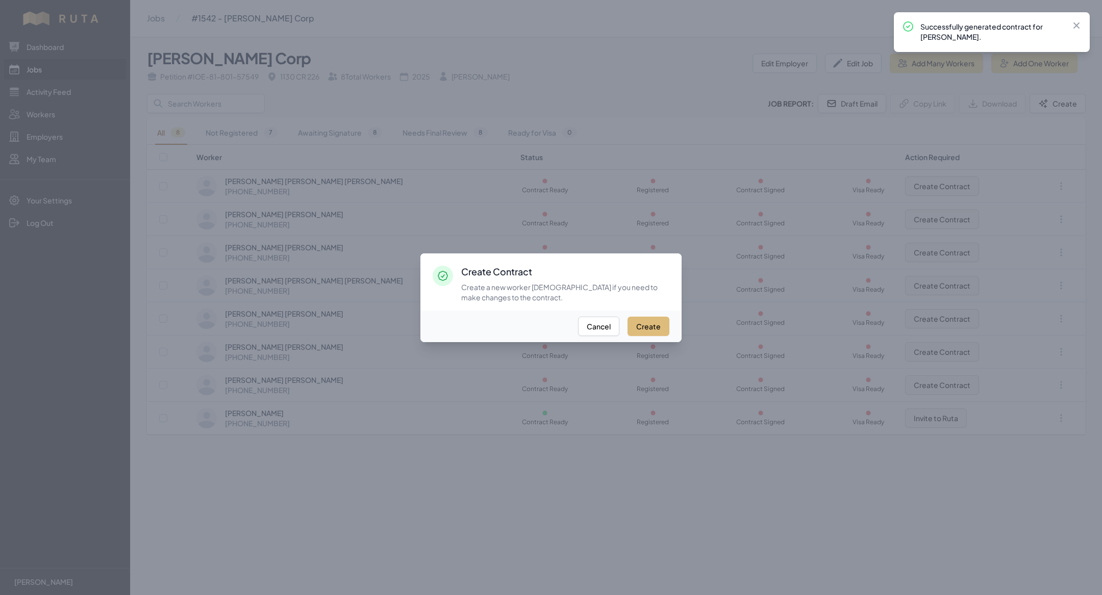
click at [663, 324] on button "Create" at bounding box center [648, 326] width 42 height 19
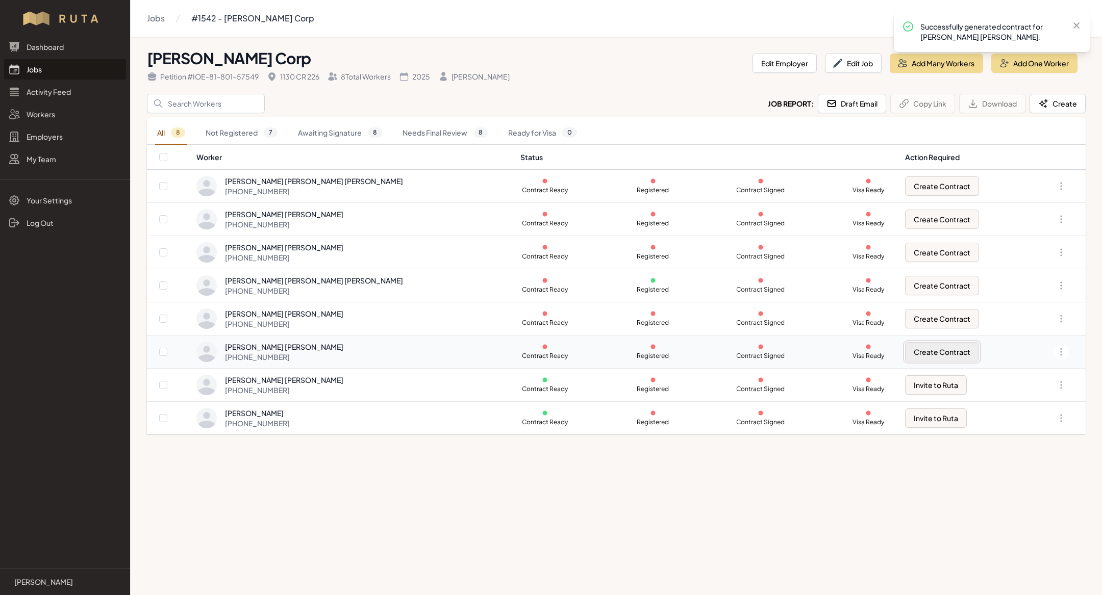
click at [910, 345] on button "Create Contract" at bounding box center [942, 351] width 74 height 19
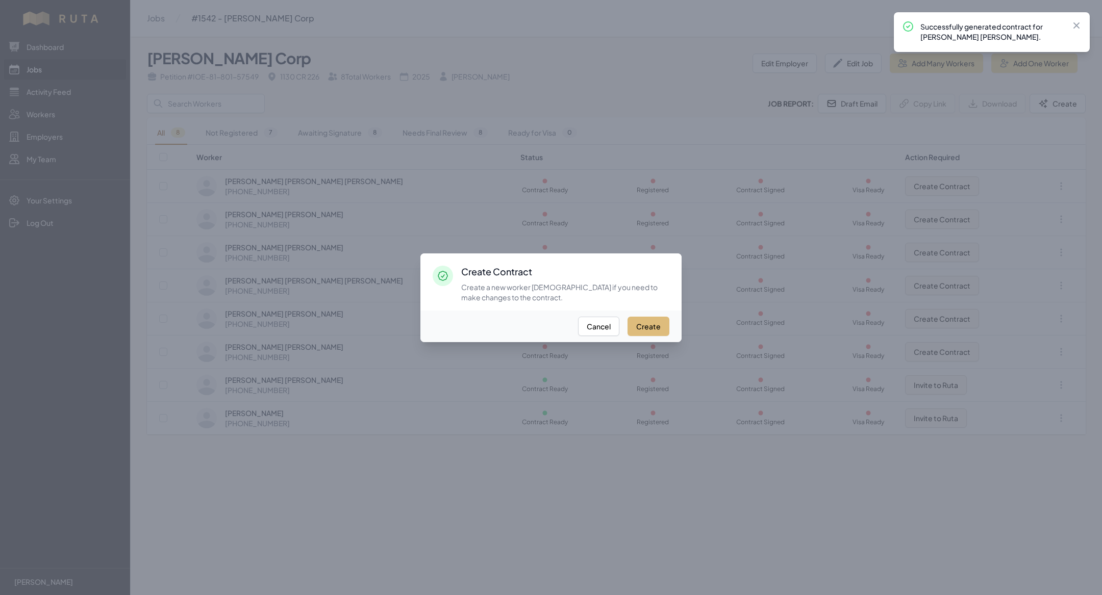
click at [654, 327] on button "Create" at bounding box center [648, 326] width 42 height 19
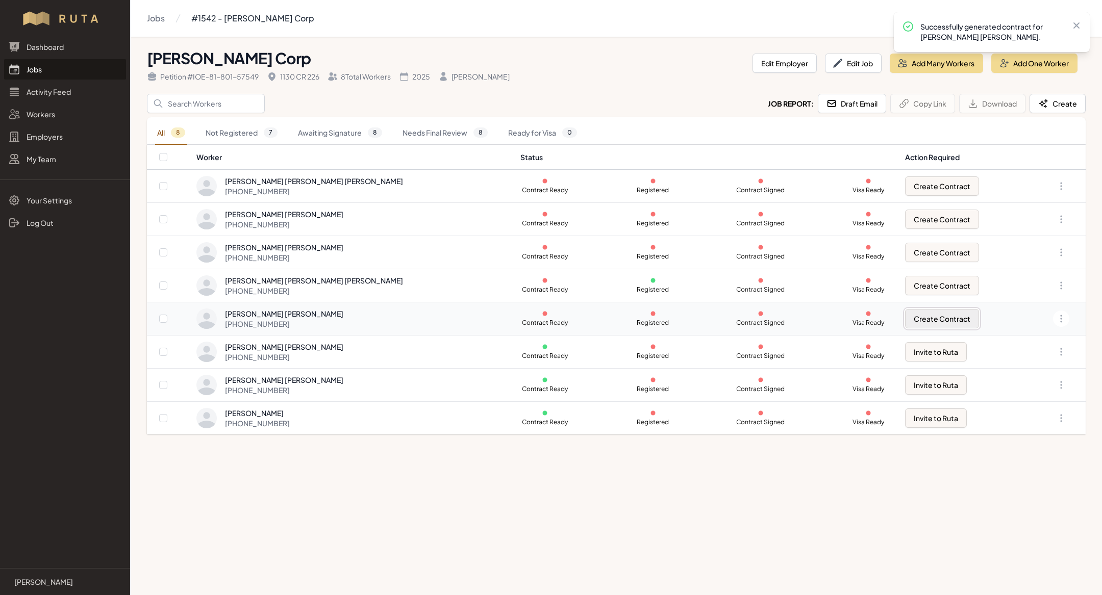
click at [917, 314] on button "Create Contract" at bounding box center [942, 318] width 74 height 19
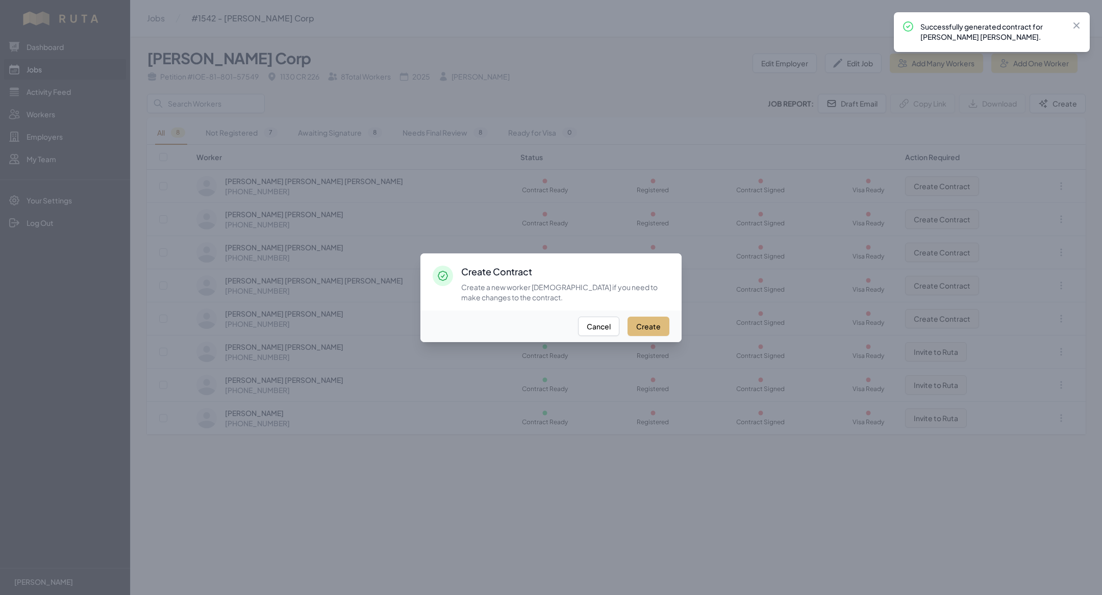
click at [631, 327] on button "Create" at bounding box center [648, 326] width 42 height 19
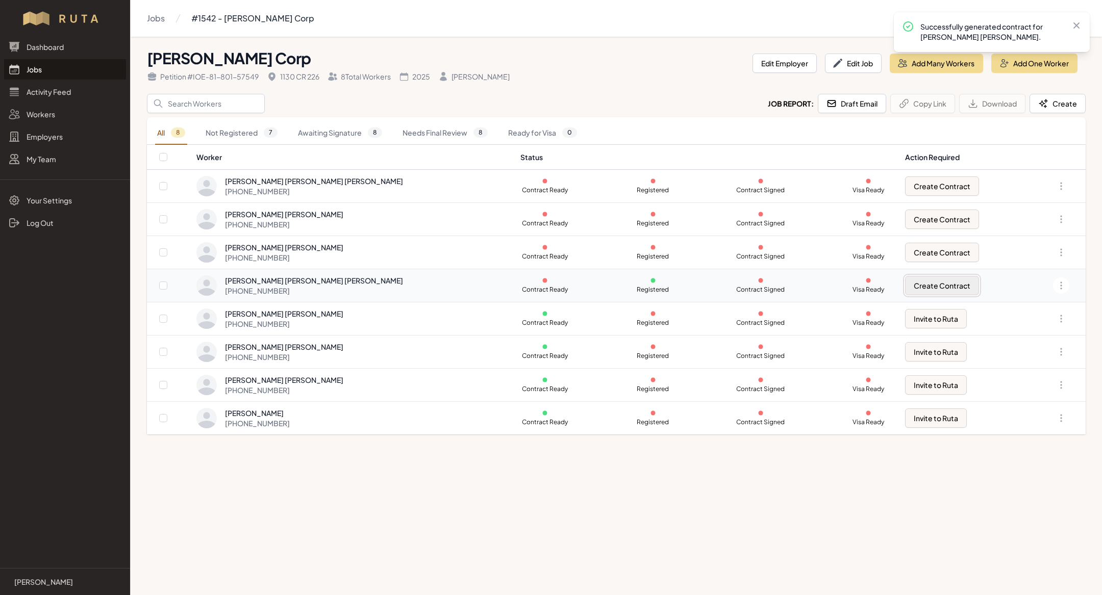
click at [915, 279] on button "Create Contract" at bounding box center [942, 285] width 74 height 19
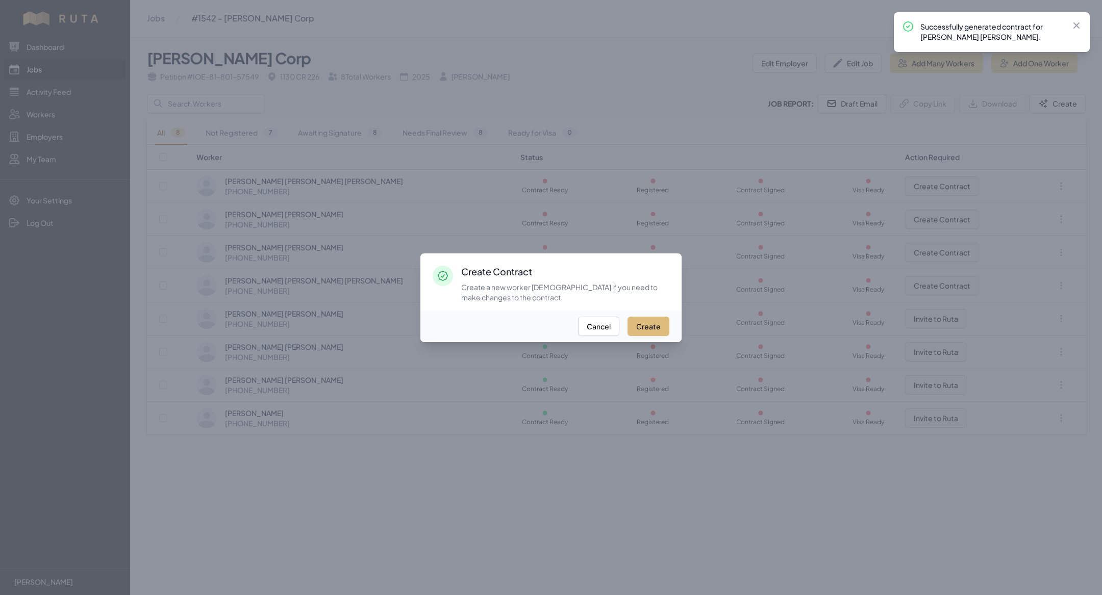
click at [668, 326] on button "Create" at bounding box center [648, 326] width 42 height 19
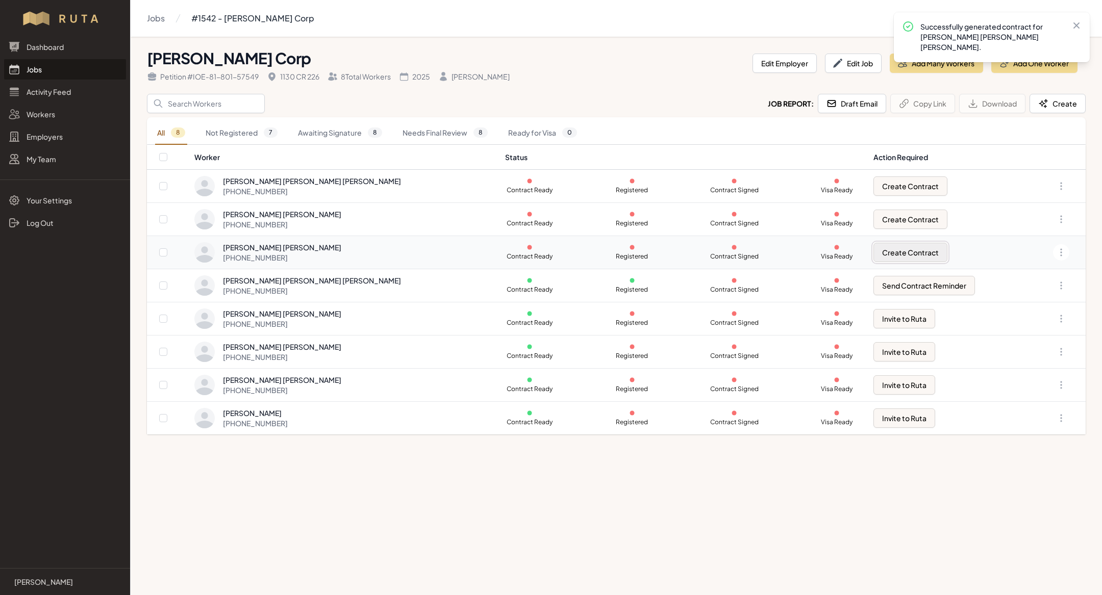
click at [882, 247] on button "Create Contract" at bounding box center [910, 252] width 74 height 19
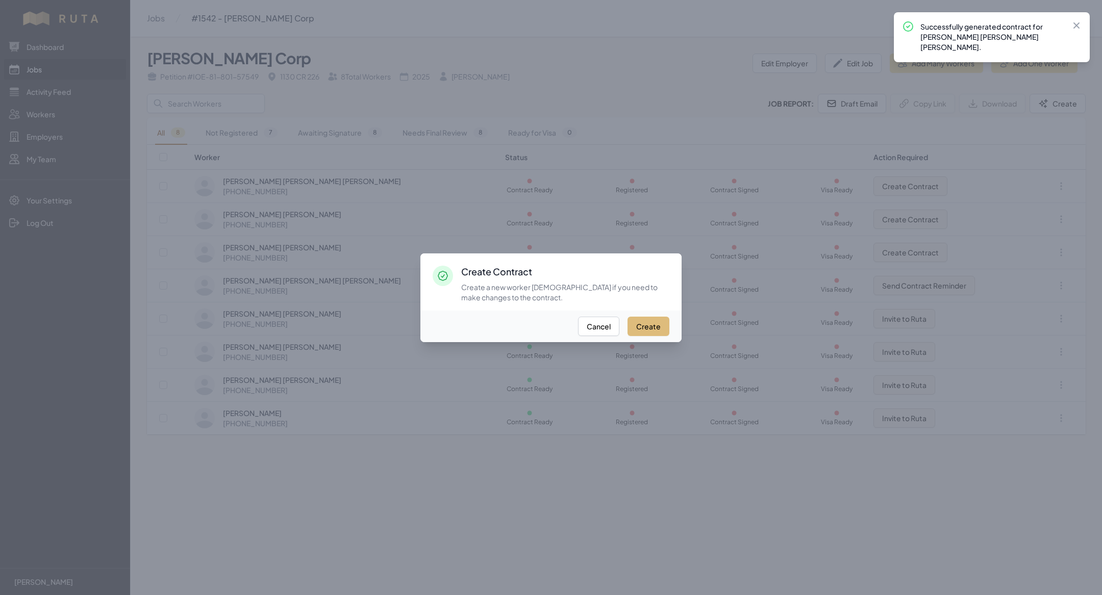
click at [645, 318] on button "Create" at bounding box center [648, 326] width 42 height 19
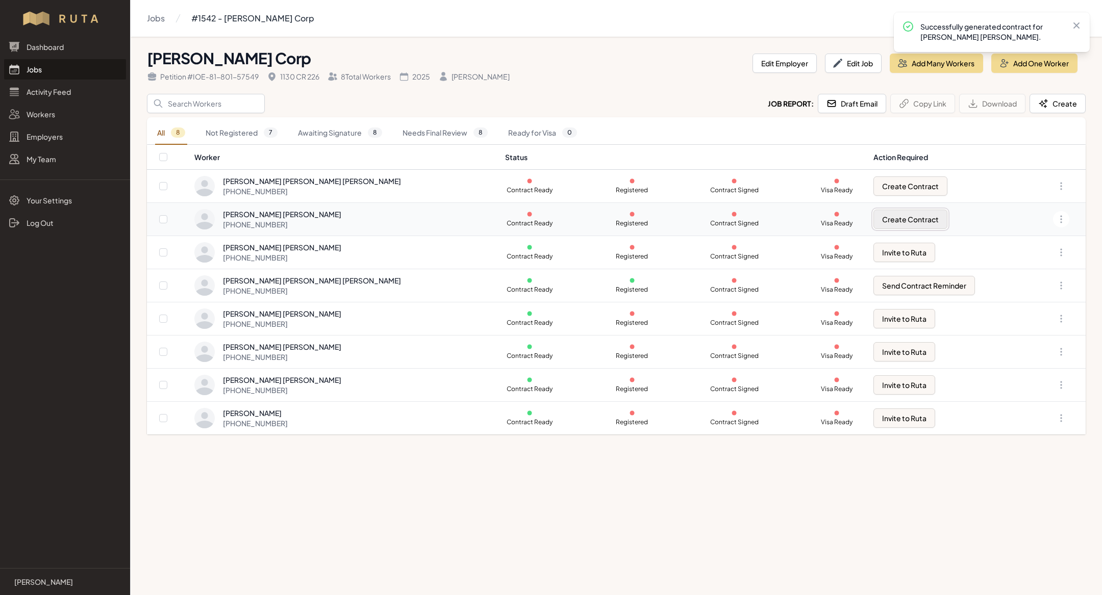
click at [873, 221] on button "Create Contract" at bounding box center [910, 219] width 74 height 19
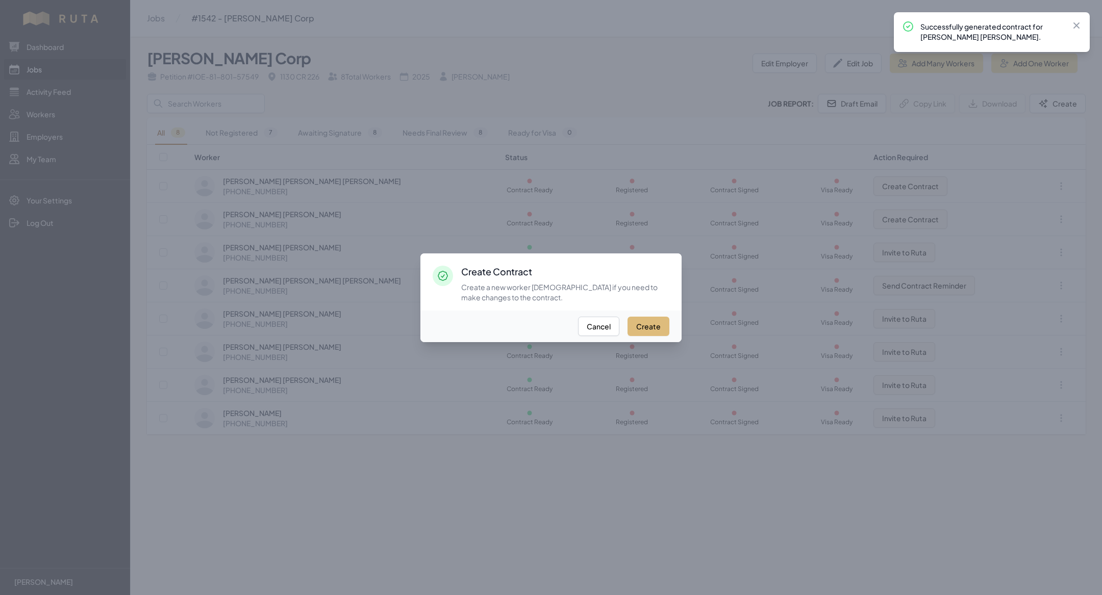
click at [648, 331] on button "Create" at bounding box center [648, 326] width 42 height 19
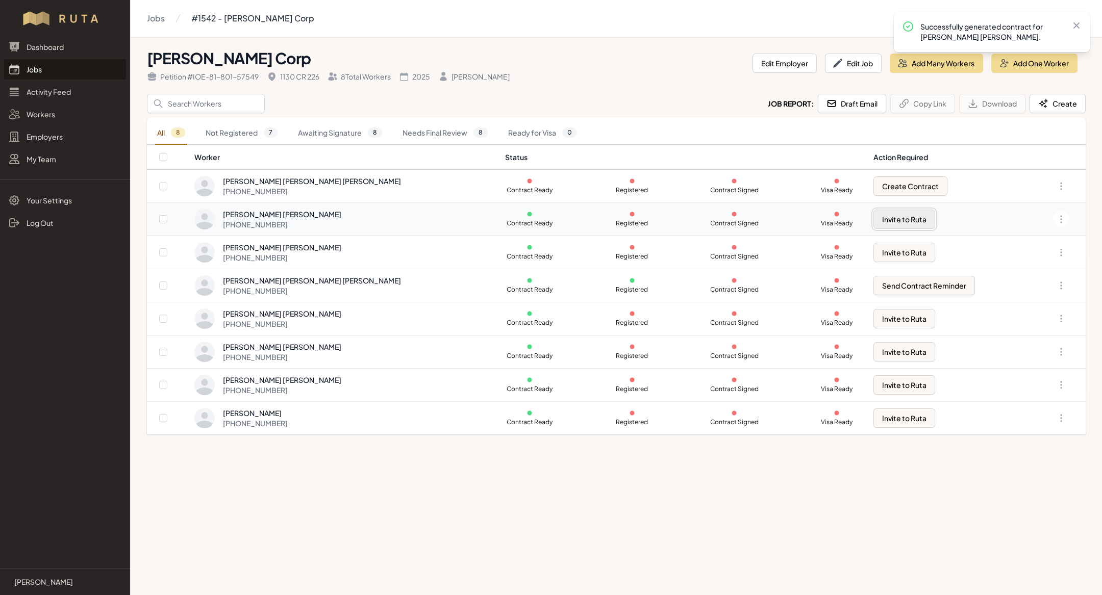
click at [875, 218] on button "Invite to Ruta" at bounding box center [904, 219] width 62 height 19
checkbox input "true"
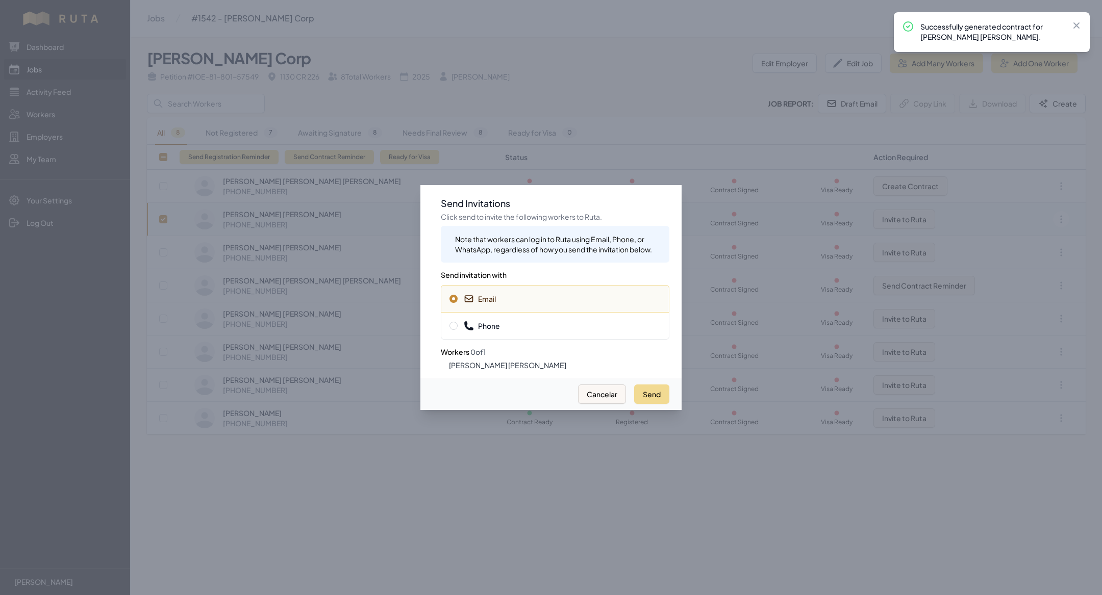
click at [804, 191] on div at bounding box center [551, 297] width 1102 height 595
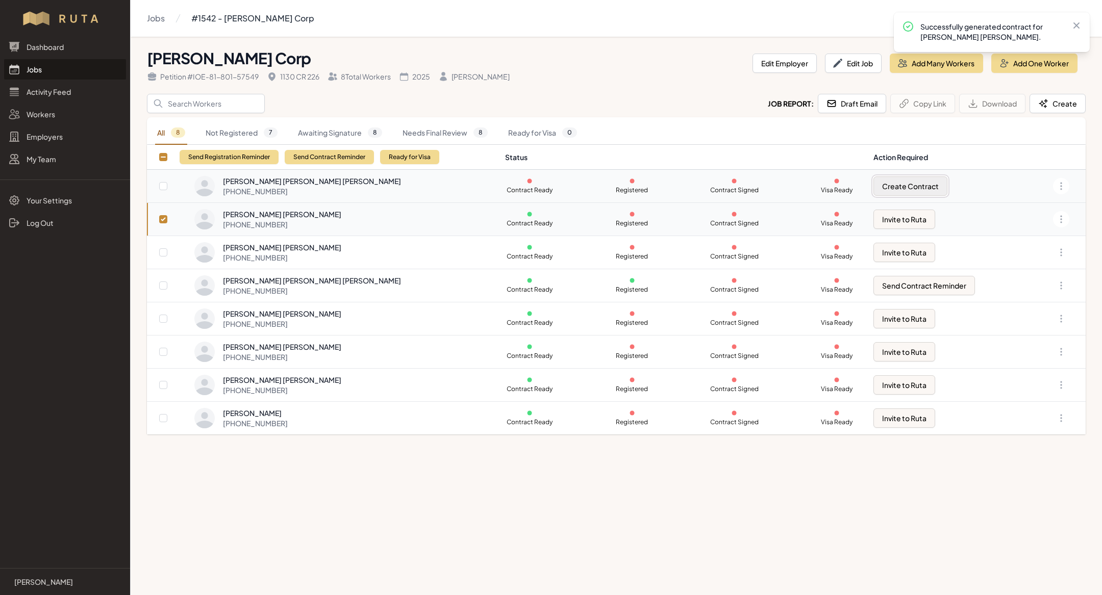
click at [873, 181] on button "Create Contract" at bounding box center [910, 185] width 74 height 19
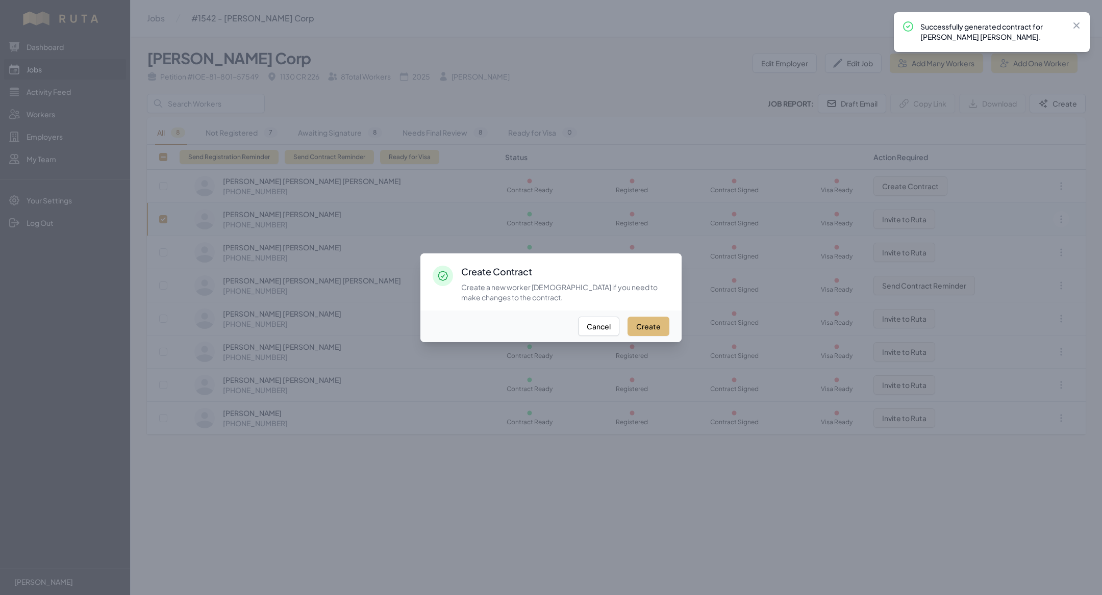
click at [656, 324] on button "Create" at bounding box center [648, 326] width 42 height 19
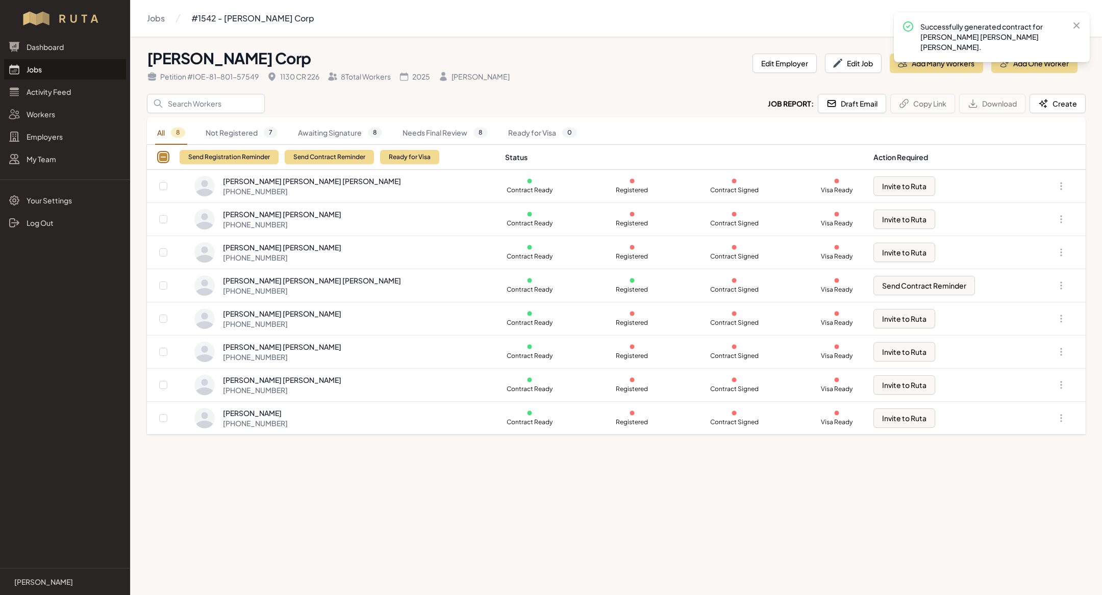
click at [160, 159] on input "checkbox" at bounding box center [163, 157] width 8 height 8
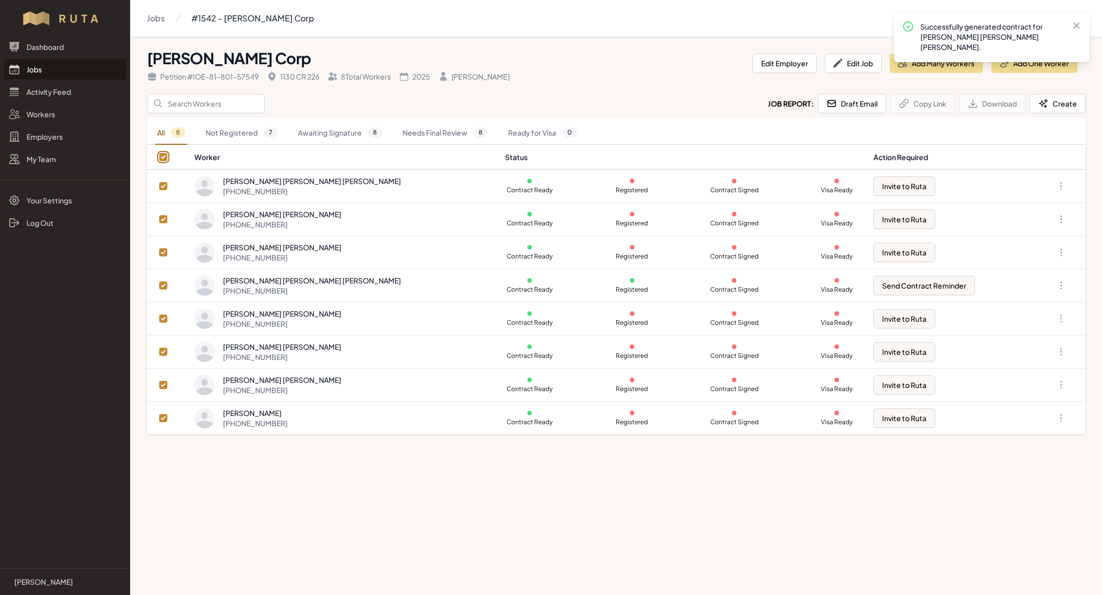
checkbox input "true"
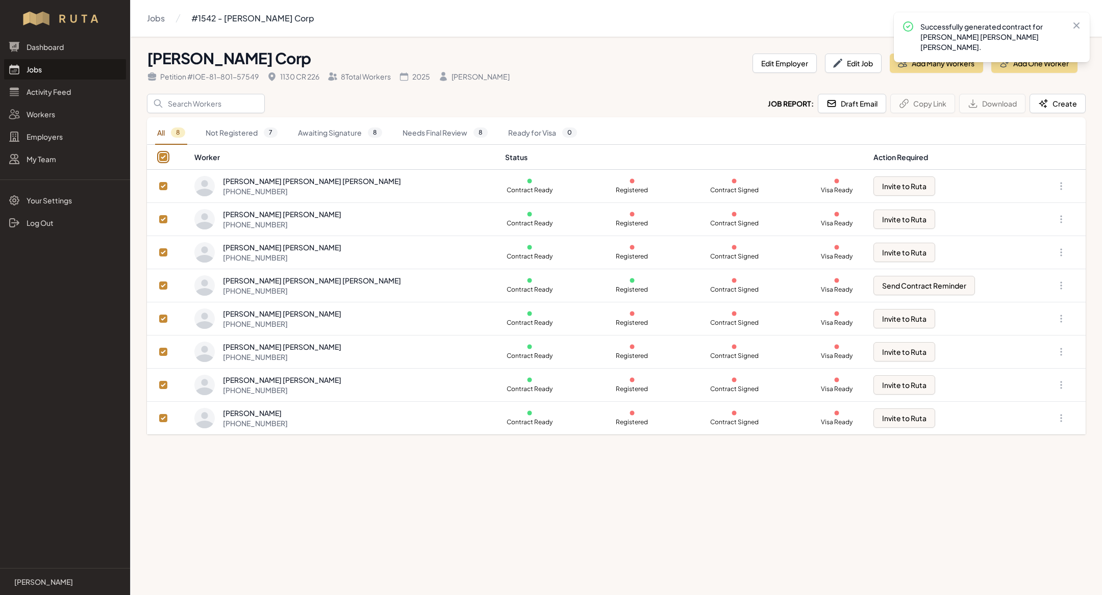
checkbox input "true"
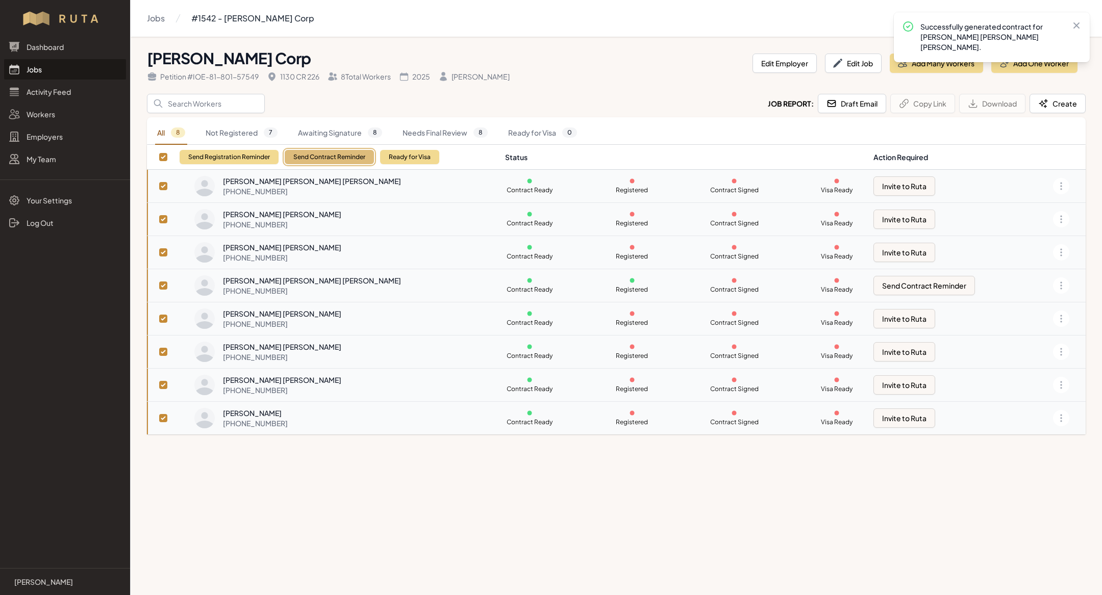
click at [306, 156] on button "Send Contract Reminder" at bounding box center [329, 157] width 89 height 14
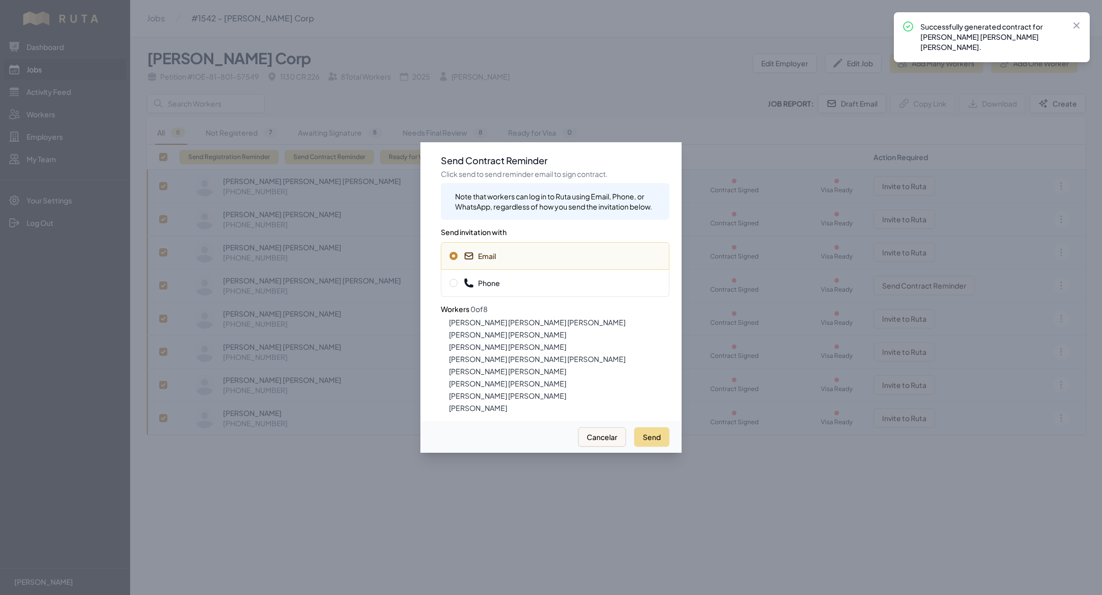
click at [489, 282] on span "Phone" at bounding box center [482, 283] width 36 height 10
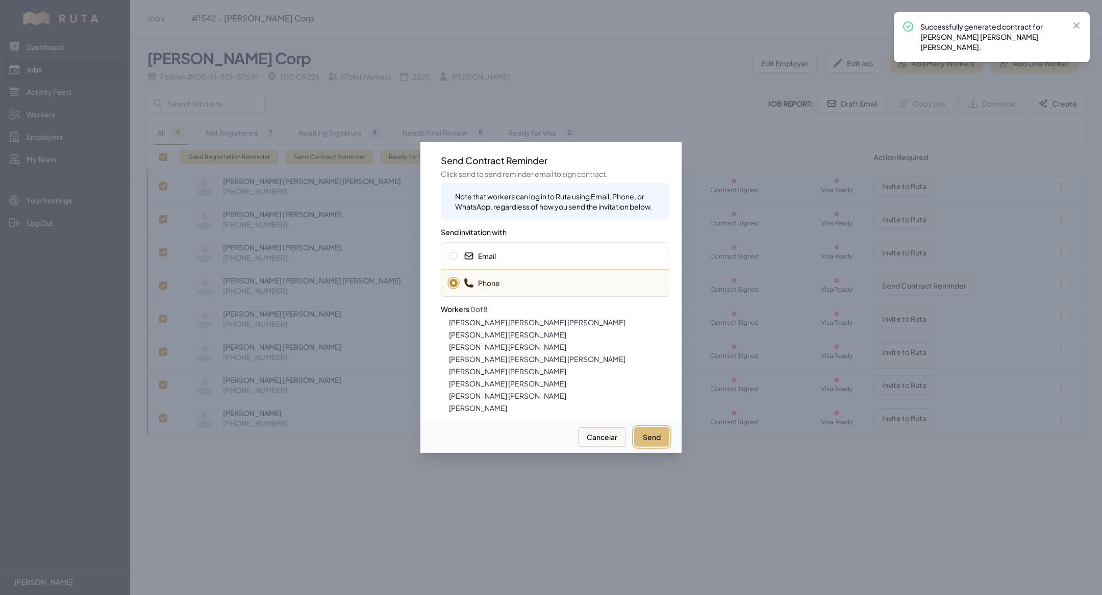
click at [647, 446] on button "Send" at bounding box center [651, 436] width 35 height 19
click at [516, 256] on span "Email" at bounding box center [554, 256] width 211 height 10
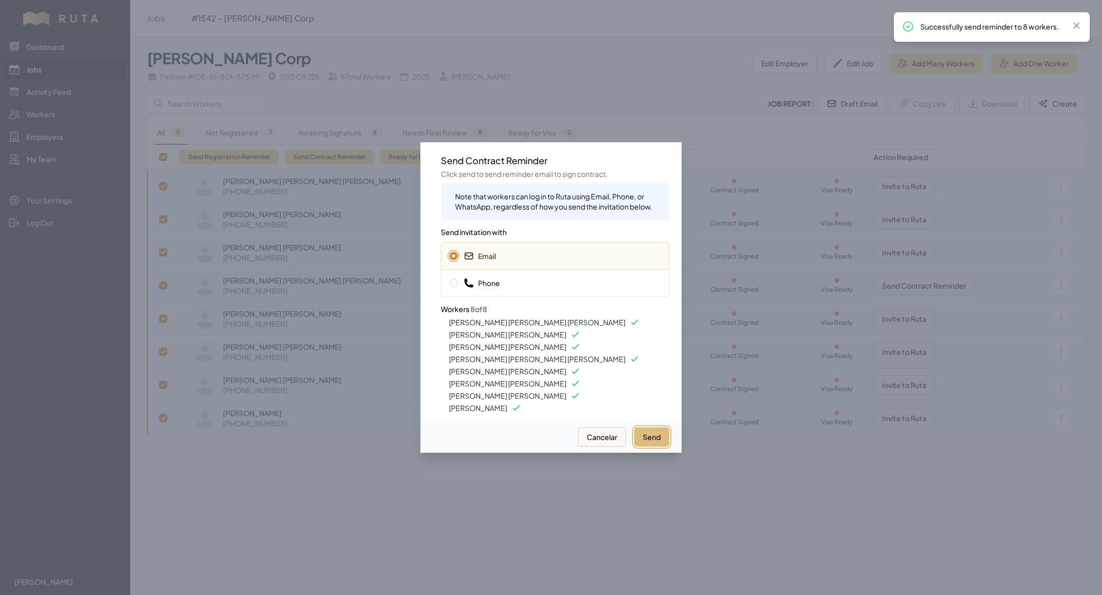
click at [650, 441] on button "Send" at bounding box center [651, 436] width 35 height 19
click at [379, 486] on div at bounding box center [551, 297] width 1102 height 595
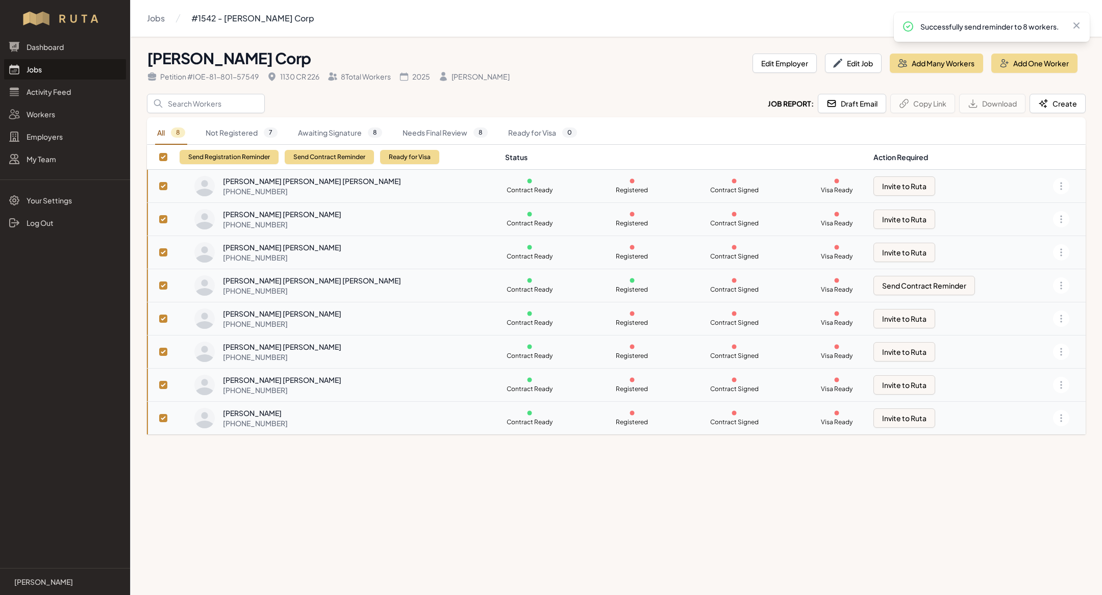
click at [65, 72] on link "Jobs" at bounding box center [65, 69] width 122 height 20
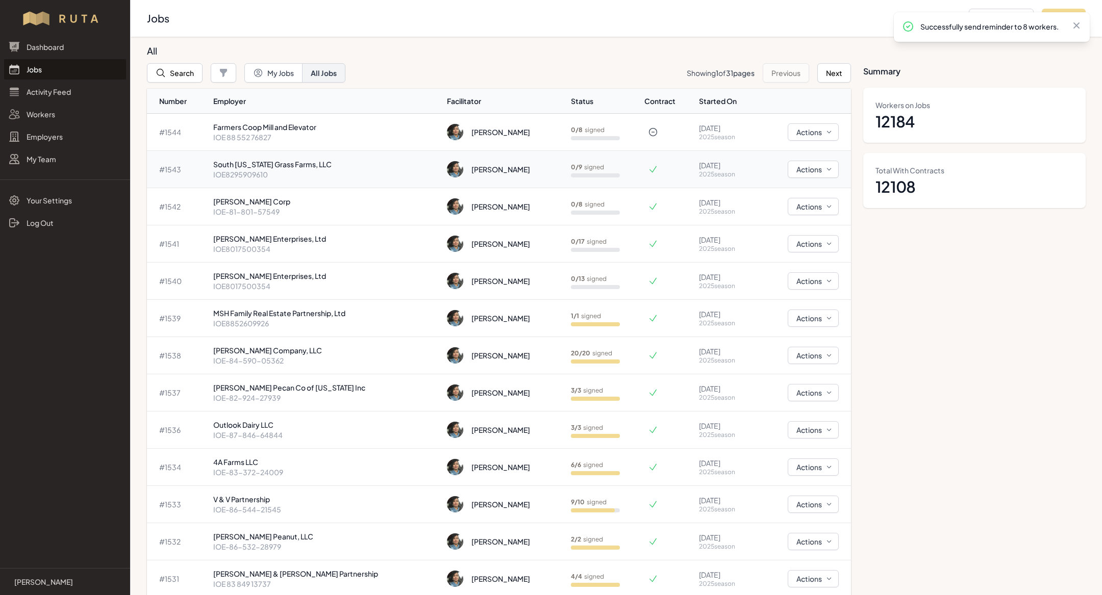
click at [315, 163] on p "South [US_STATE] Grass Farms, LLC" at bounding box center [326, 164] width 226 height 10
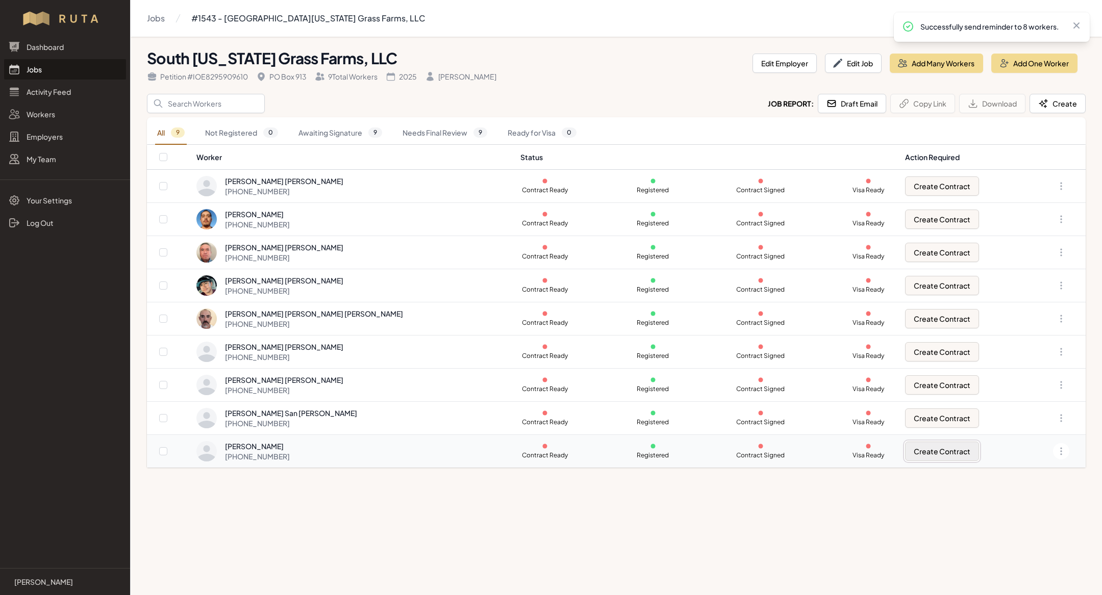
click at [930, 455] on button "Create Contract" at bounding box center [942, 451] width 74 height 19
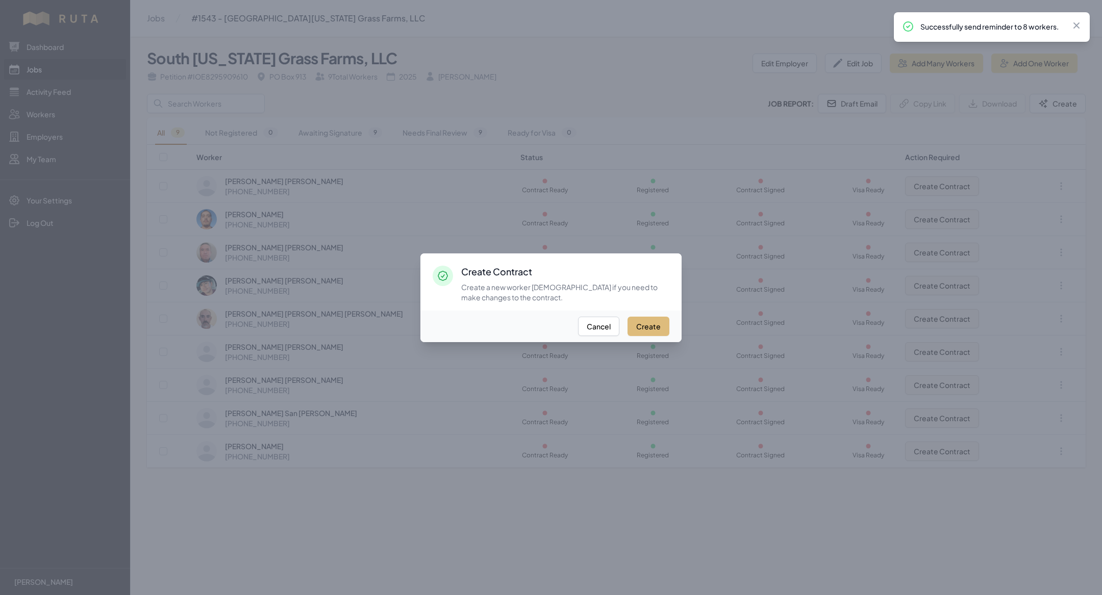
click at [634, 330] on button "Create" at bounding box center [648, 326] width 42 height 19
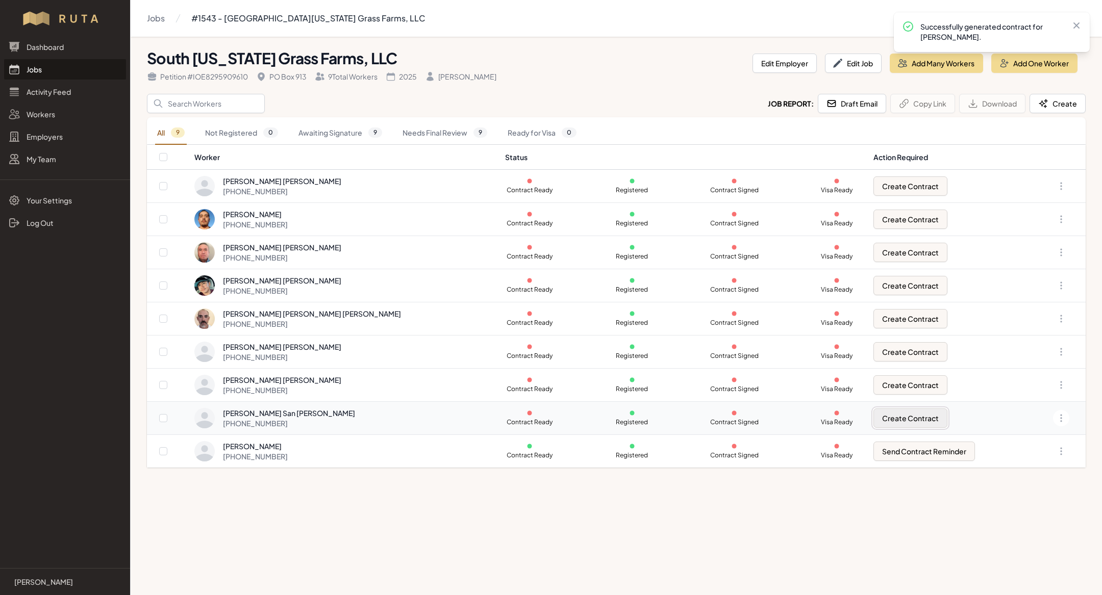
click at [873, 411] on button "Create Contract" at bounding box center [910, 418] width 74 height 19
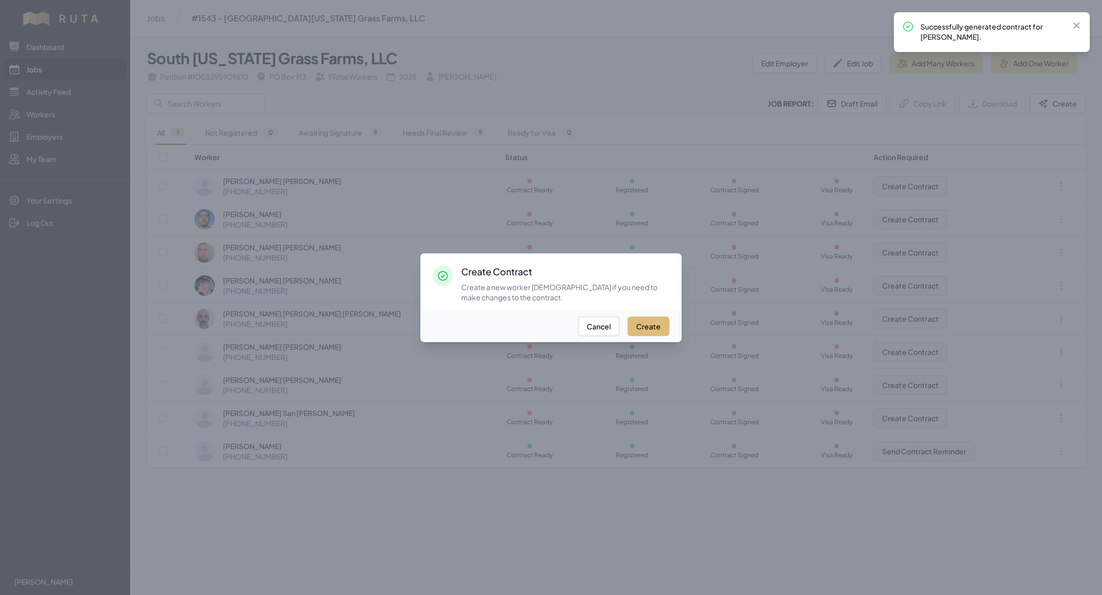
click at [650, 334] on button "Create" at bounding box center [648, 326] width 42 height 19
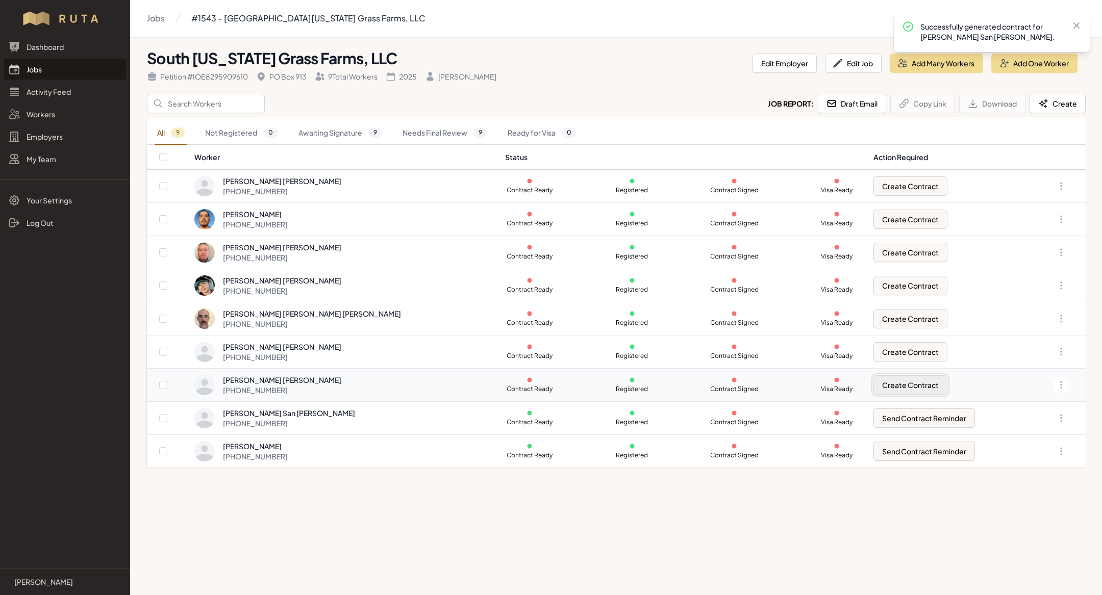
click at [873, 378] on button "Create Contract" at bounding box center [910, 384] width 74 height 19
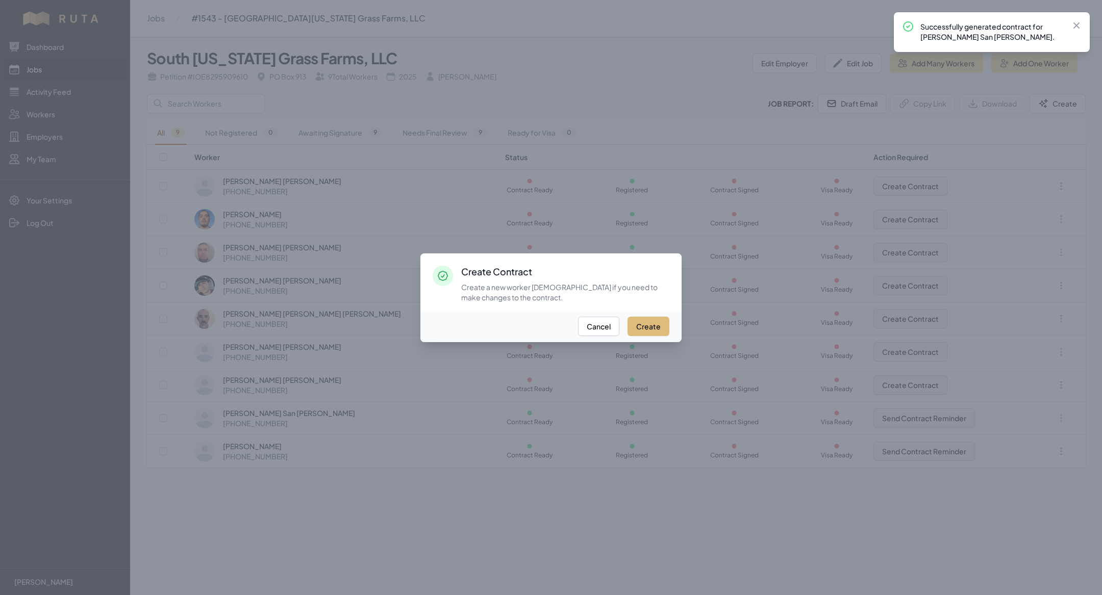
click at [653, 321] on button "Create" at bounding box center [648, 326] width 42 height 19
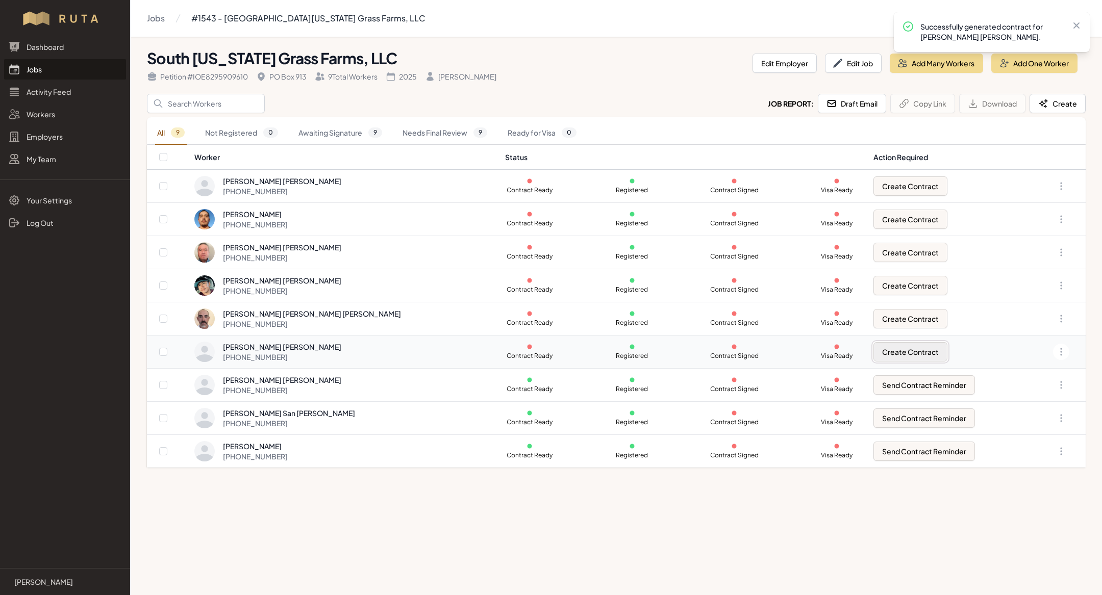
click at [873, 353] on button "Create Contract" at bounding box center [910, 351] width 74 height 19
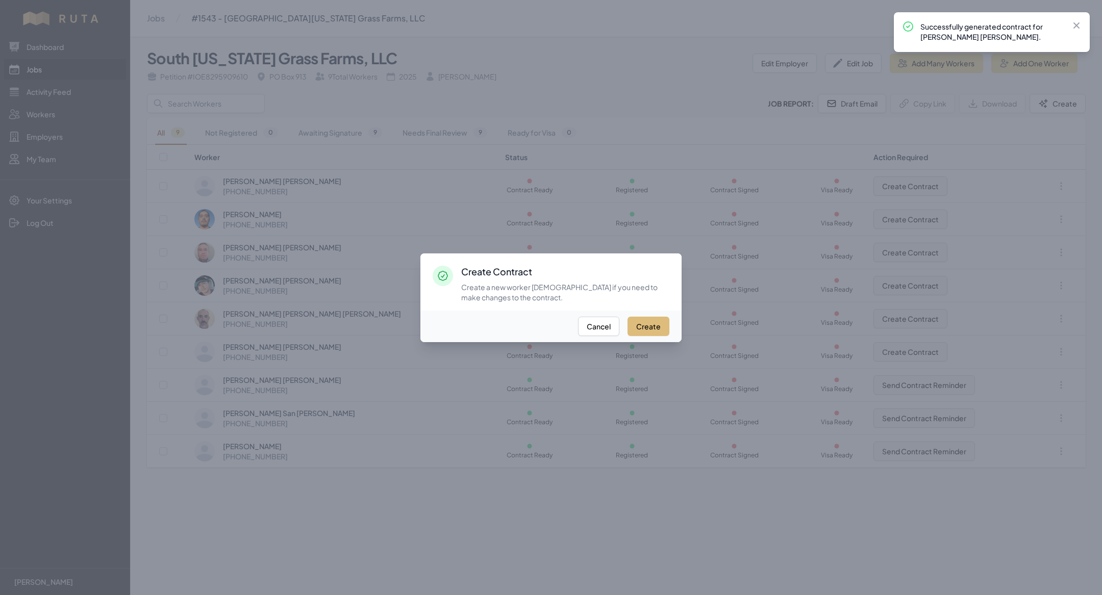
click at [640, 323] on button "Create" at bounding box center [648, 326] width 42 height 19
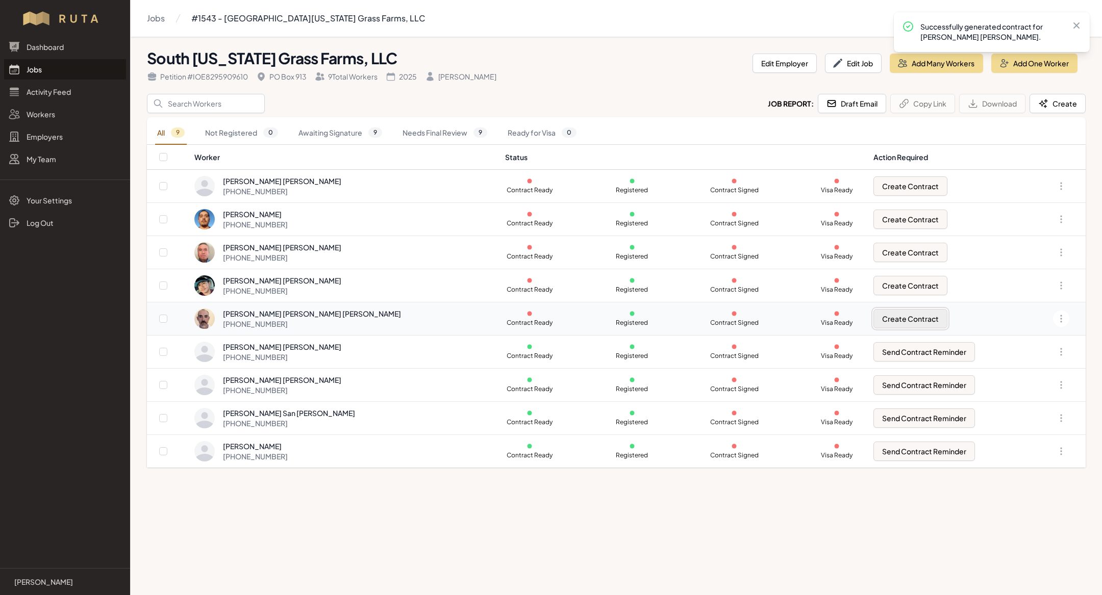
click at [892, 326] on button "Create Contract" at bounding box center [910, 318] width 74 height 19
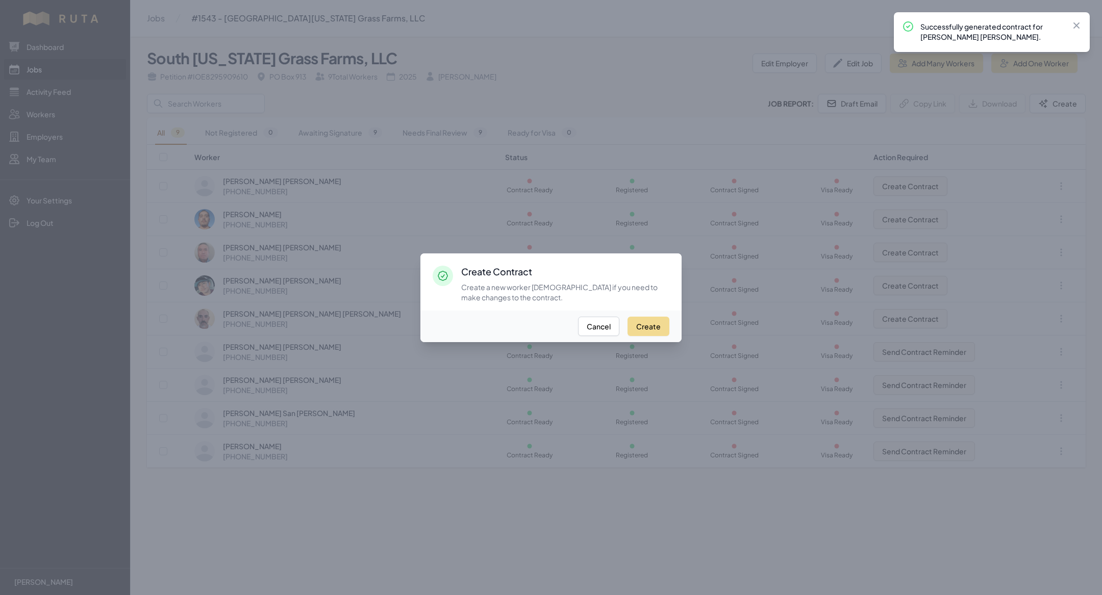
click at [651, 316] on div "Create Cancel" at bounding box center [550, 327] width 261 height 32
click at [655, 330] on button "Create" at bounding box center [648, 326] width 42 height 19
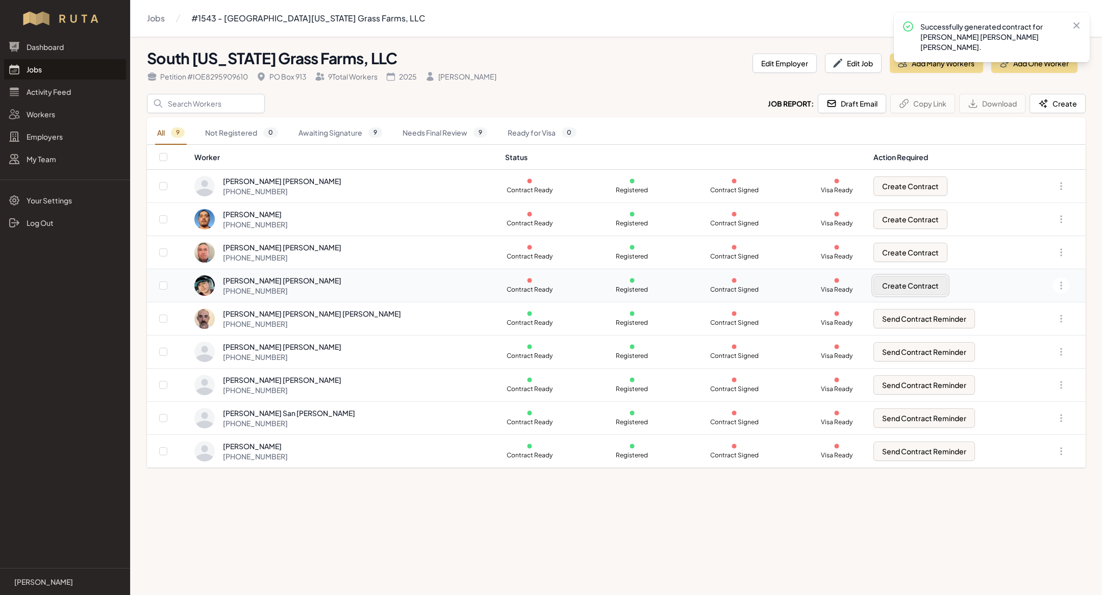
click at [873, 287] on button "Create Contract" at bounding box center [910, 285] width 74 height 19
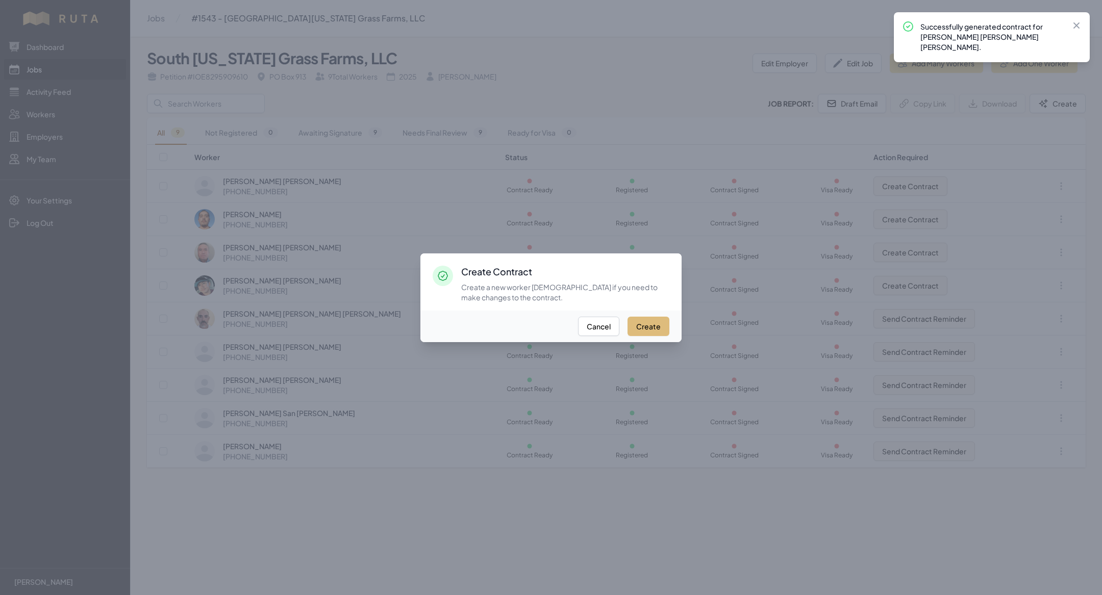
click at [654, 319] on button "Create" at bounding box center [648, 326] width 42 height 19
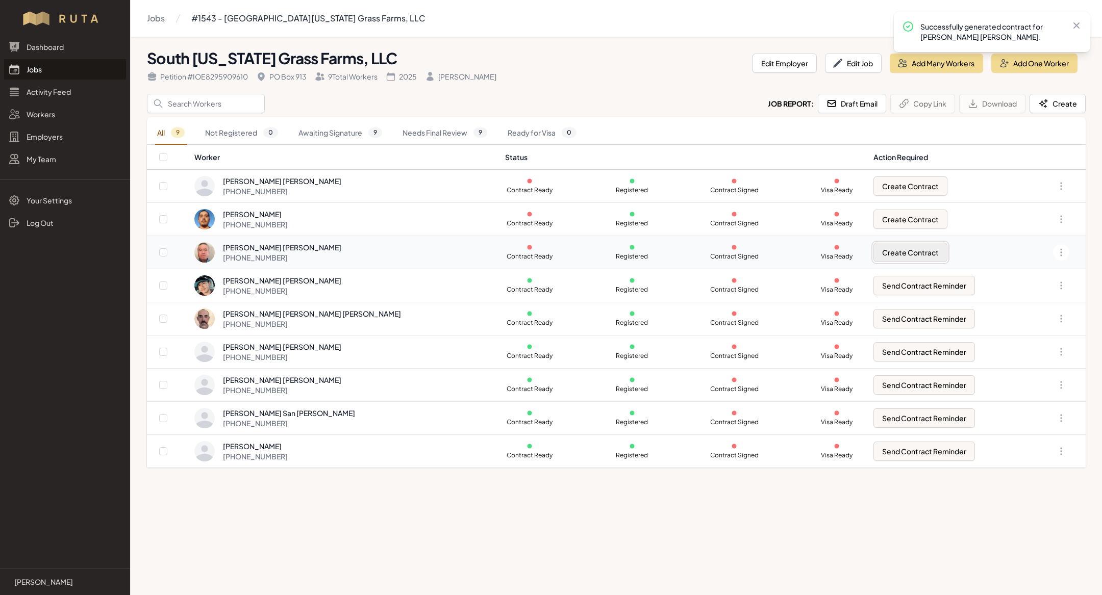
click at [873, 250] on button "Create Contract" at bounding box center [910, 252] width 74 height 19
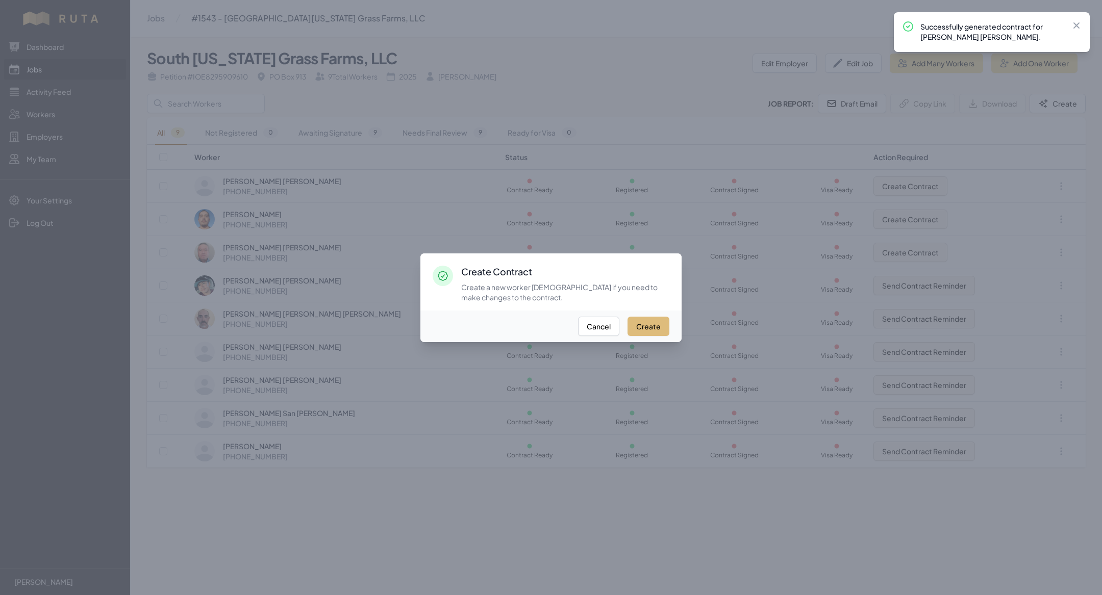
click at [656, 327] on button "Create" at bounding box center [648, 326] width 42 height 19
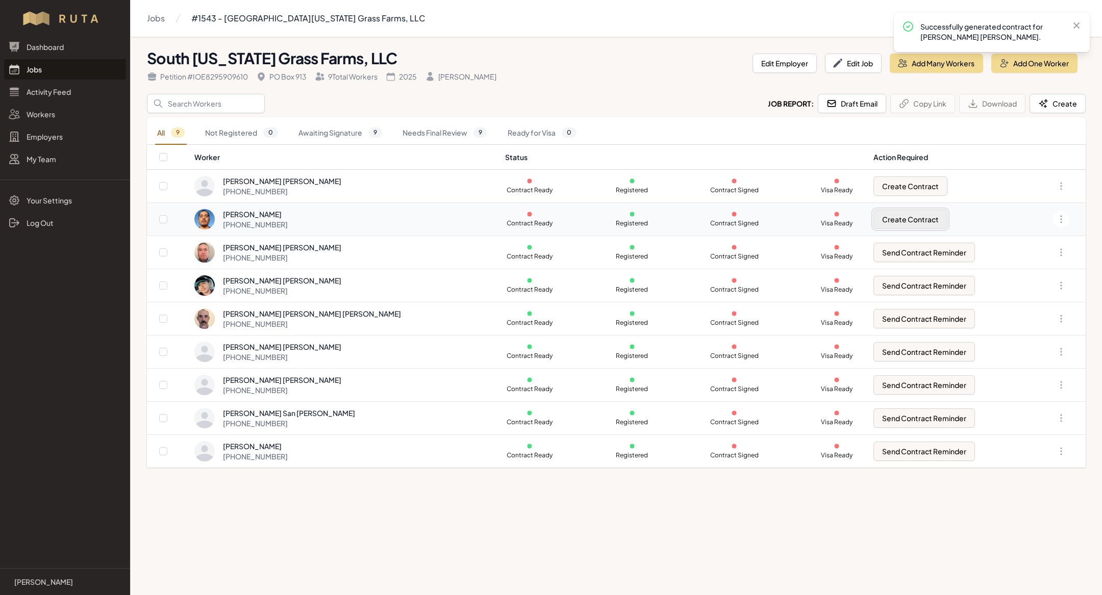
click at [873, 224] on button "Create Contract" at bounding box center [910, 219] width 74 height 19
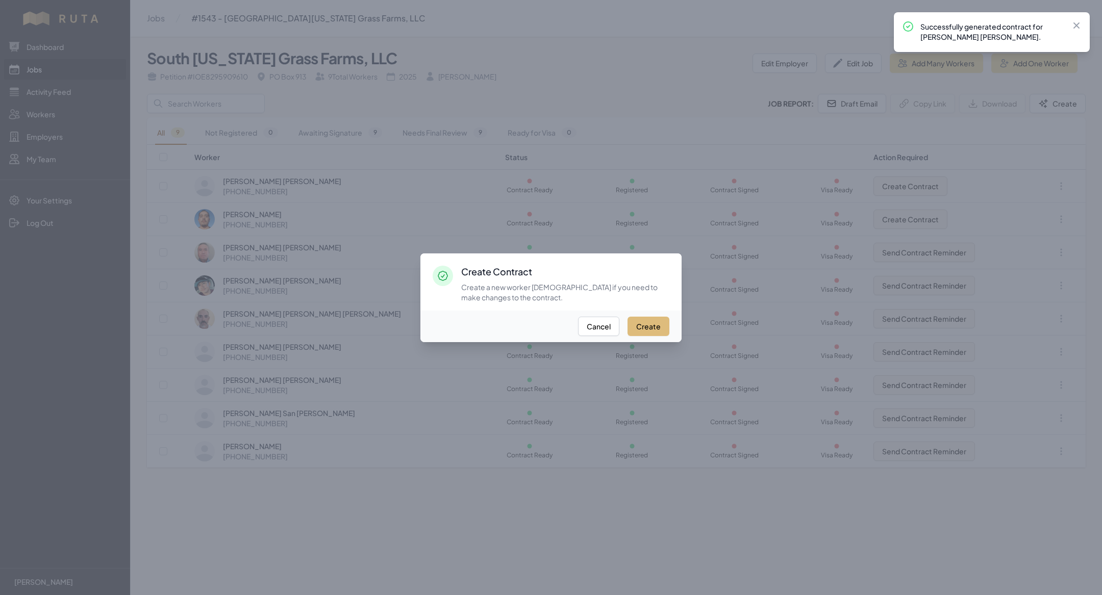
click at [655, 322] on button "Create" at bounding box center [648, 326] width 42 height 19
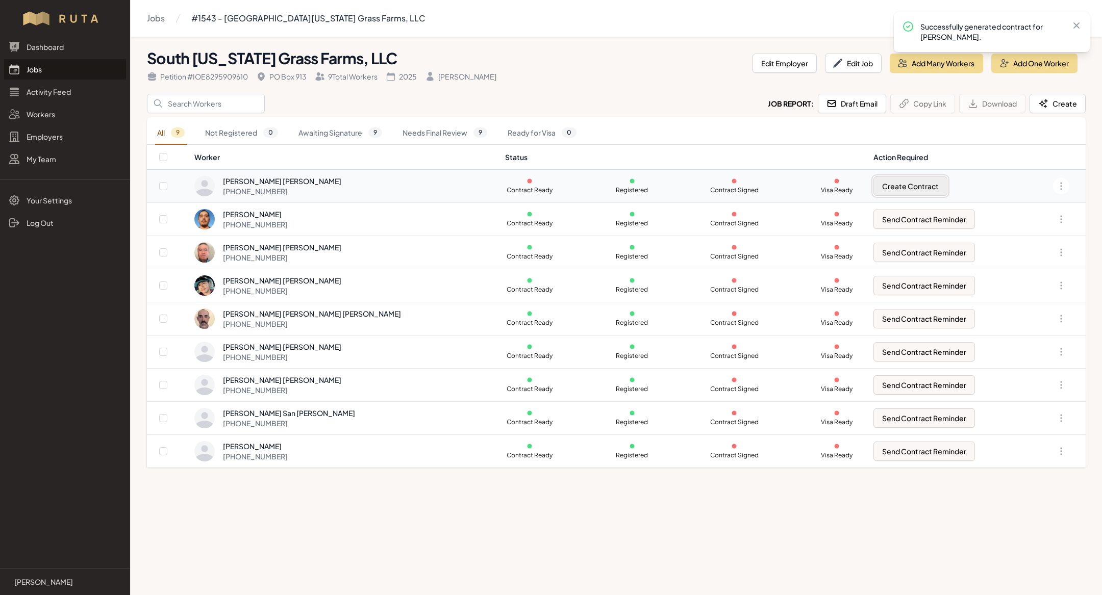
click at [873, 189] on button "Create Contract" at bounding box center [910, 185] width 74 height 19
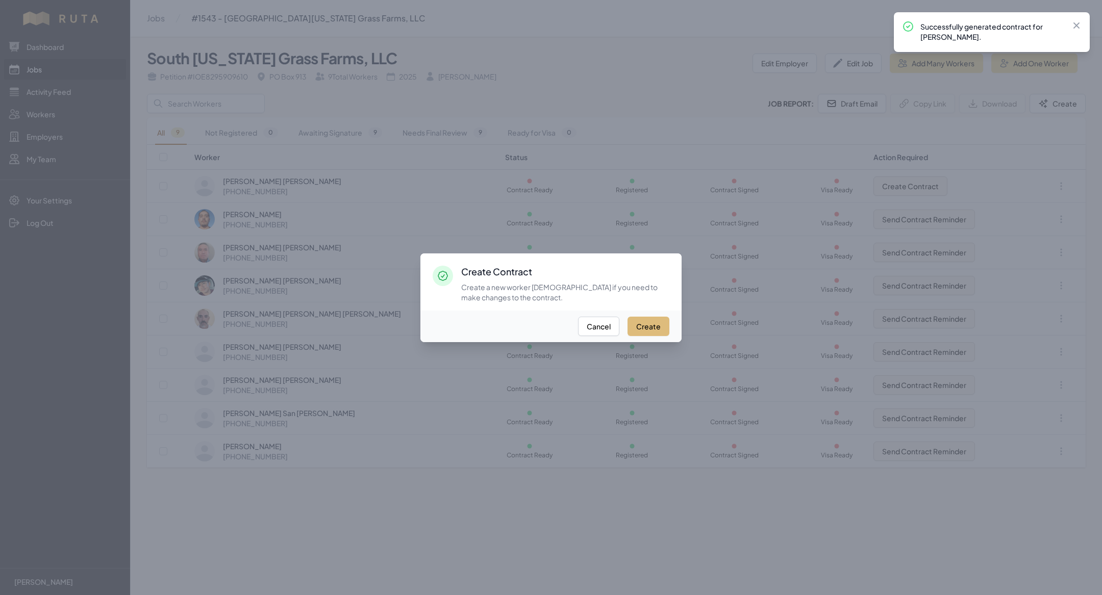
click at [668, 319] on button "Create" at bounding box center [648, 326] width 42 height 19
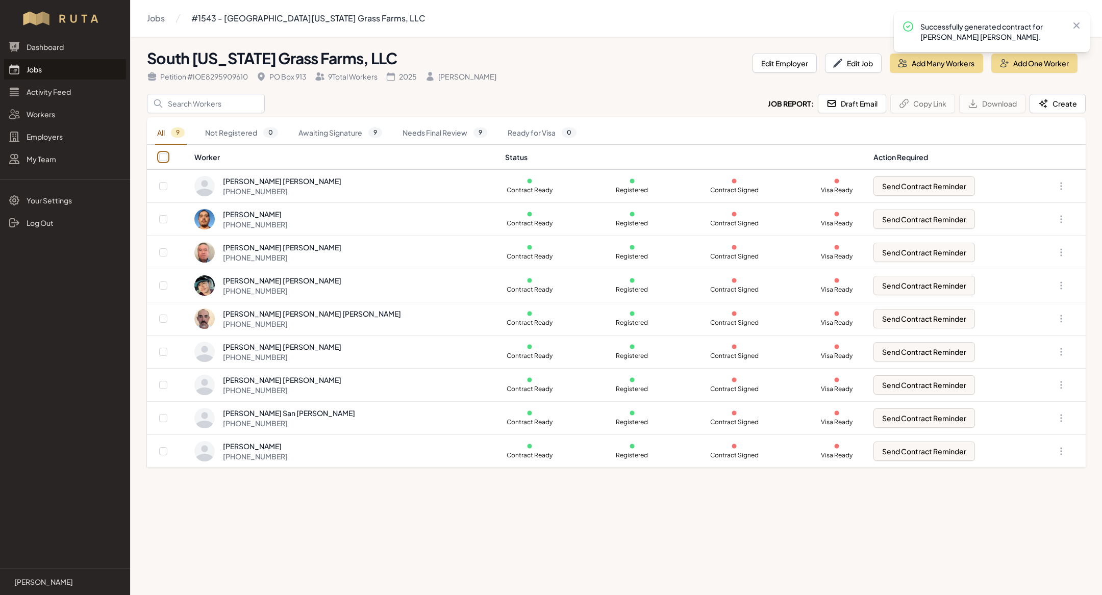
click at [160, 160] on input "checkbox" at bounding box center [163, 157] width 8 height 8
checkbox input "true"
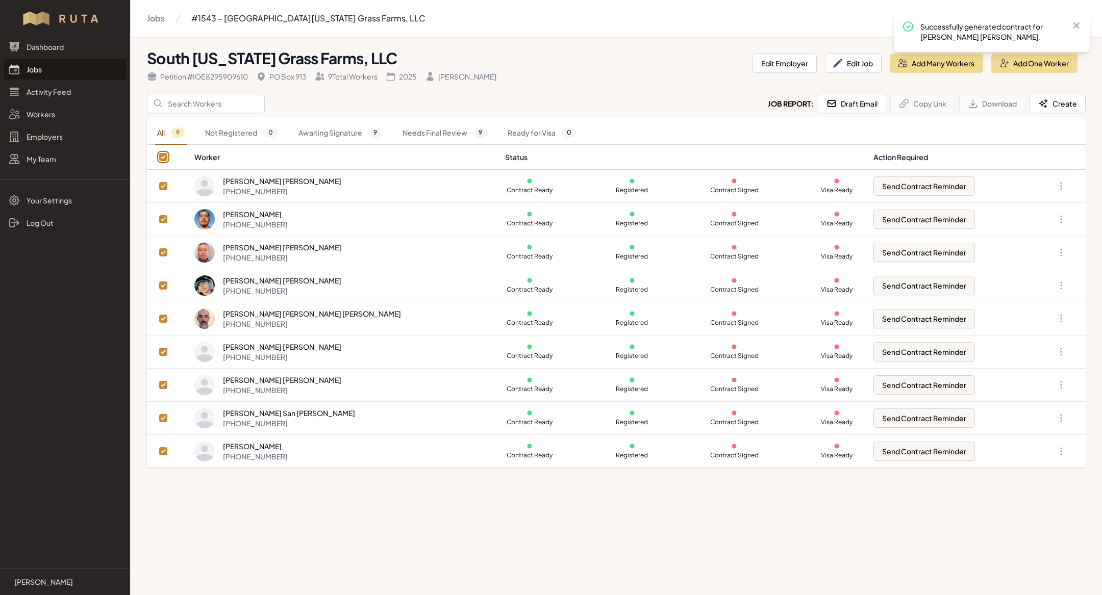
checkbox input "true"
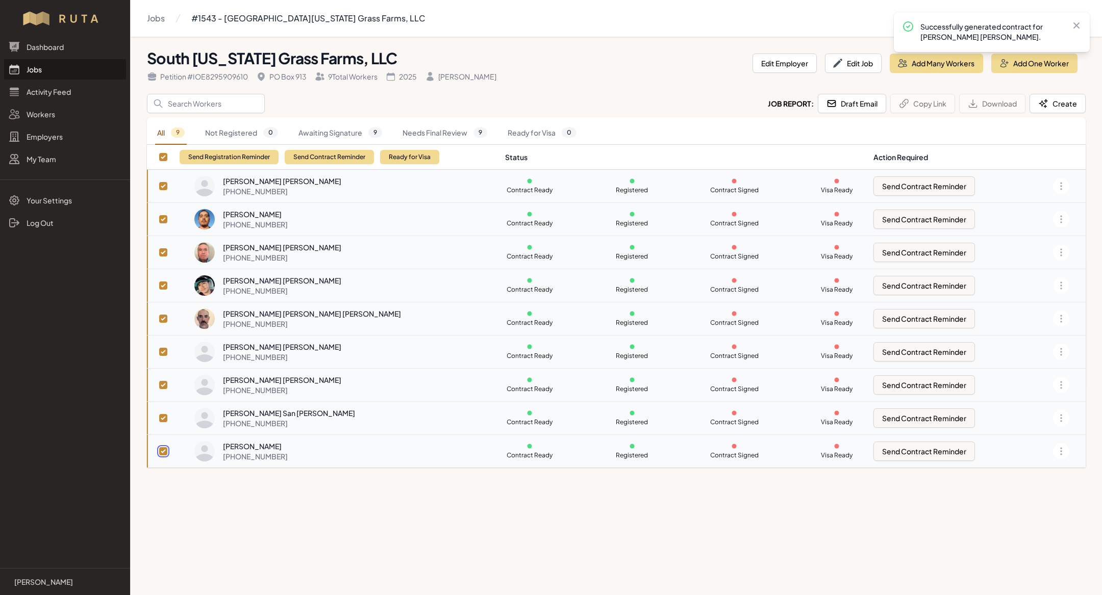
click at [160, 450] on input "checkbox" at bounding box center [163, 451] width 8 height 8
checkbox input "false"
click at [158, 418] on td at bounding box center [170, 418] width 47 height 33
click at [162, 415] on input "checkbox" at bounding box center [163, 418] width 8 height 8
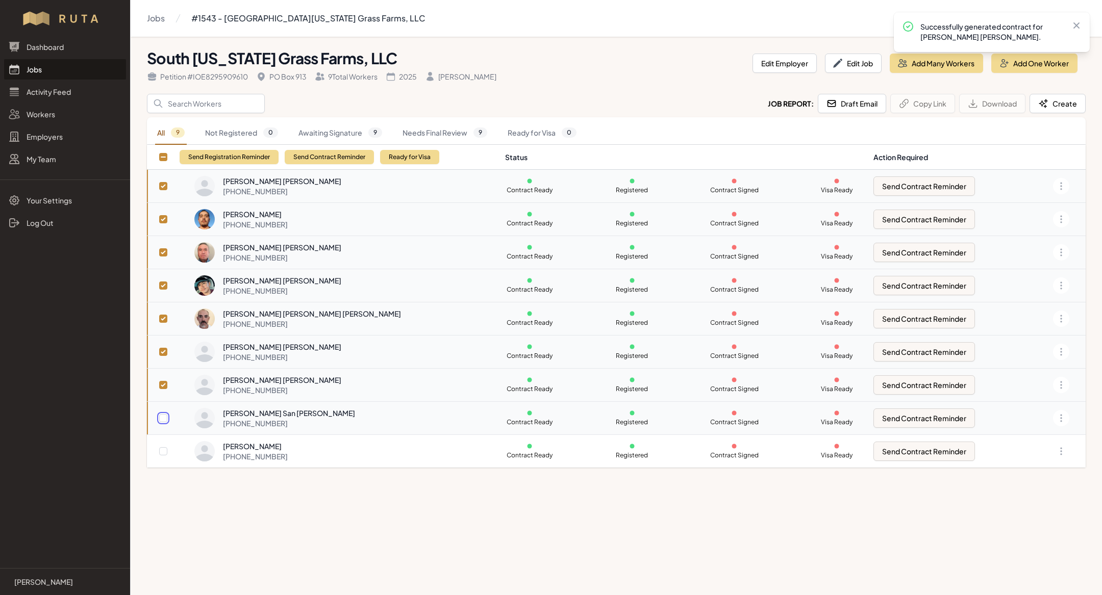
checkbox input "false"
click at [163, 384] on input "checkbox" at bounding box center [163, 385] width 8 height 8
checkbox input "false"
click at [163, 351] on input "checkbox" at bounding box center [163, 352] width 8 height 8
checkbox input "false"
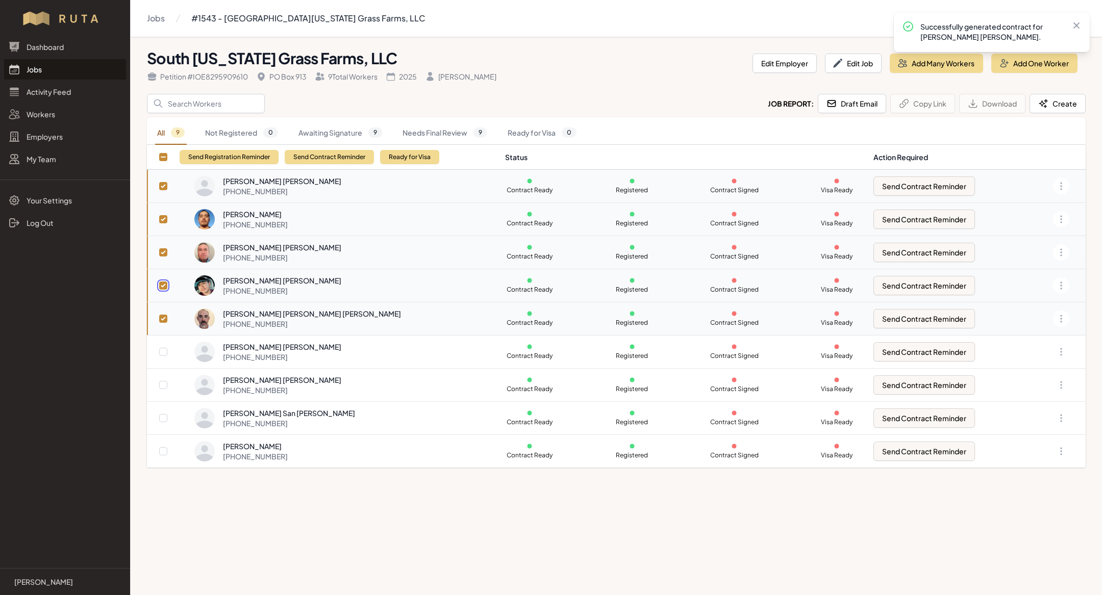
click at [163, 285] on input "checkbox" at bounding box center [163, 286] width 8 height 8
checkbox input "false"
click at [162, 252] on input "checkbox" at bounding box center [163, 252] width 8 height 8
checkbox input "false"
click at [163, 218] on input "checkbox" at bounding box center [163, 219] width 8 height 8
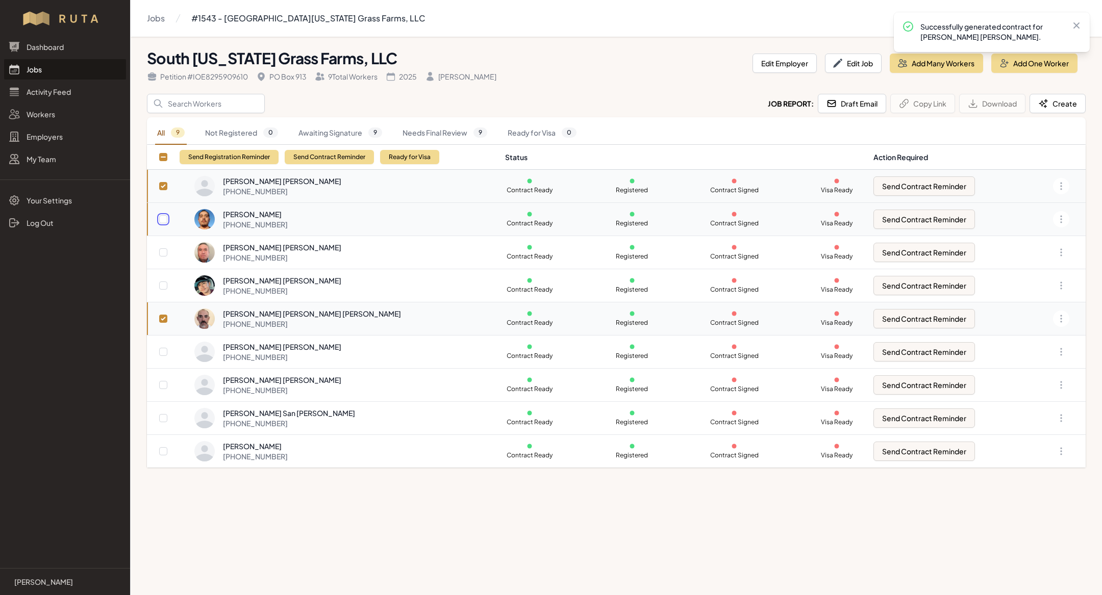
checkbox input "false"
click at [161, 189] on input "checkbox" at bounding box center [163, 186] width 8 height 8
click at [321, 155] on button "Send Contract Reminder" at bounding box center [329, 157] width 89 height 14
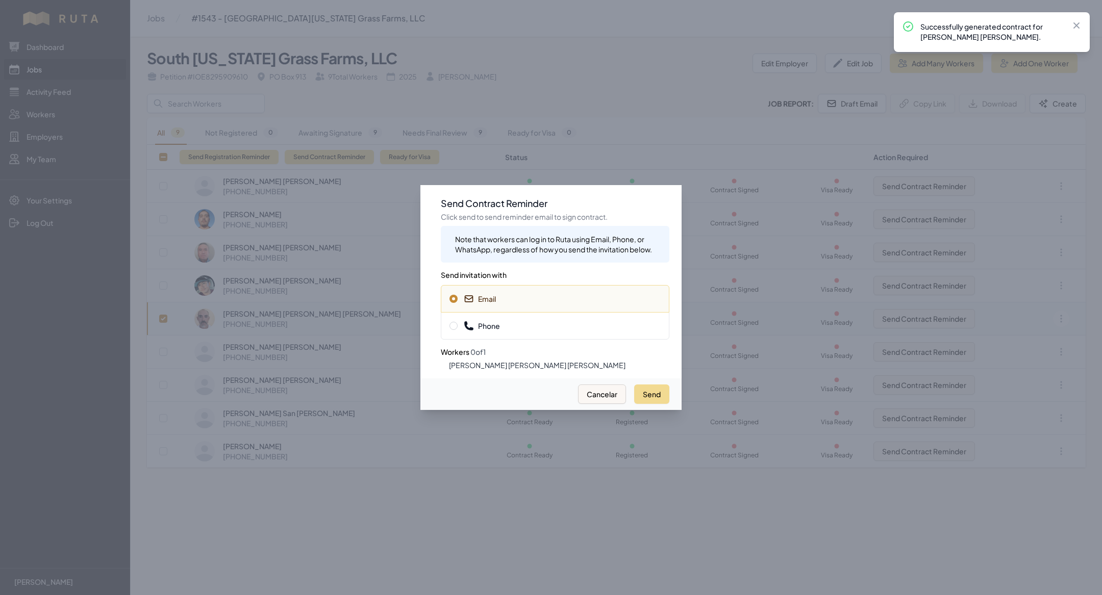
click at [508, 335] on div "Phone" at bounding box center [555, 326] width 229 height 28
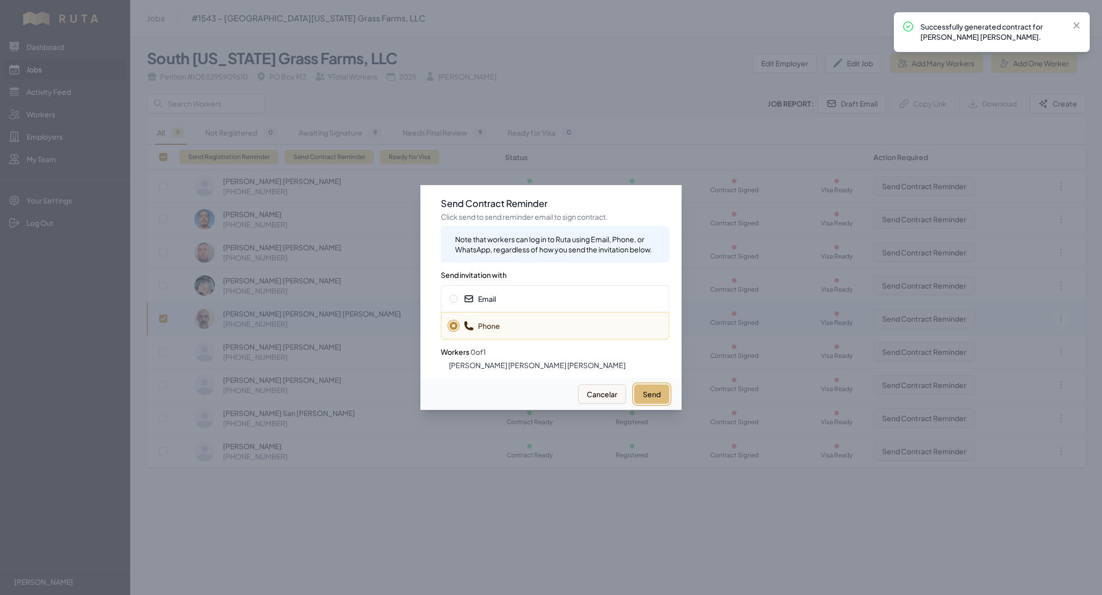
click at [645, 399] on button "Send" at bounding box center [651, 394] width 35 height 19
click at [533, 304] on div "Email" at bounding box center [555, 299] width 229 height 28
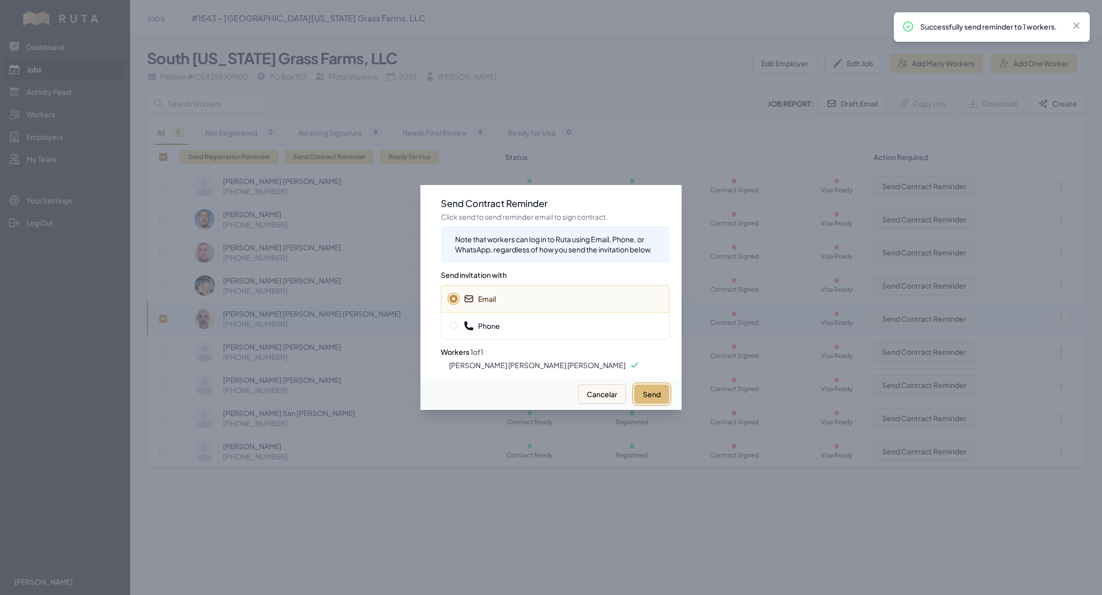
click at [648, 393] on button "Send" at bounding box center [651, 394] width 35 height 19
click at [241, 212] on div at bounding box center [551, 297] width 1102 height 595
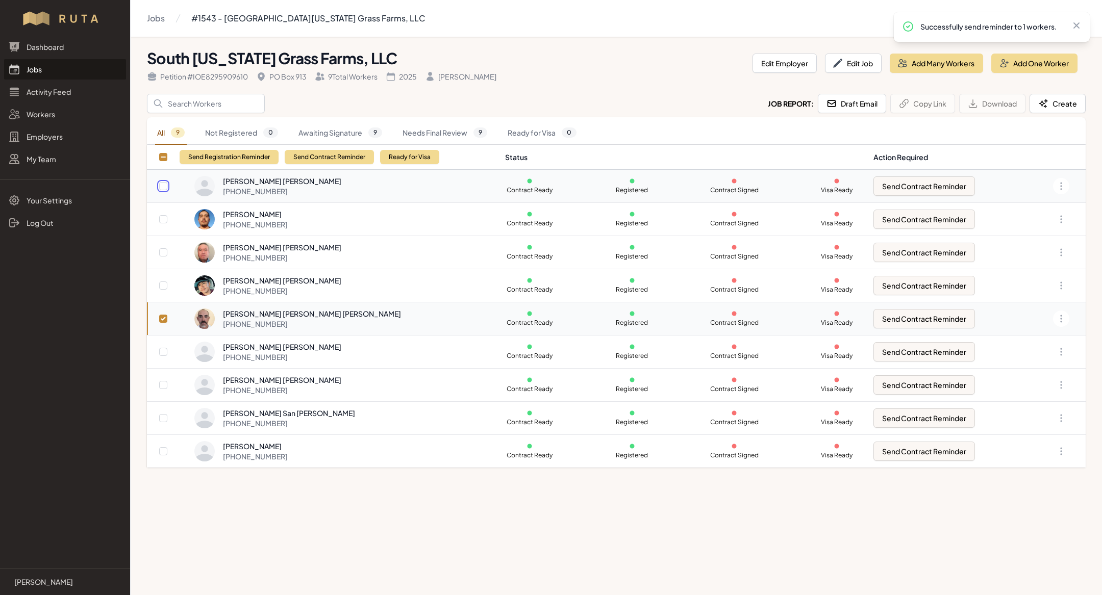
click at [165, 189] on input "checkbox" at bounding box center [163, 186] width 8 height 8
checkbox input "true"
click at [156, 184] on td at bounding box center [170, 186] width 47 height 33
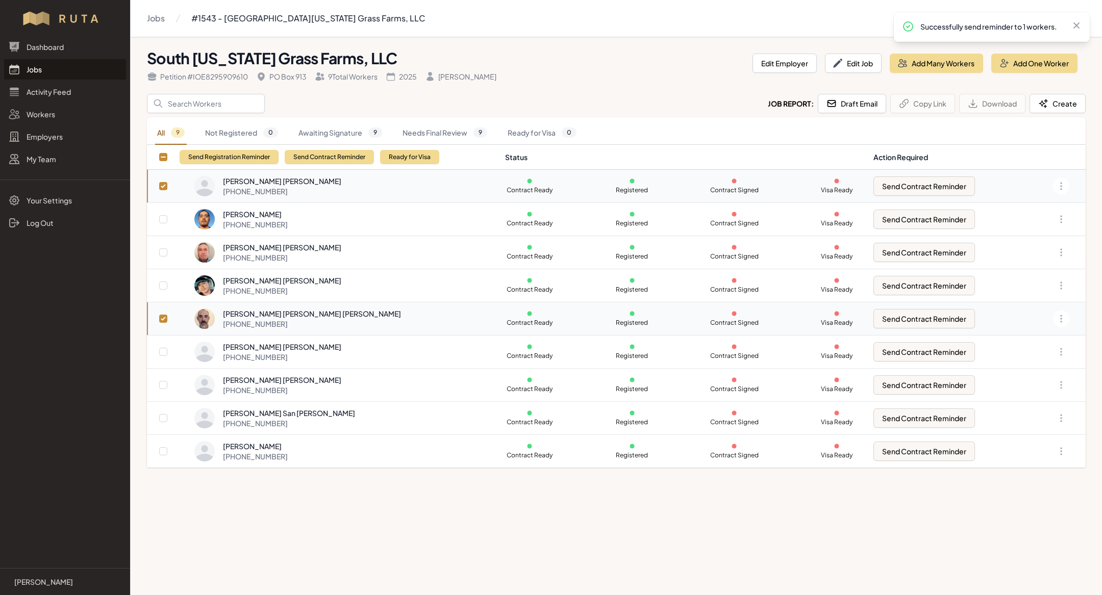
click at [156, 184] on td at bounding box center [170, 186] width 47 height 33
click at [167, 154] on input "checkbox" at bounding box center [163, 157] width 8 height 8
checkbox input "false"
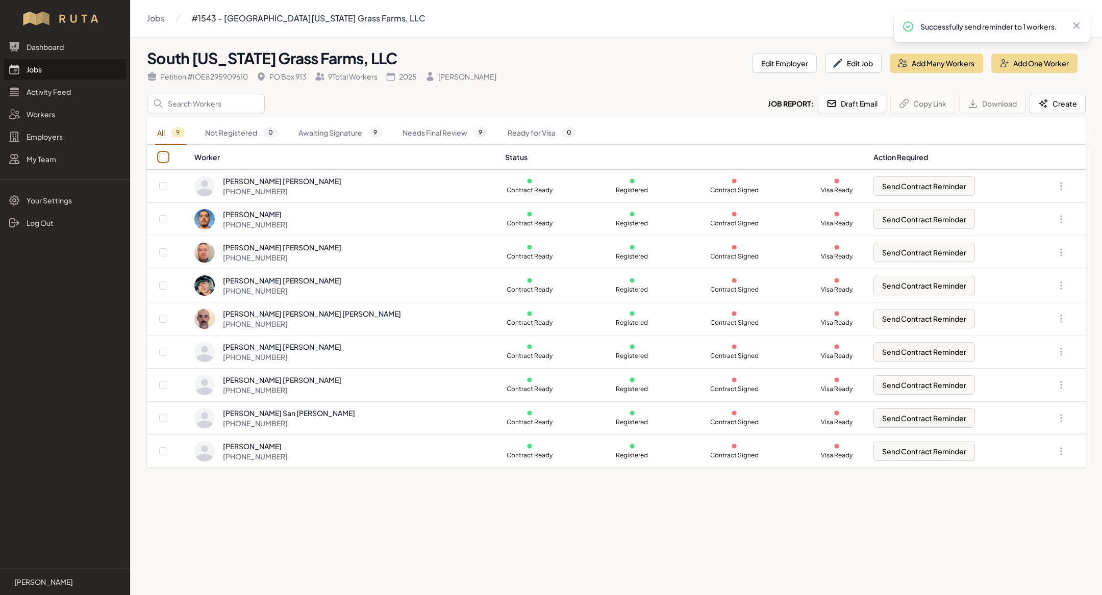
click at [167, 154] on input "checkbox" at bounding box center [163, 157] width 8 height 8
checkbox input "true"
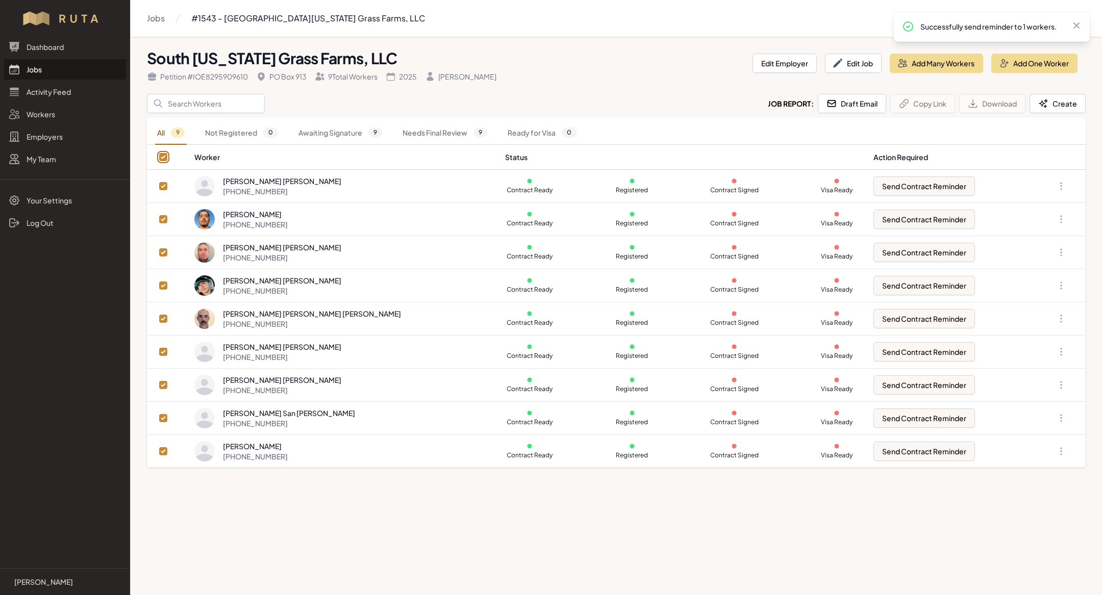
checkbox input "true"
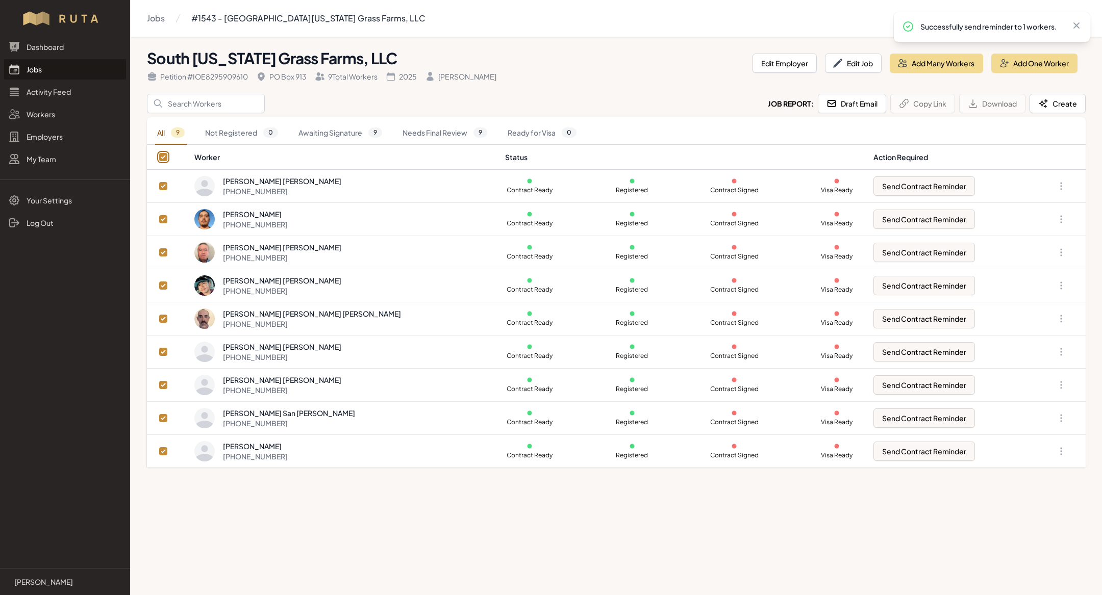
checkbox input "true"
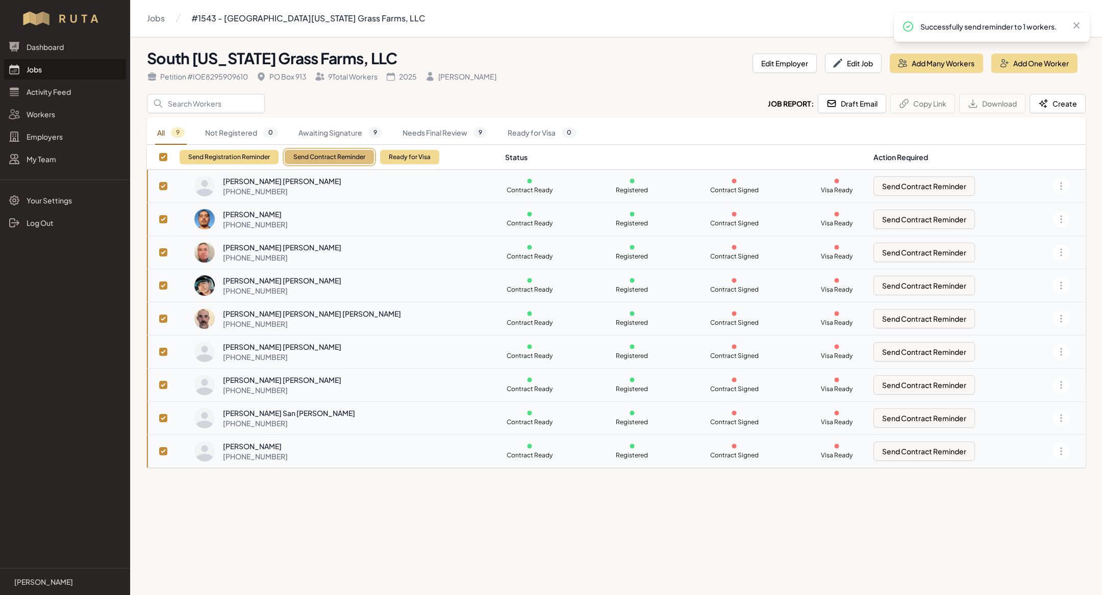
click at [317, 153] on button "Send Contract Reminder" at bounding box center [329, 157] width 89 height 14
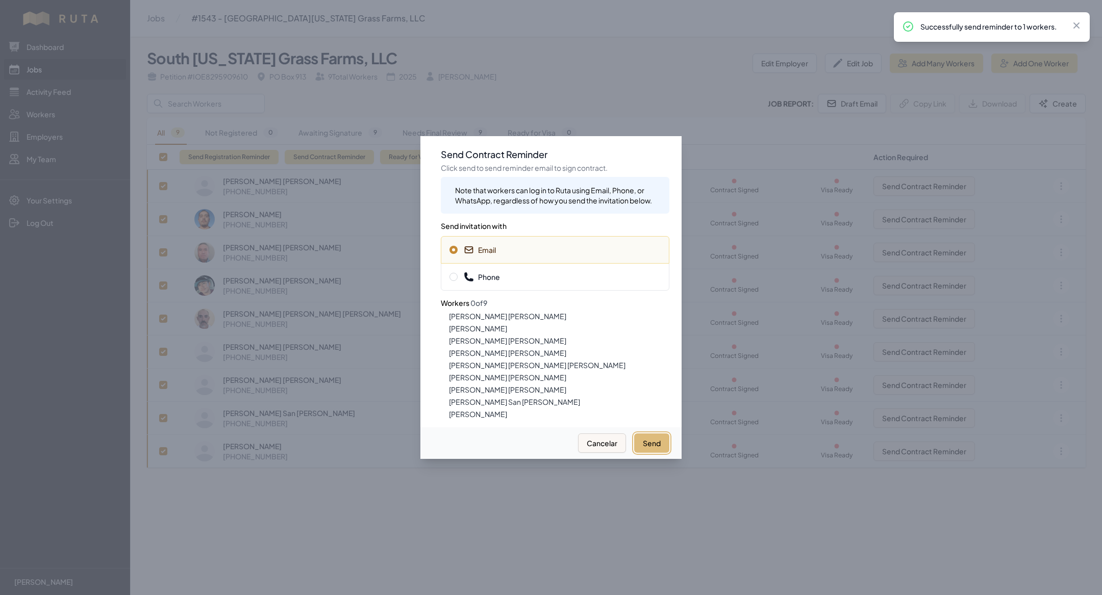
click at [657, 446] on button "Send" at bounding box center [651, 443] width 35 height 19
click at [491, 529] on div at bounding box center [551, 297] width 1102 height 595
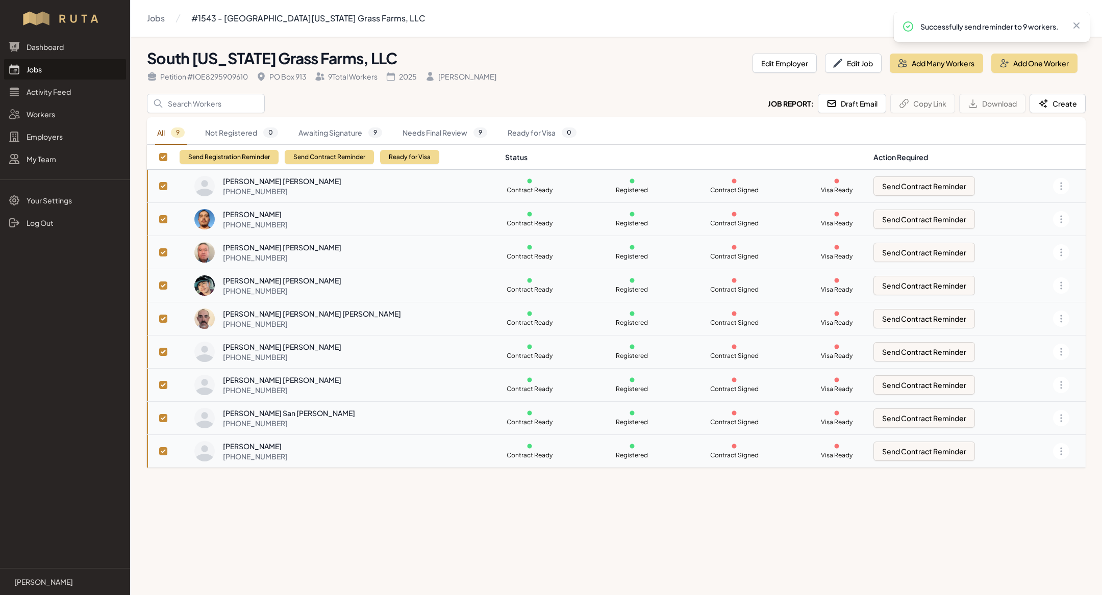
click at [64, 71] on link "Jobs" at bounding box center [65, 69] width 122 height 20
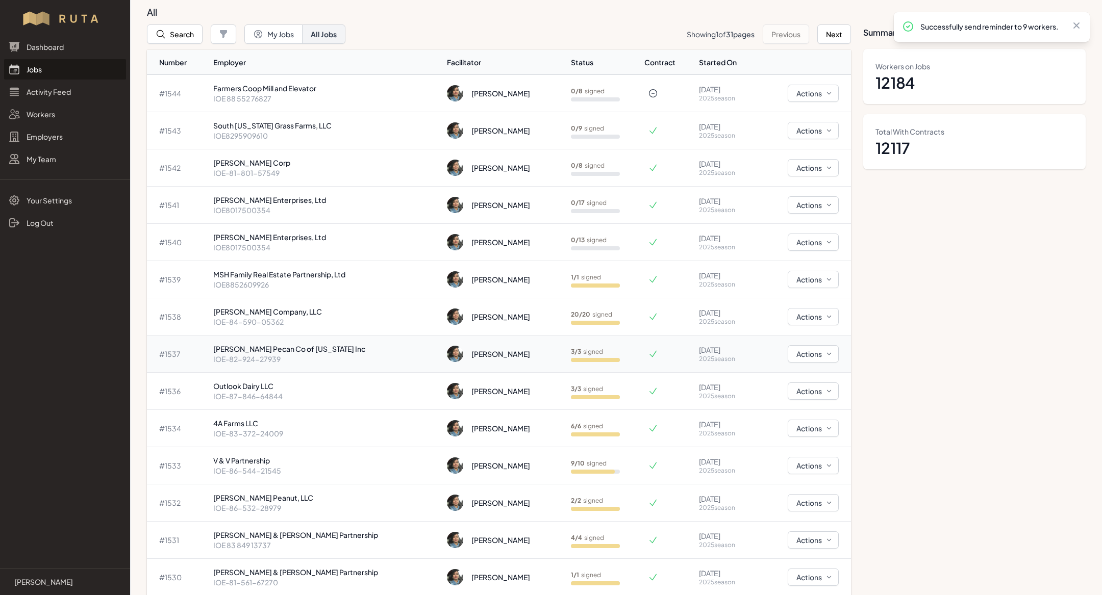
scroll to position [42, 0]
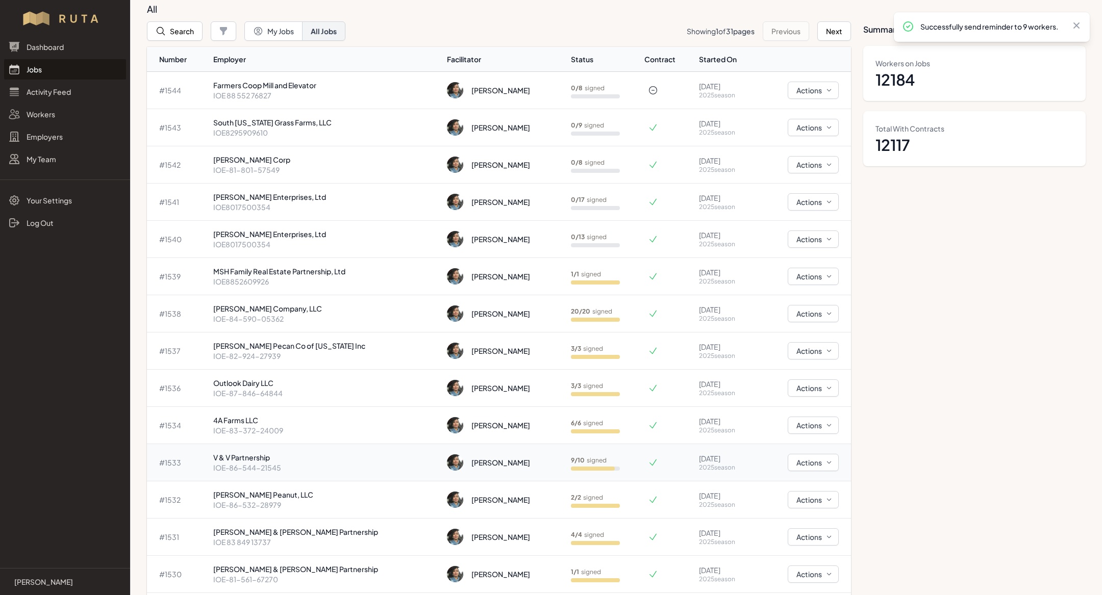
click at [331, 449] on td "V & V Partnership IOE-86-544-21545" at bounding box center [326, 462] width 234 height 37
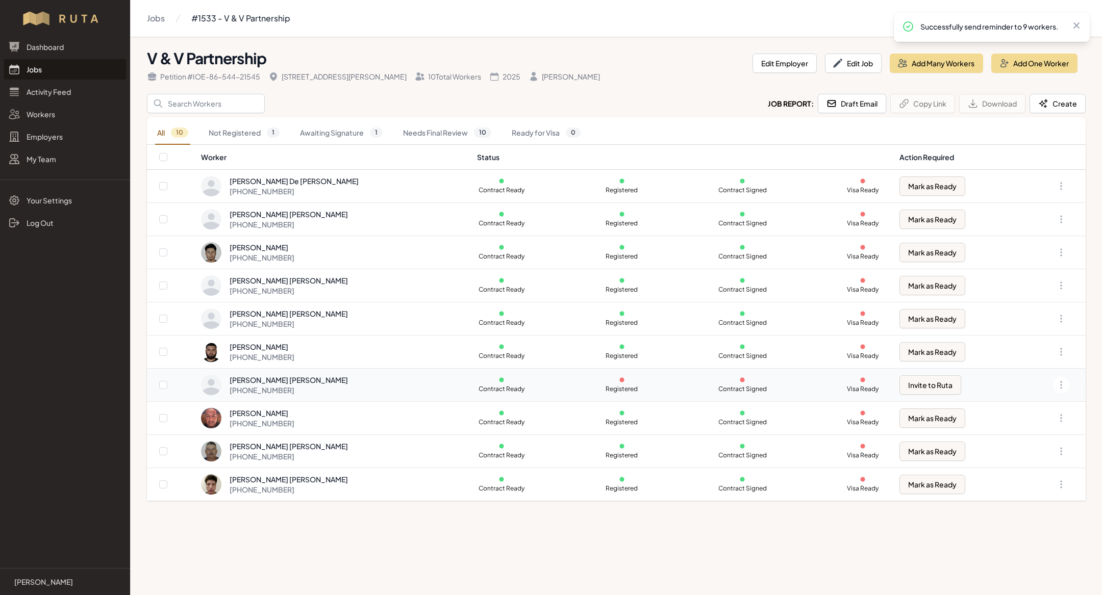
click at [366, 375] on div "[PERSON_NAME] [PERSON_NAME] [PHONE_NUMBER]" at bounding box center [332, 385] width 263 height 20
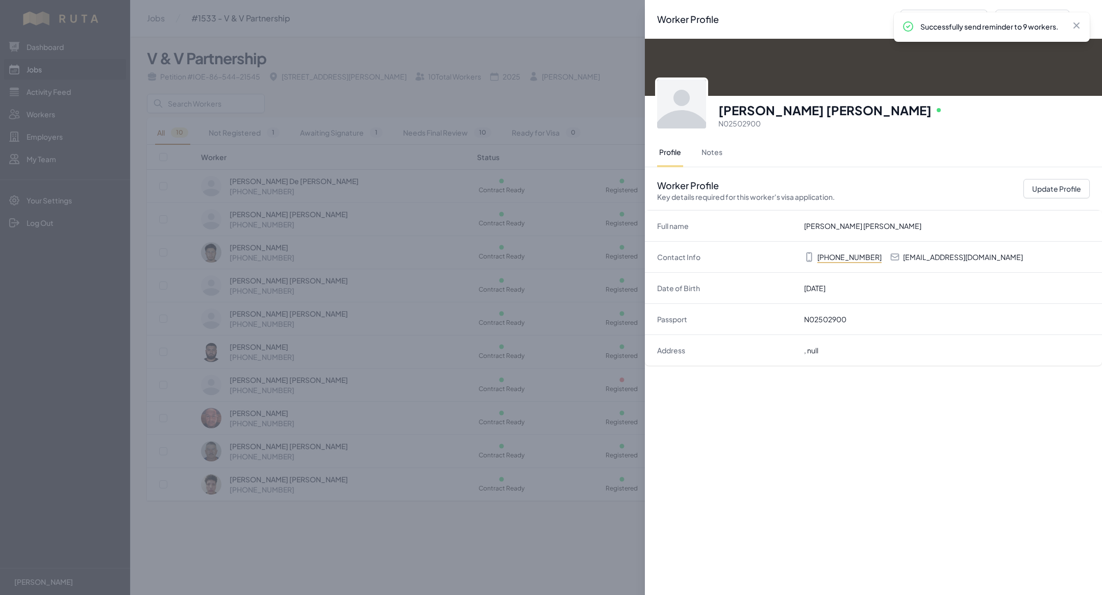
click at [696, 142] on div "Profile Notes" at bounding box center [873, 153] width 433 height 29
click at [700, 145] on button "Notes" at bounding box center [711, 153] width 25 height 29
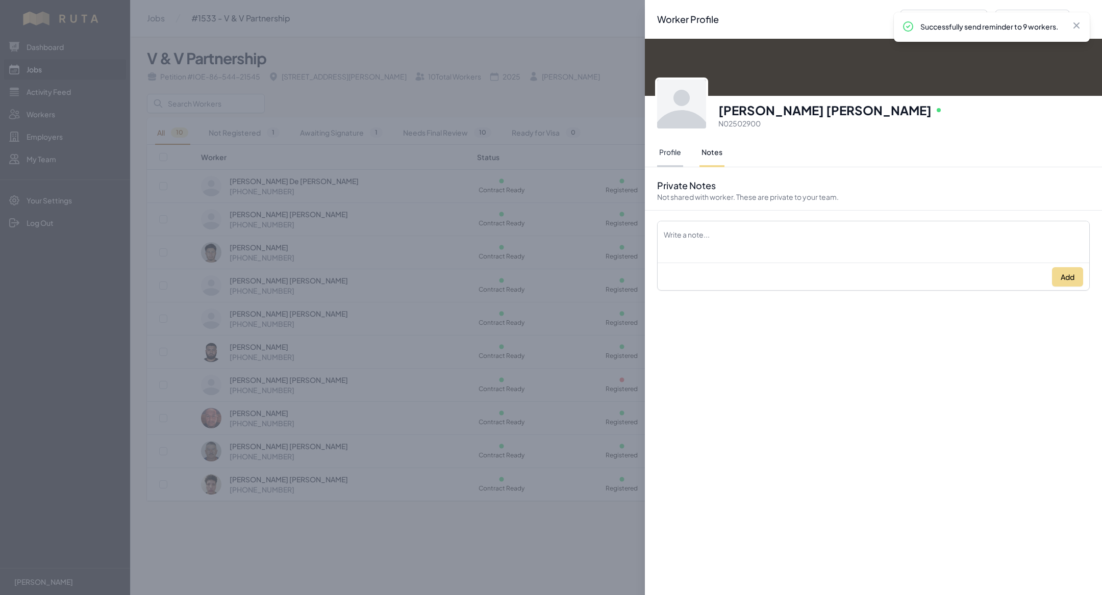
click at [662, 154] on button "Profile" at bounding box center [670, 153] width 26 height 29
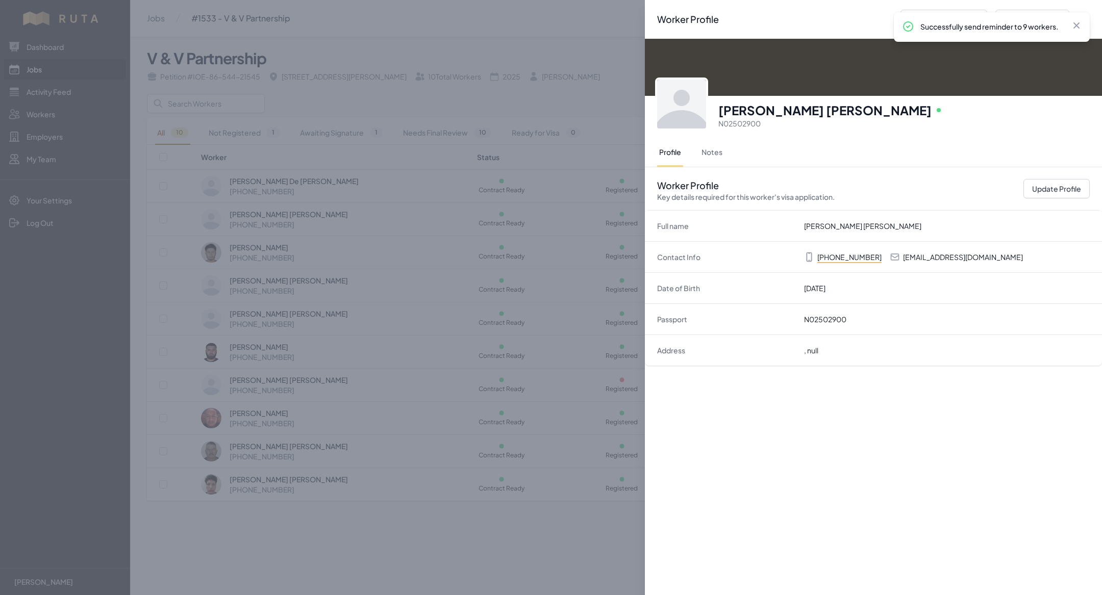
click at [965, 371] on div "[PERSON_NAME] [PERSON_NAME] Online N02502900 Profile Notes Worker Profile Key d…" at bounding box center [873, 208] width 457 height 339
click at [299, 402] on div "Worker Profile Previous Worker Next Worker Close panel [PERSON_NAME] [PERSON_NA…" at bounding box center [551, 297] width 1102 height 595
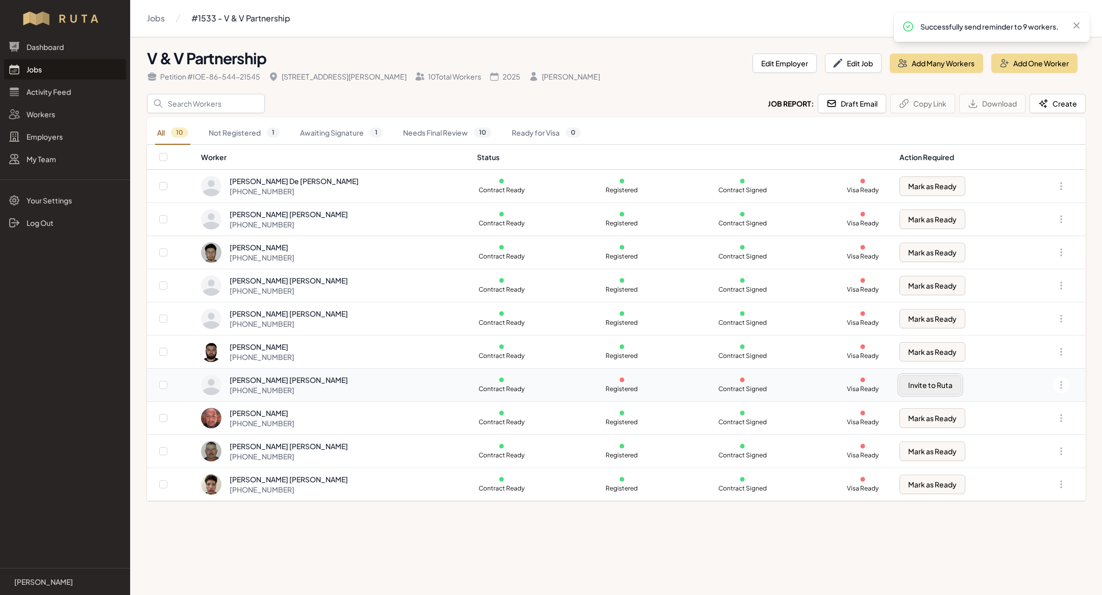
click at [934, 382] on button "Invite to Ruta" at bounding box center [930, 384] width 62 height 19
checkbox input "true"
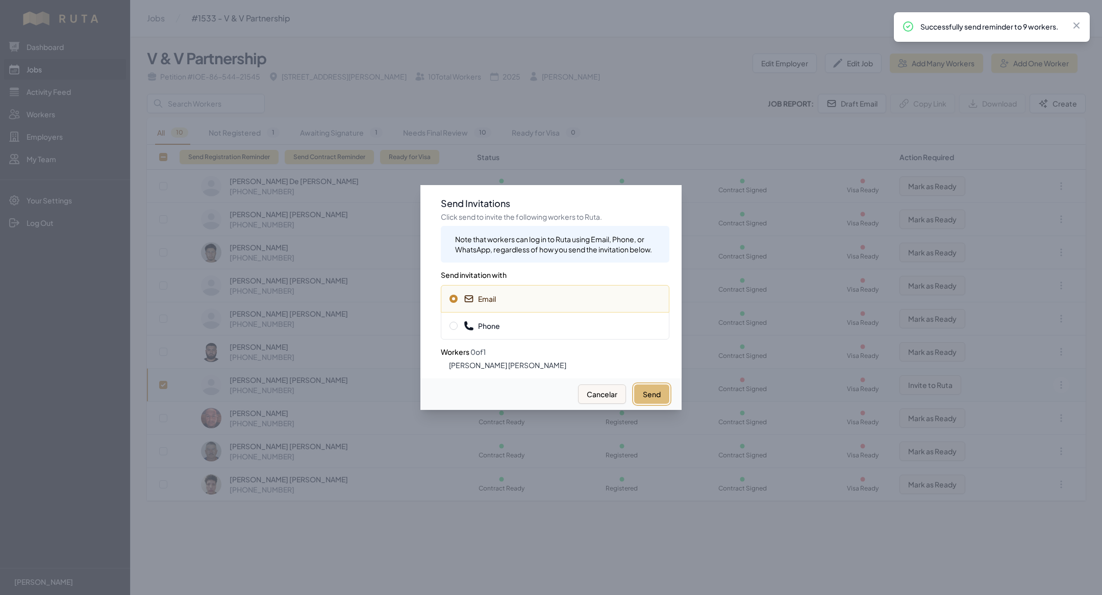
click at [643, 391] on button "Send" at bounding box center [651, 394] width 35 height 19
click at [529, 321] on span "Phone" at bounding box center [554, 326] width 211 height 10
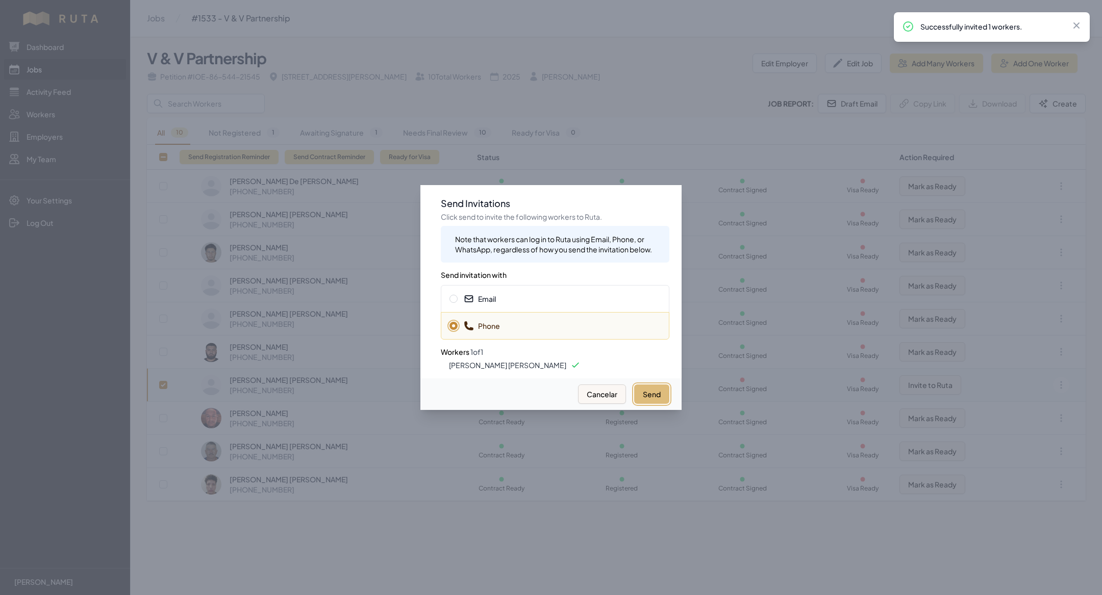
click at [648, 385] on button "Send" at bounding box center [651, 394] width 35 height 19
click at [198, 362] on div at bounding box center [551, 297] width 1102 height 595
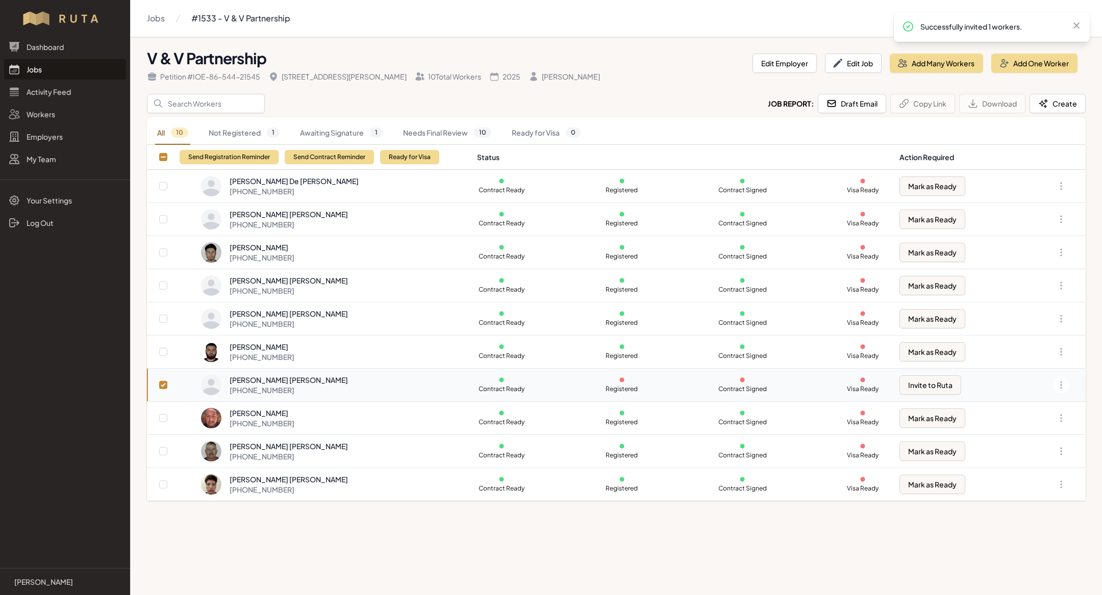
click at [47, 71] on link "Jobs" at bounding box center [65, 69] width 122 height 20
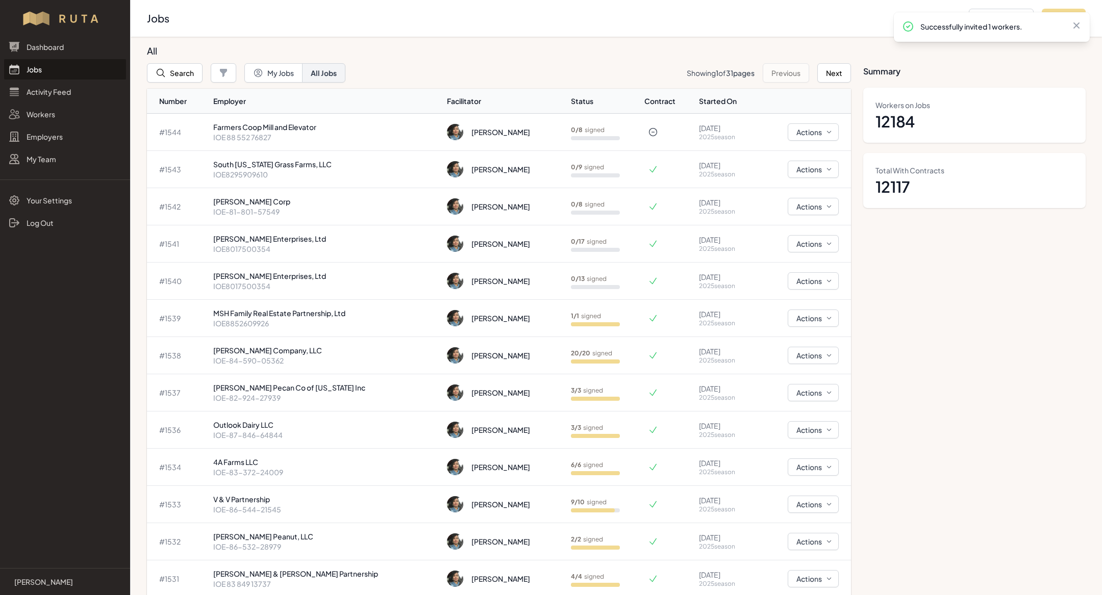
click at [28, 72] on link "Jobs" at bounding box center [65, 69] width 122 height 20
click at [265, 506] on p "IOE-86-544-21545" at bounding box center [326, 509] width 226 height 10
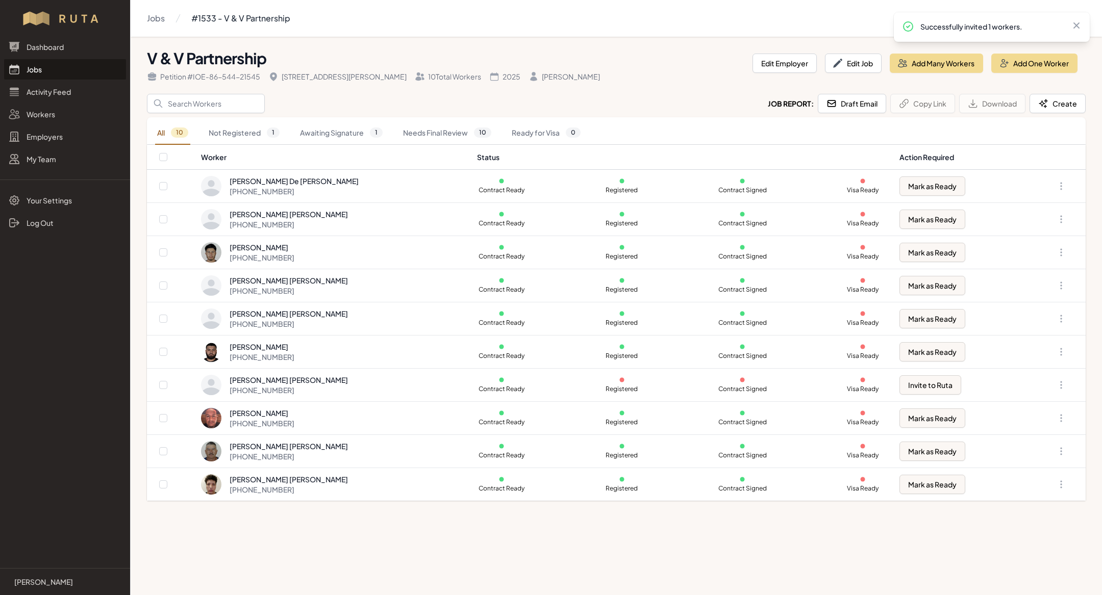
click at [66, 68] on link "Jobs" at bounding box center [65, 69] width 122 height 20
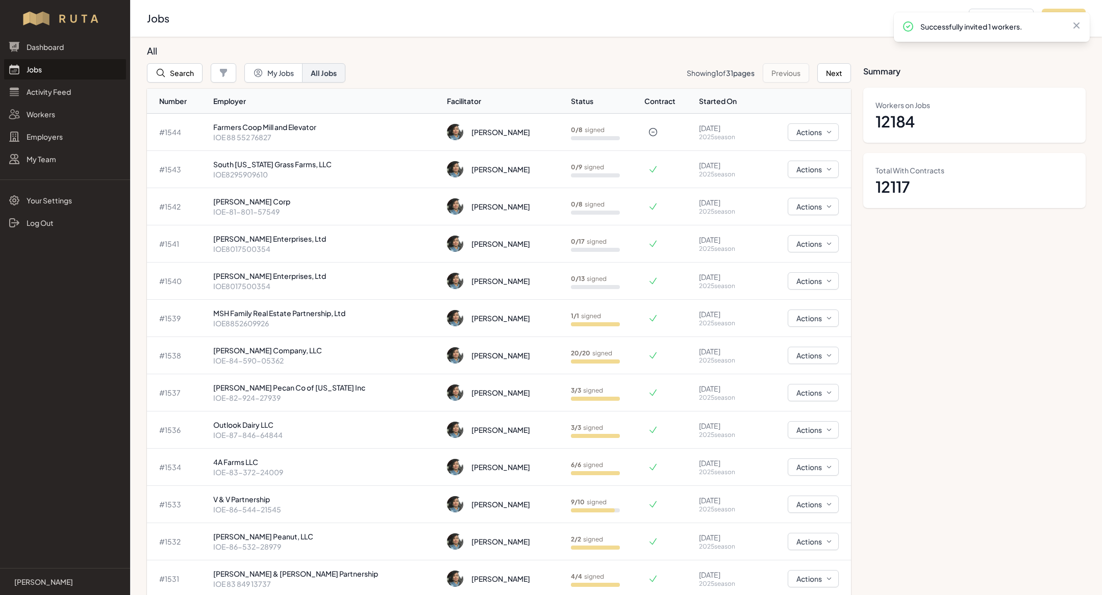
click at [61, 74] on link "Jobs" at bounding box center [65, 69] width 122 height 20
